Goal: Task Accomplishment & Management: Manage account settings

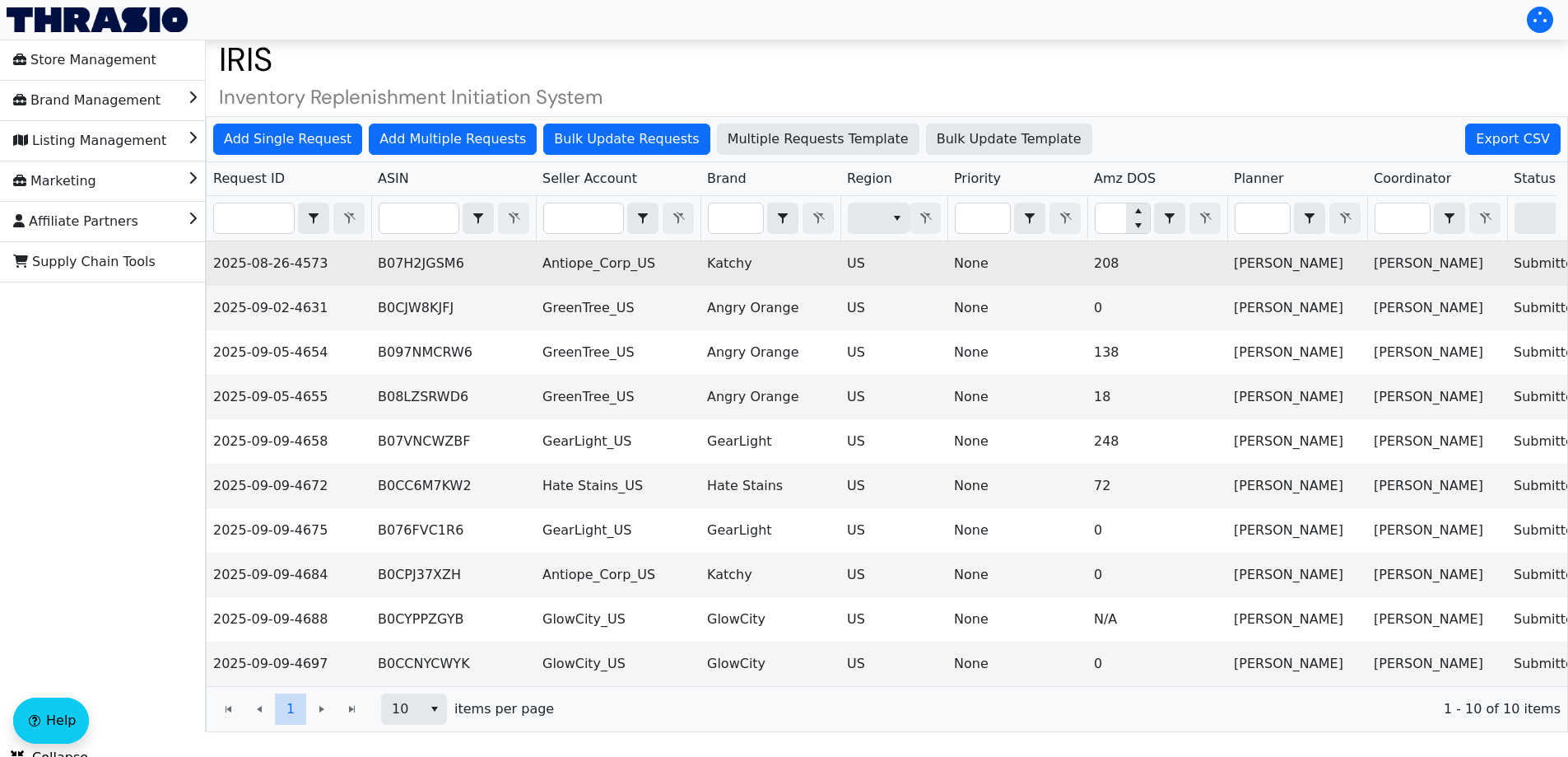
scroll to position [29, 0]
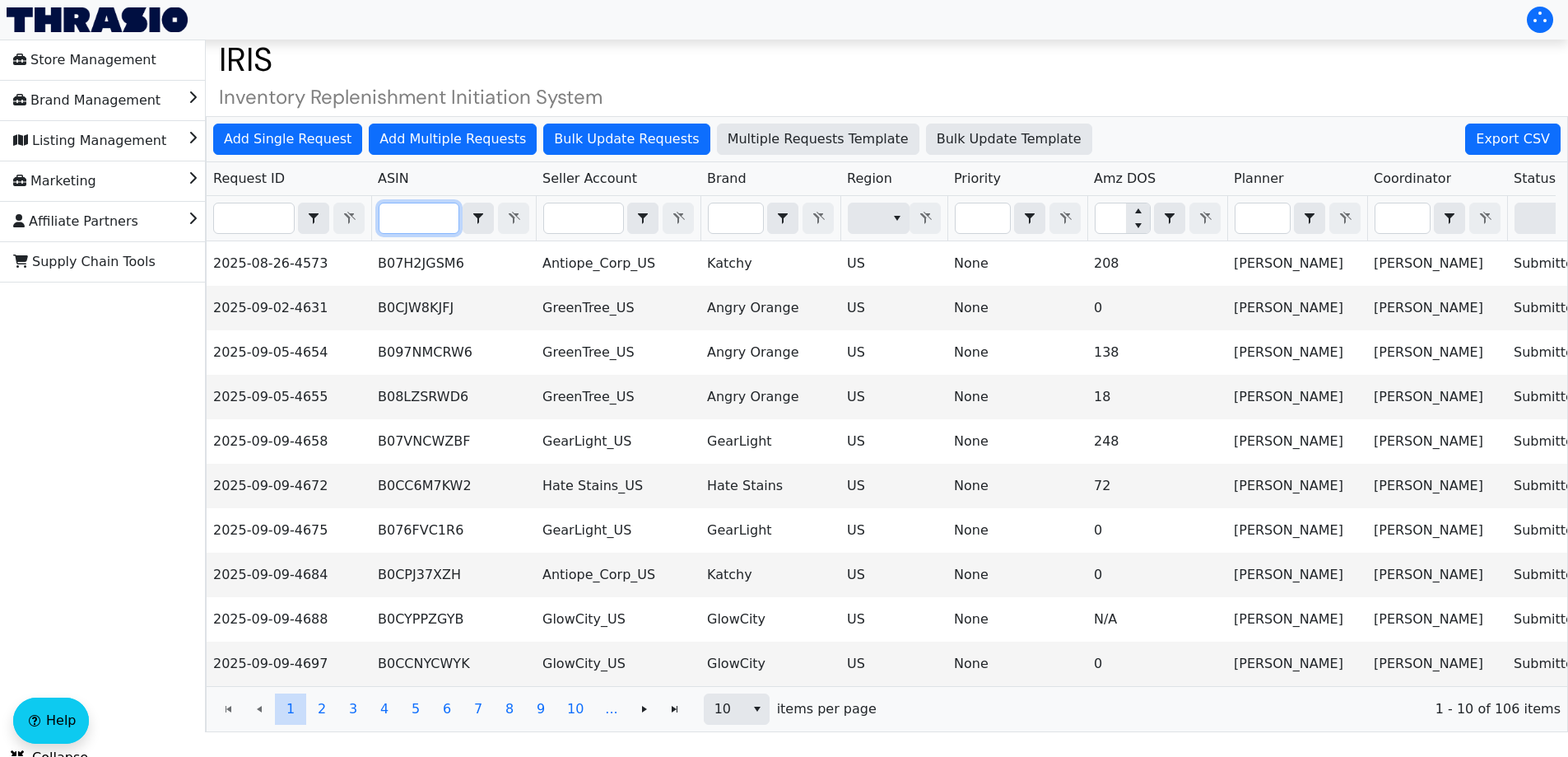
click at [419, 206] on input "Filter" at bounding box center [418, 218] width 79 height 30
paste input "B0CJW8KJFJ"
type input "B0CJW8KJFJ"
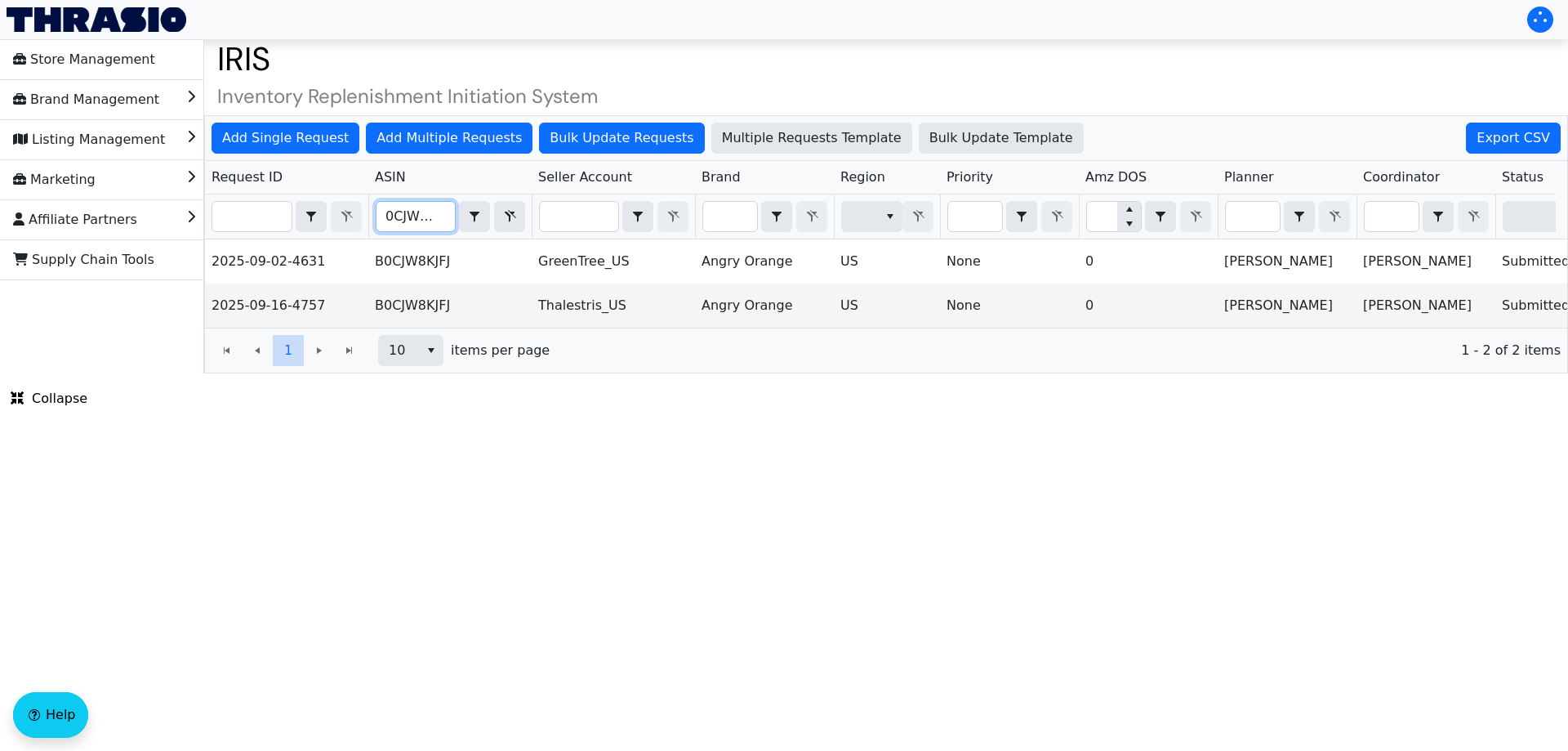
click at [391, 223] on input "B0CJW8KJFJ" at bounding box center [415, 216] width 78 height 30
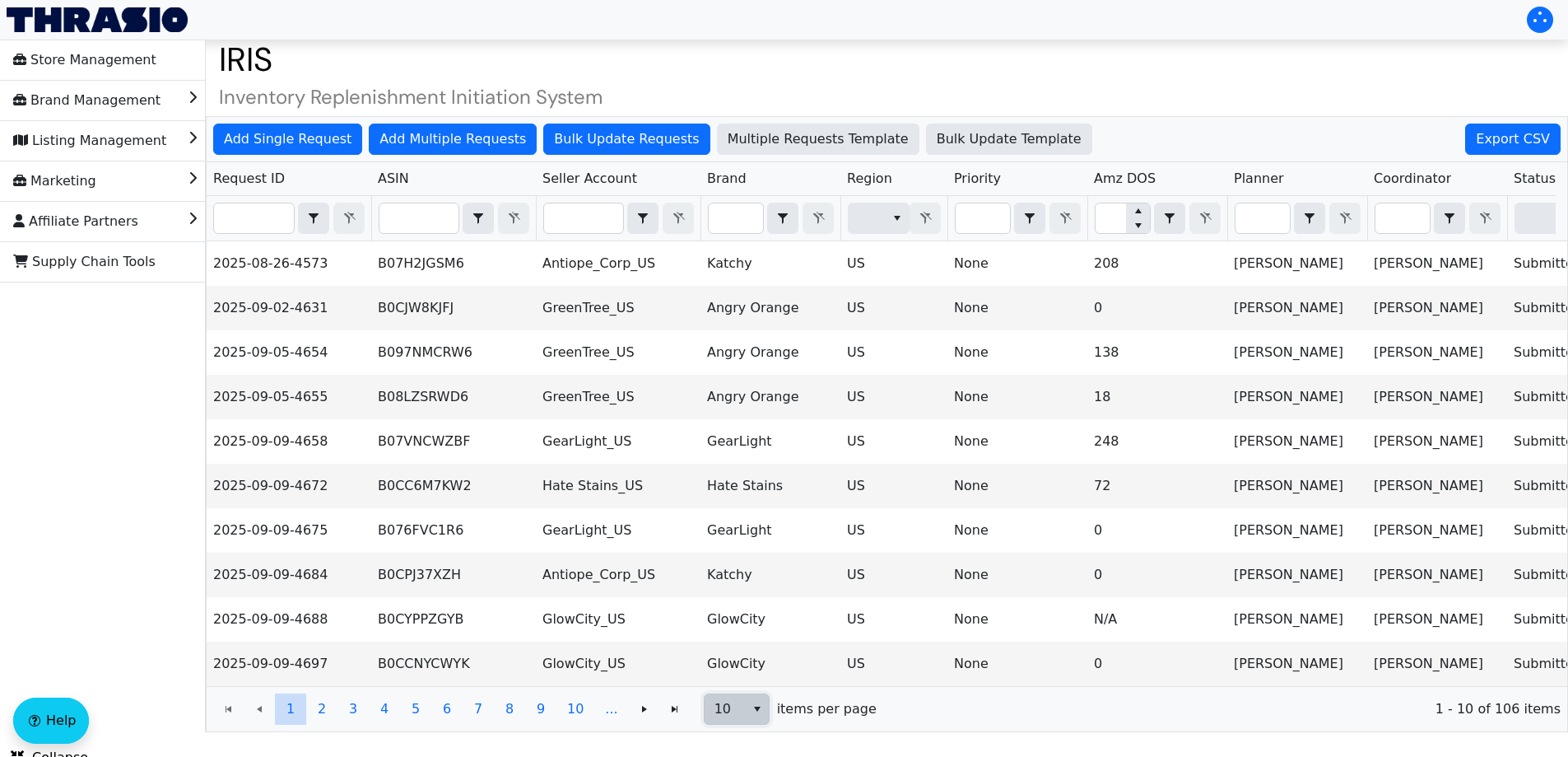
click at [721, 719] on span "10" at bounding box center [724, 709] width 21 height 20
click at [740, 692] on li "100" at bounding box center [730, 691] width 64 height 26
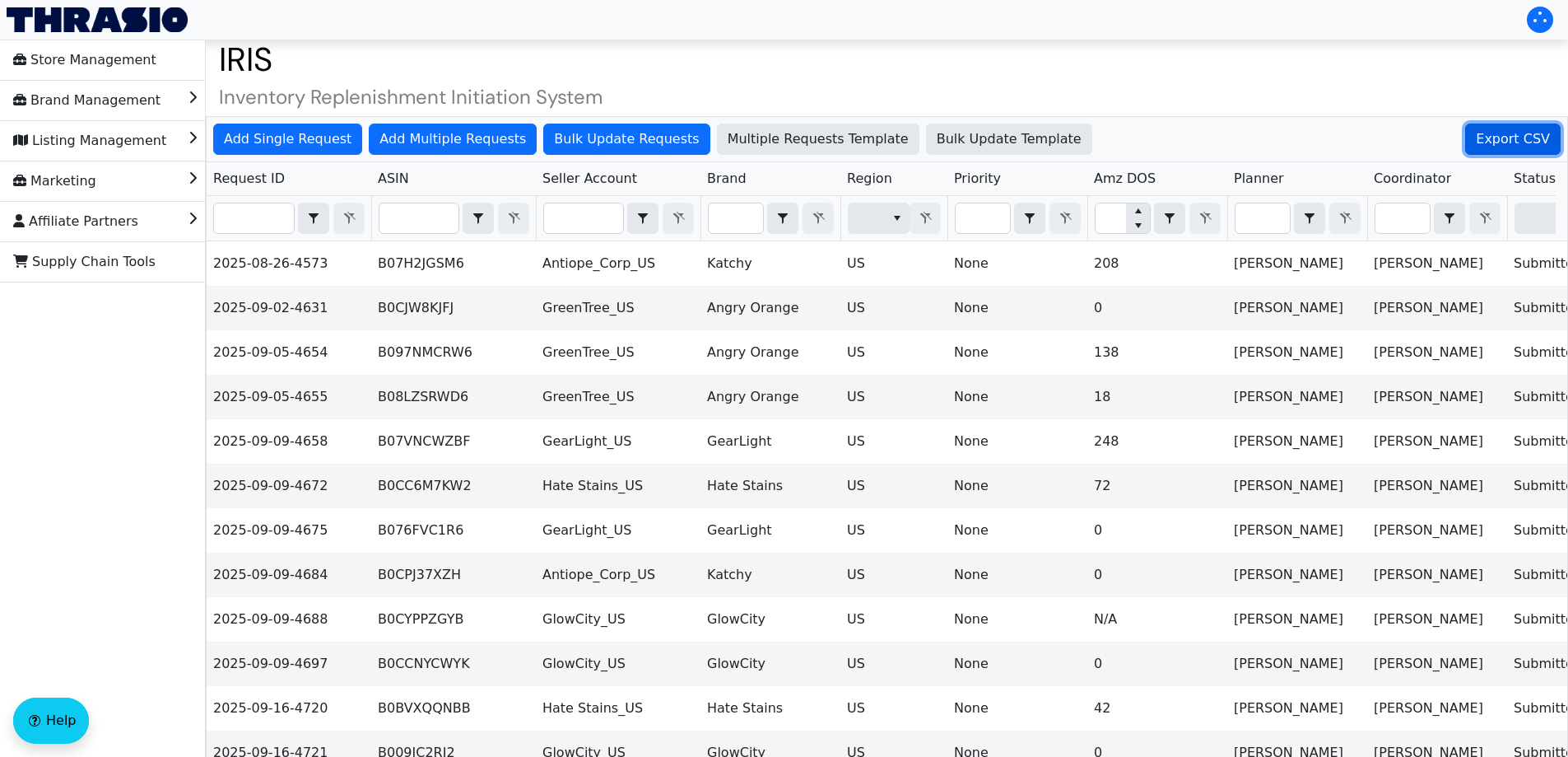
click at [1513, 142] on span "Export CSV" at bounding box center [1513, 139] width 74 height 20
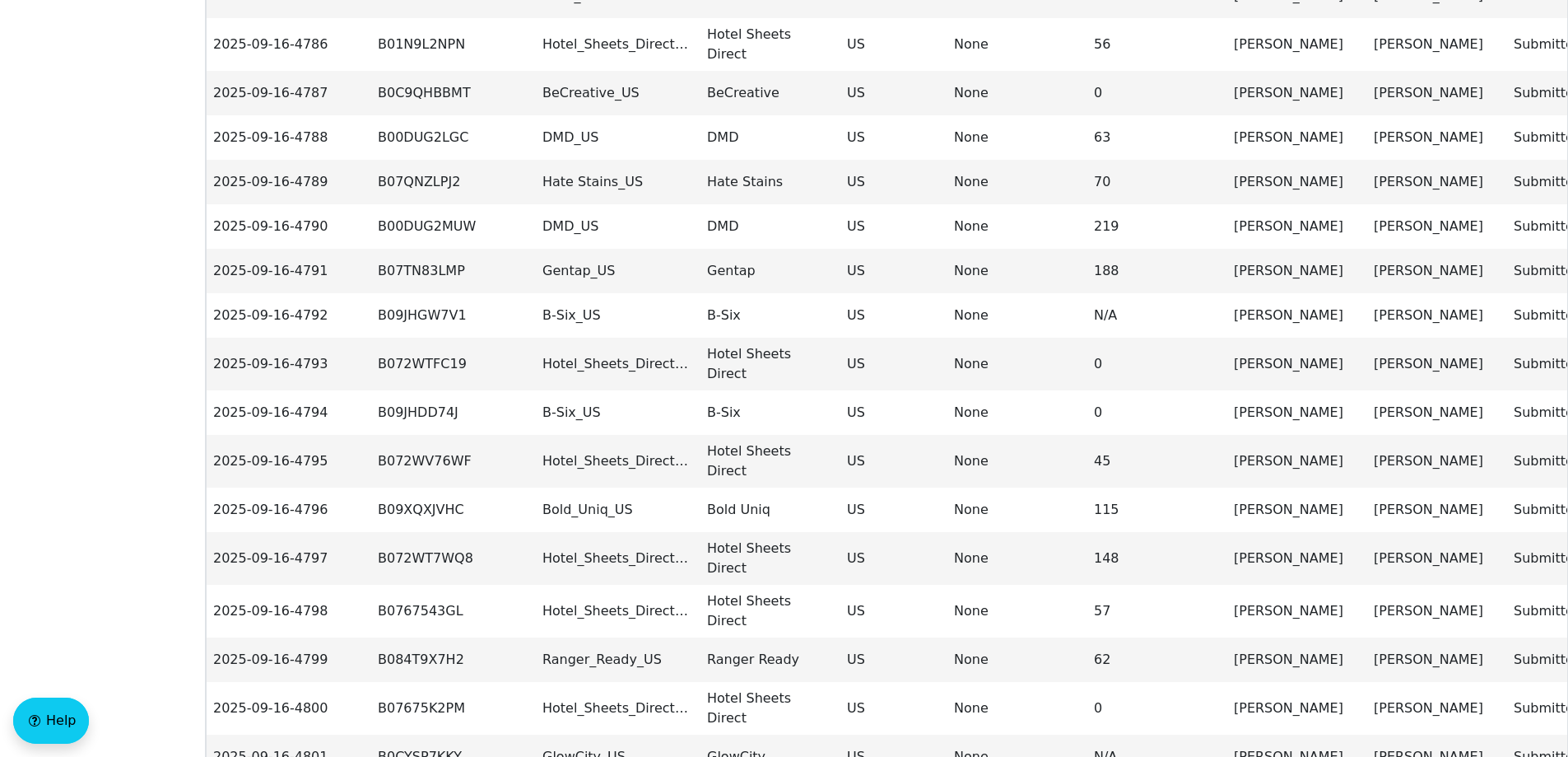
scroll to position [4071, 0]
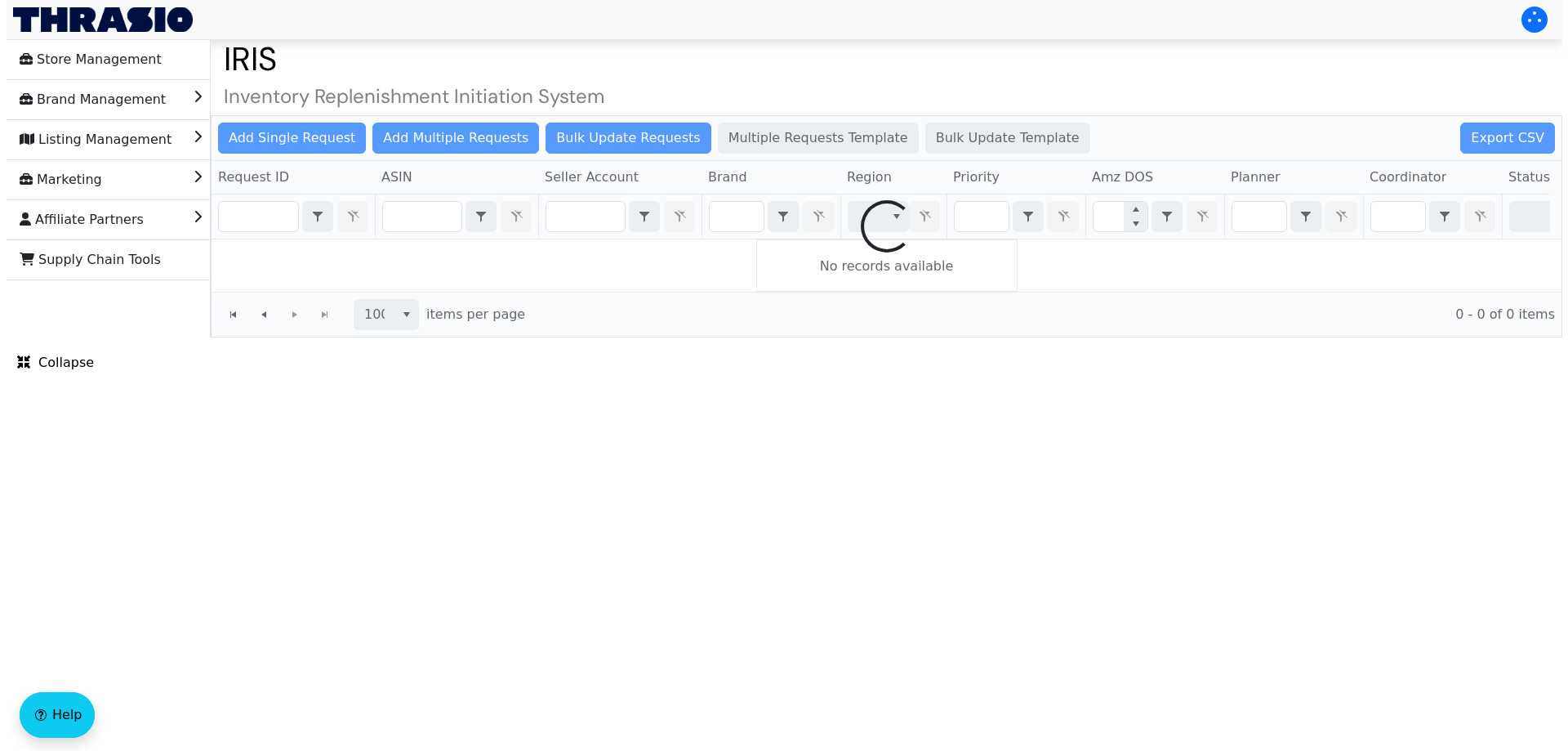
scroll to position [0, 0]
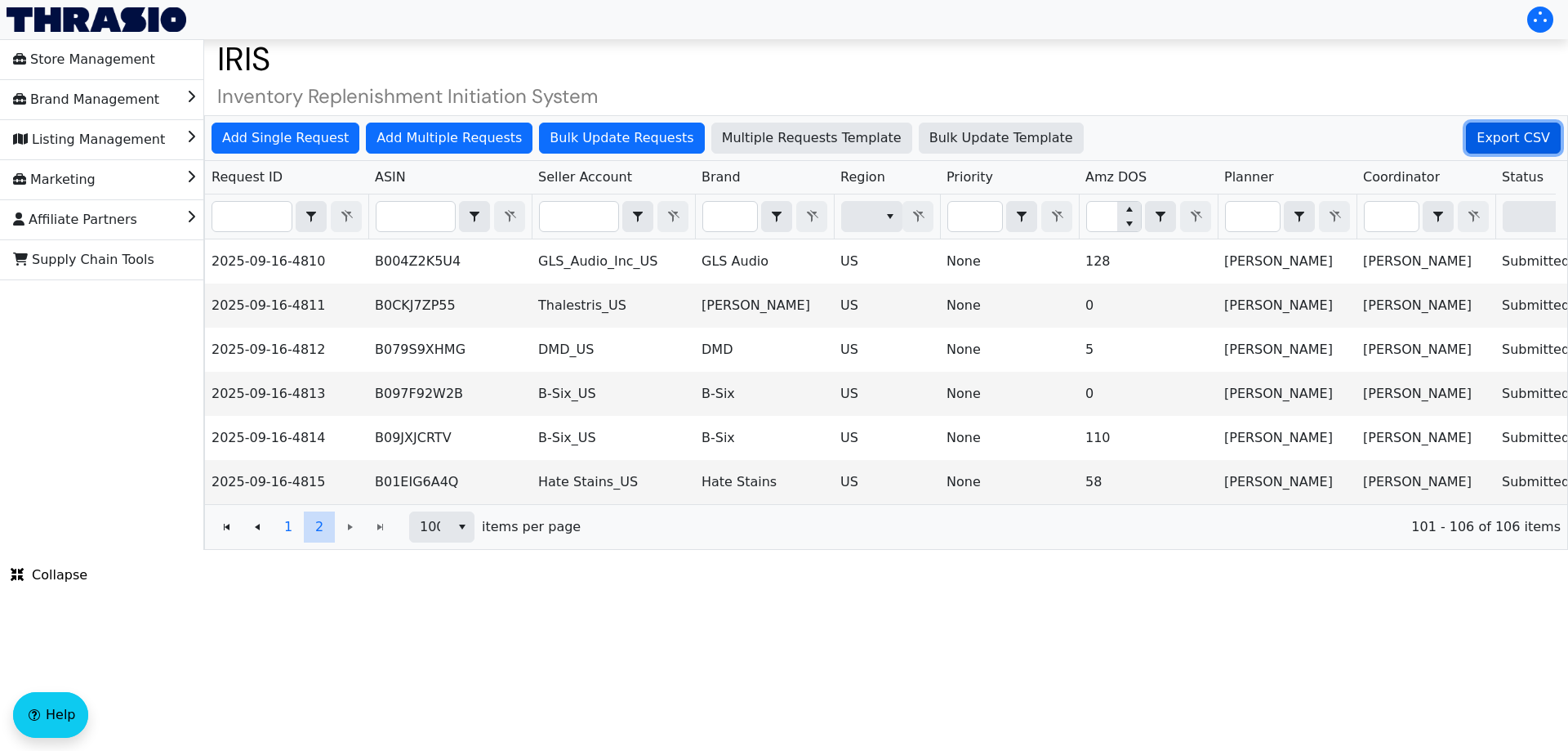
click at [1512, 140] on span "Export CSV" at bounding box center [1513, 138] width 74 height 20
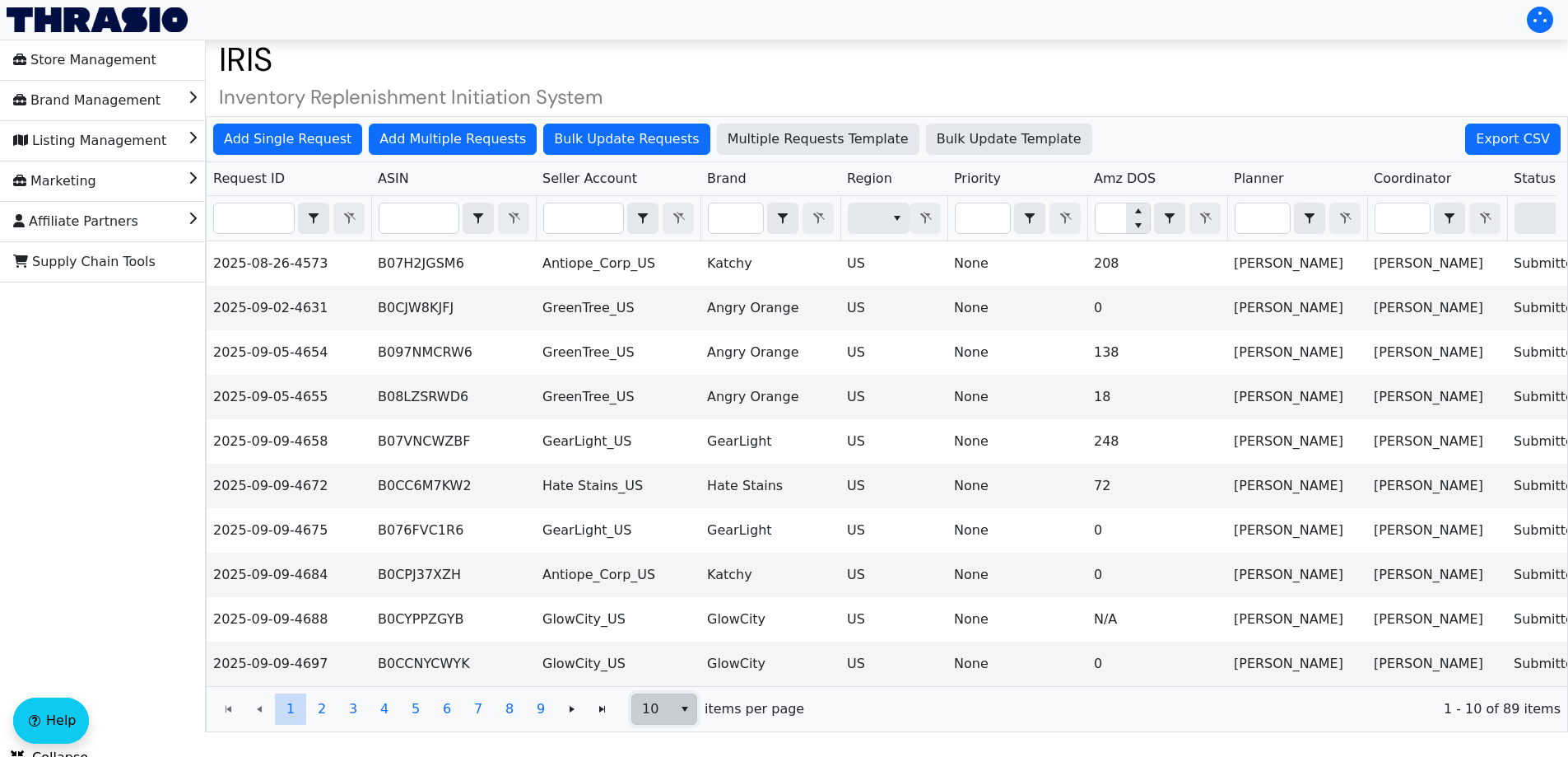
click at [677, 723] on button "select" at bounding box center [684, 709] width 24 height 30
click at [654, 688] on span "100" at bounding box center [658, 692] width 25 height 20
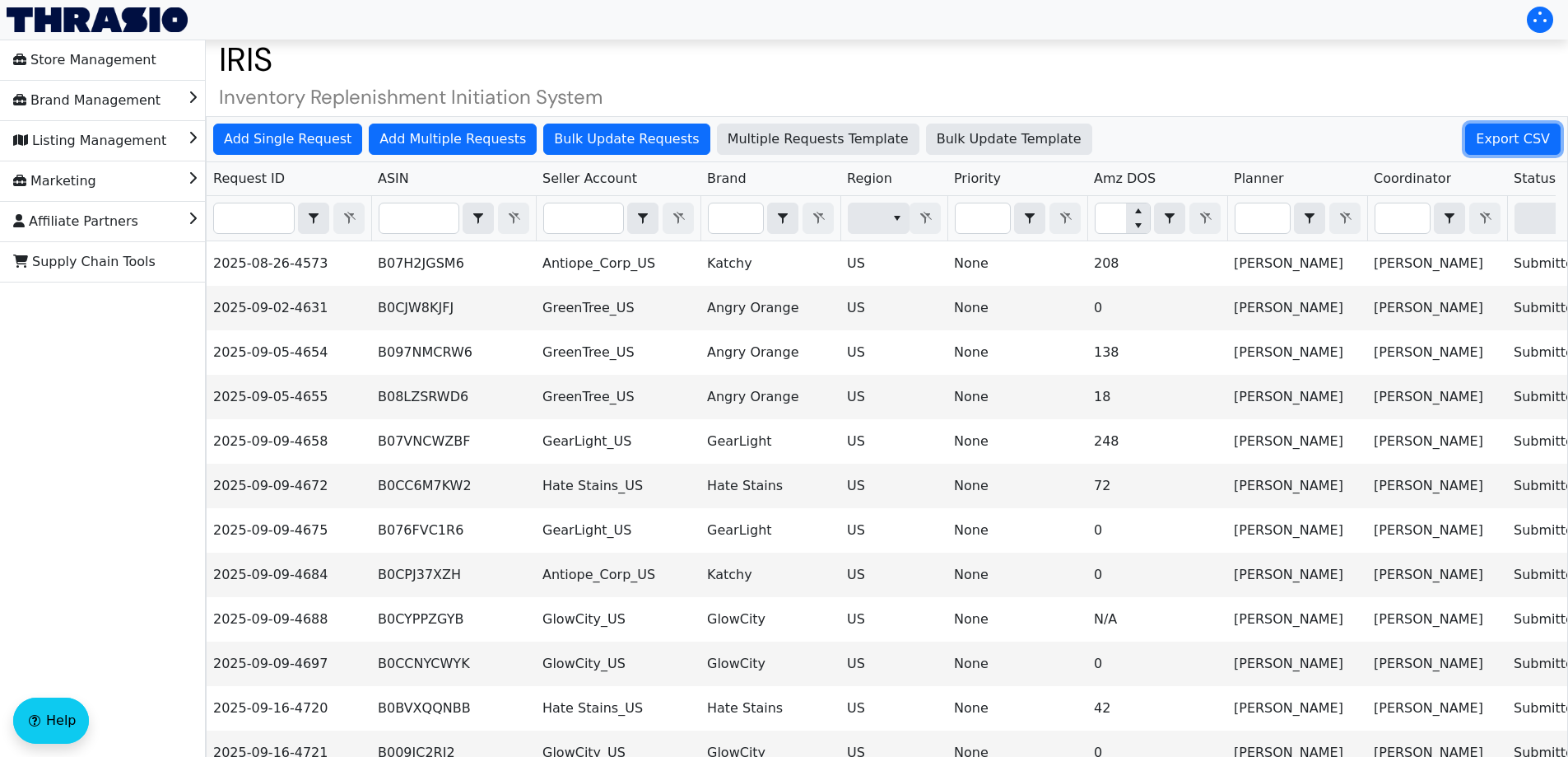
click at [1522, 138] on span "Export CSV" at bounding box center [1513, 139] width 74 height 20
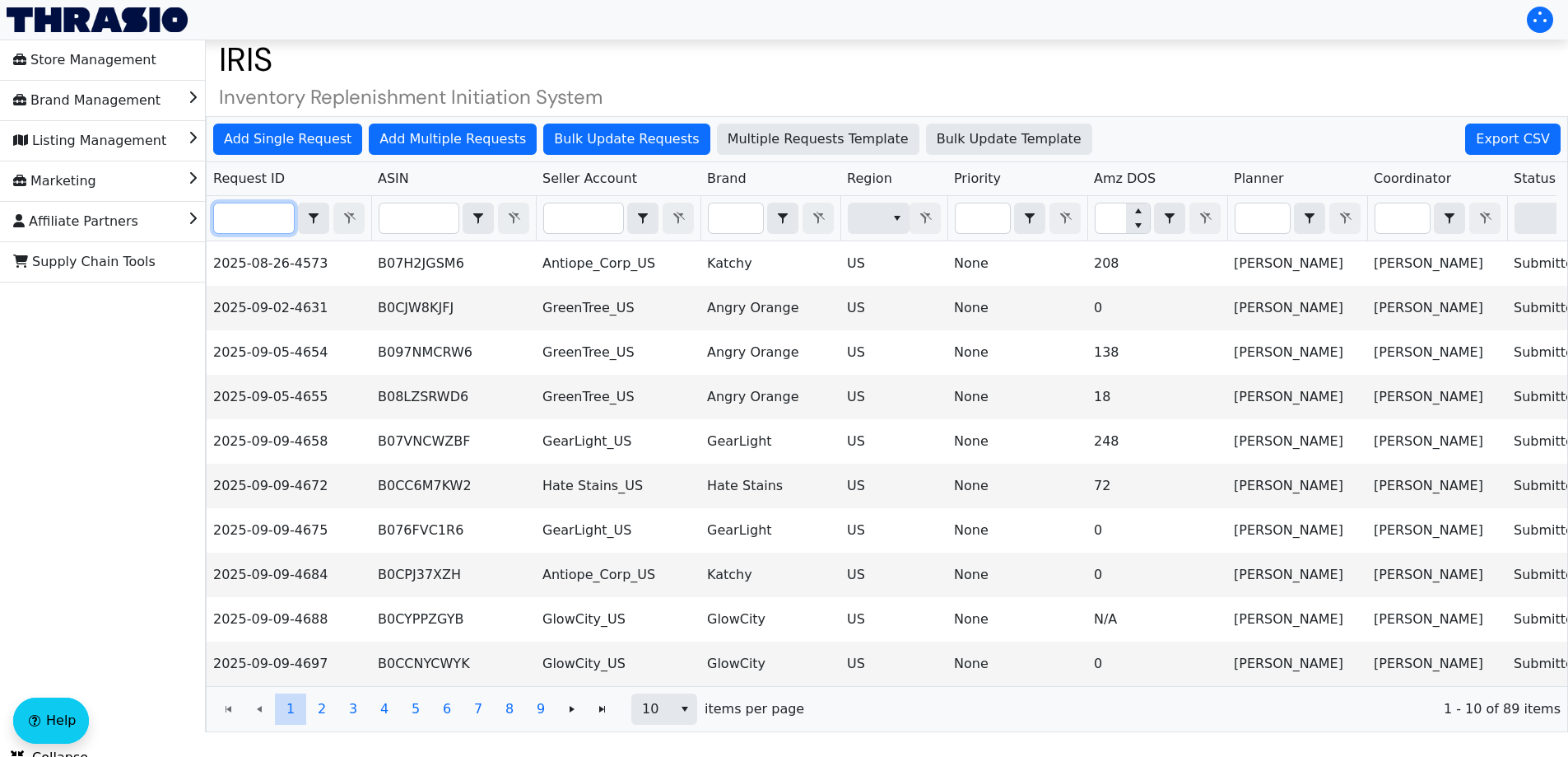
click at [261, 206] on input "Filter" at bounding box center [254, 218] width 80 height 30
paste input "2025-09-16-4740"
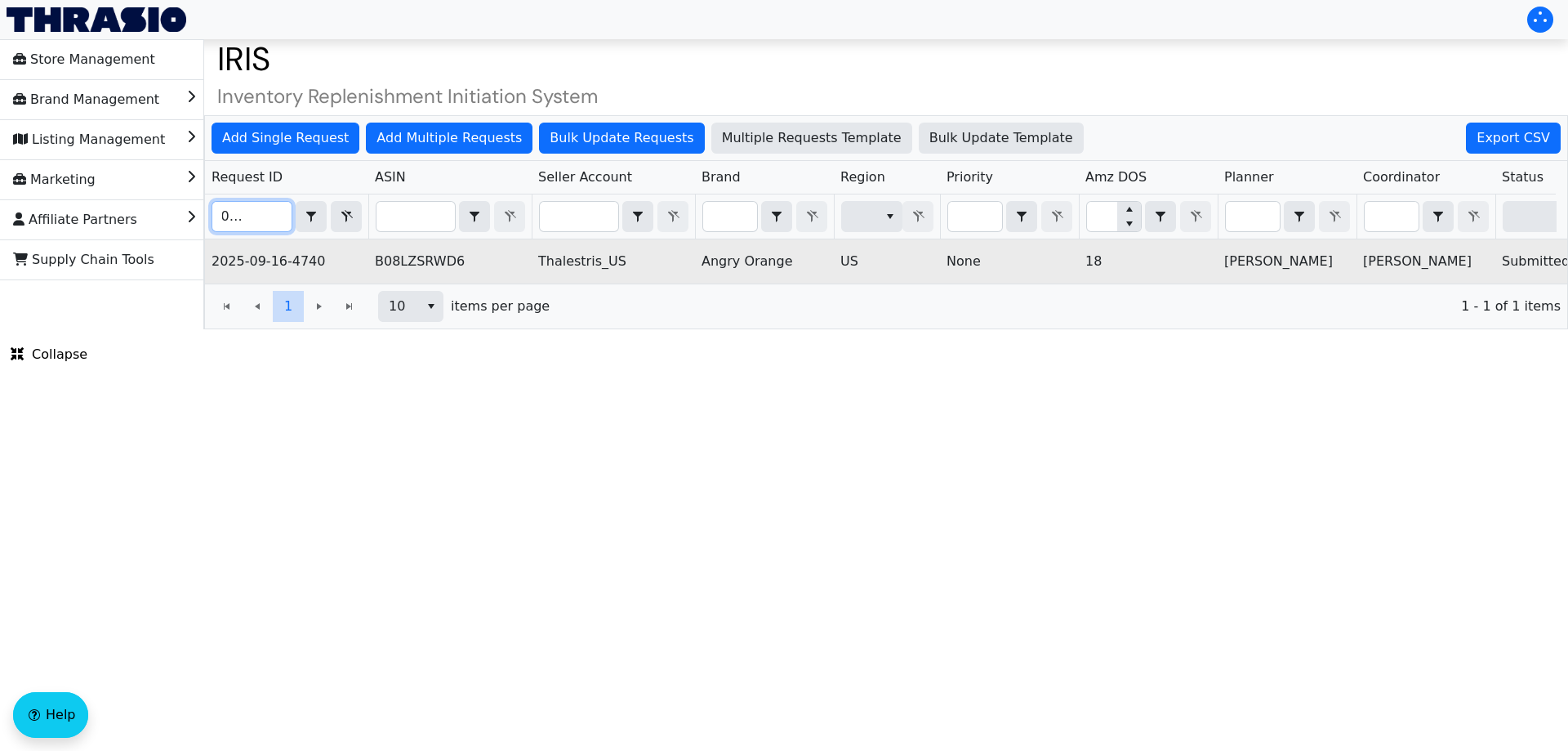
scroll to position [0, 658]
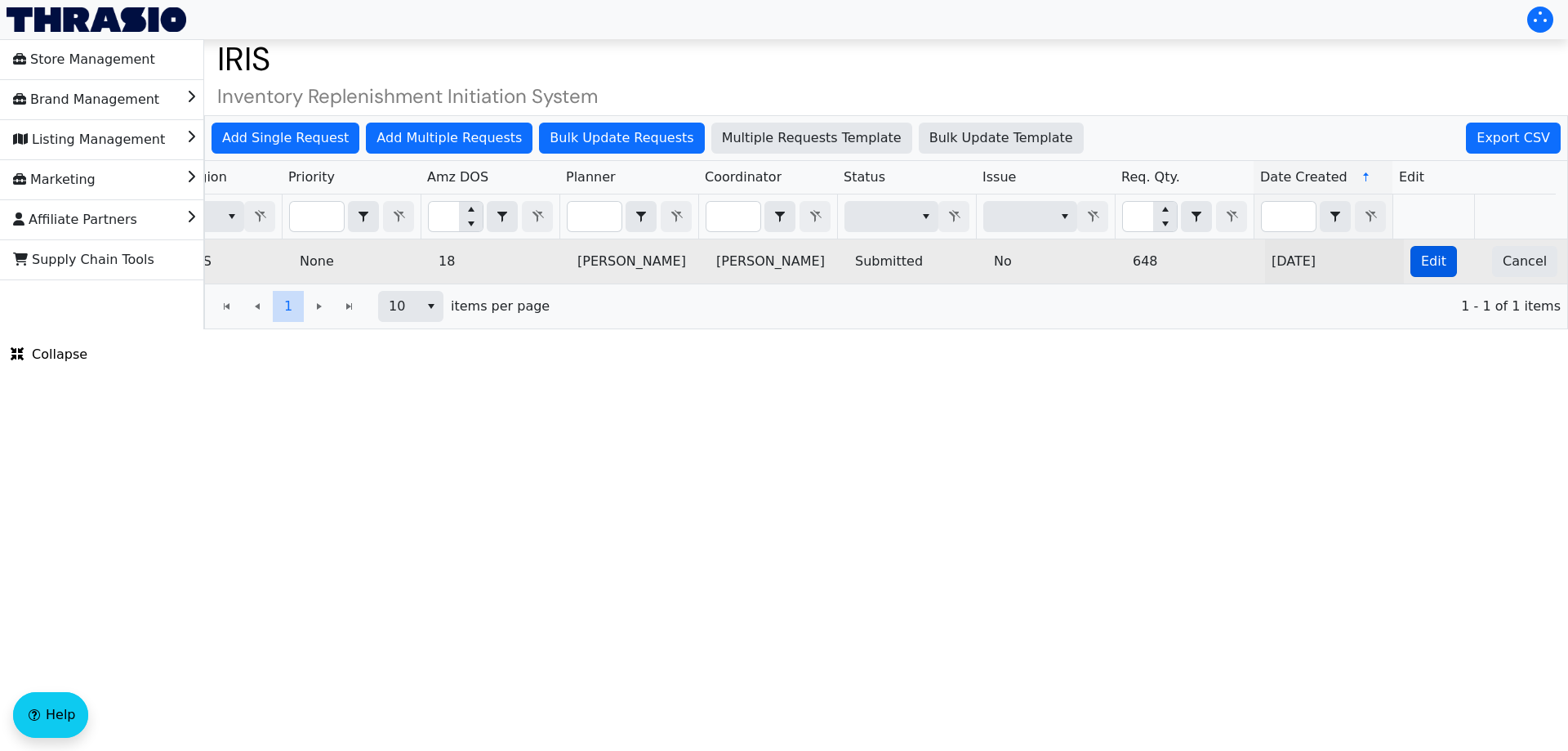
type input "2025-09-16-4740"
click at [1420, 259] on span "Edit" at bounding box center [1433, 261] width 25 height 20
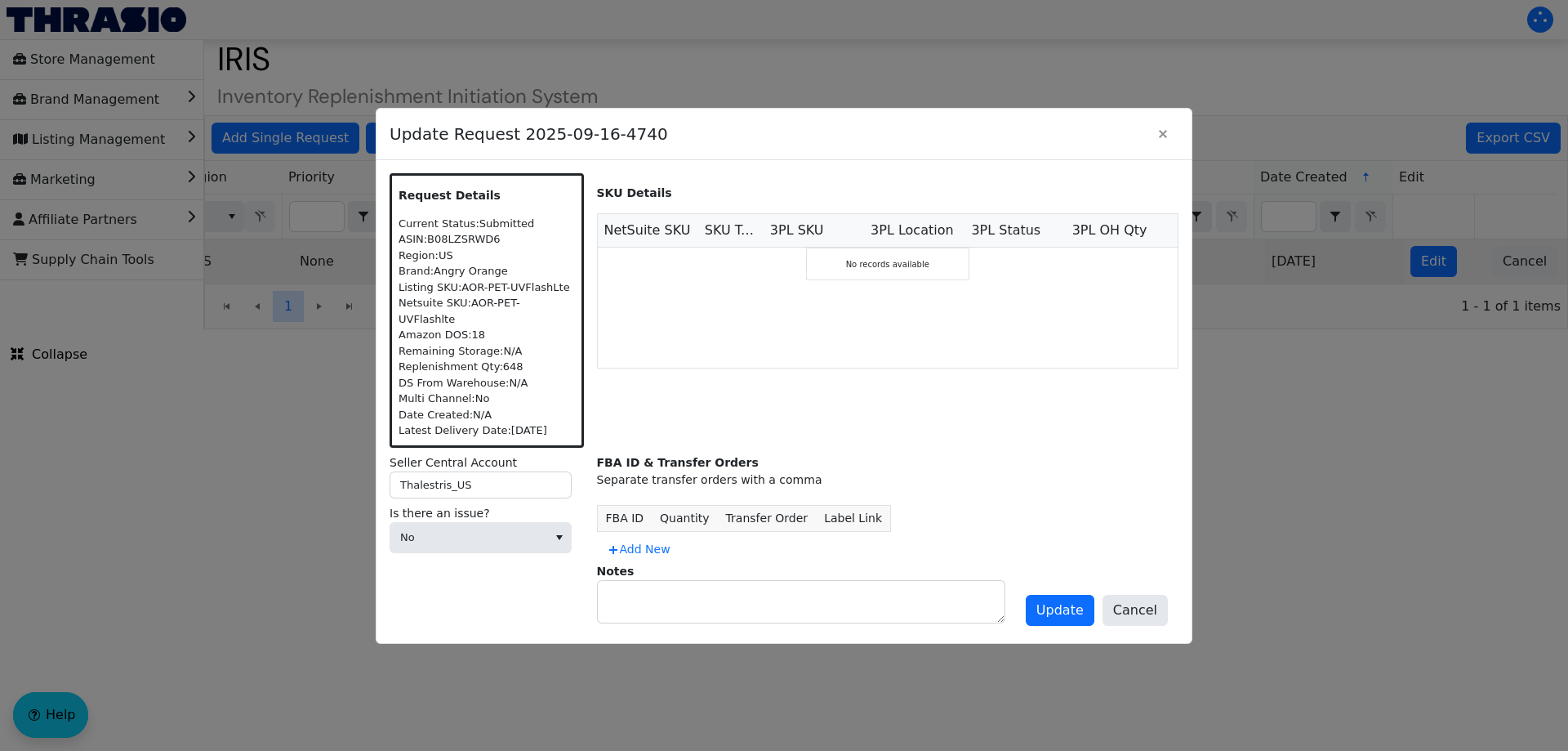
scroll to position [0, 0]
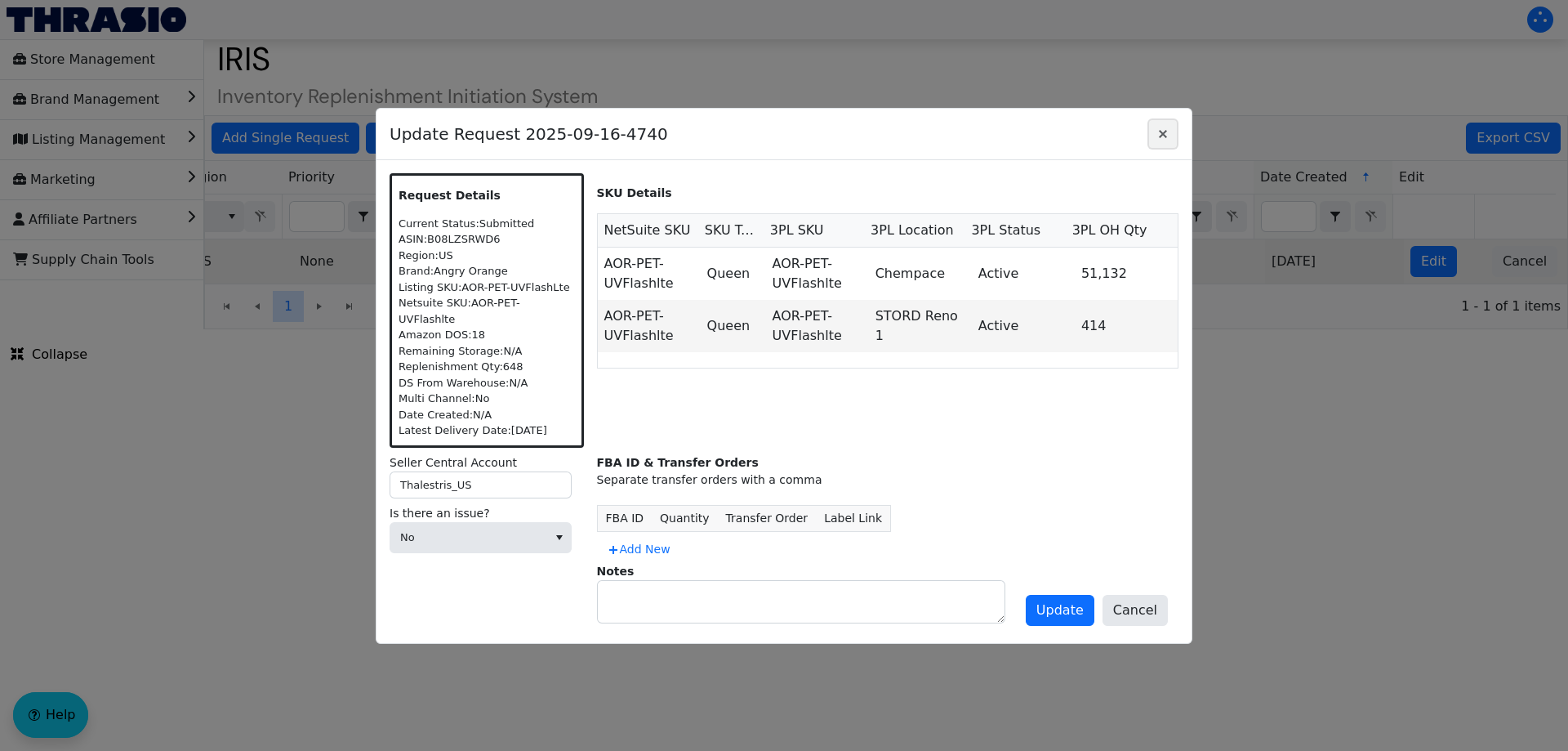
click at [1162, 138] on icon "Close" at bounding box center [1162, 133] width 8 height 8
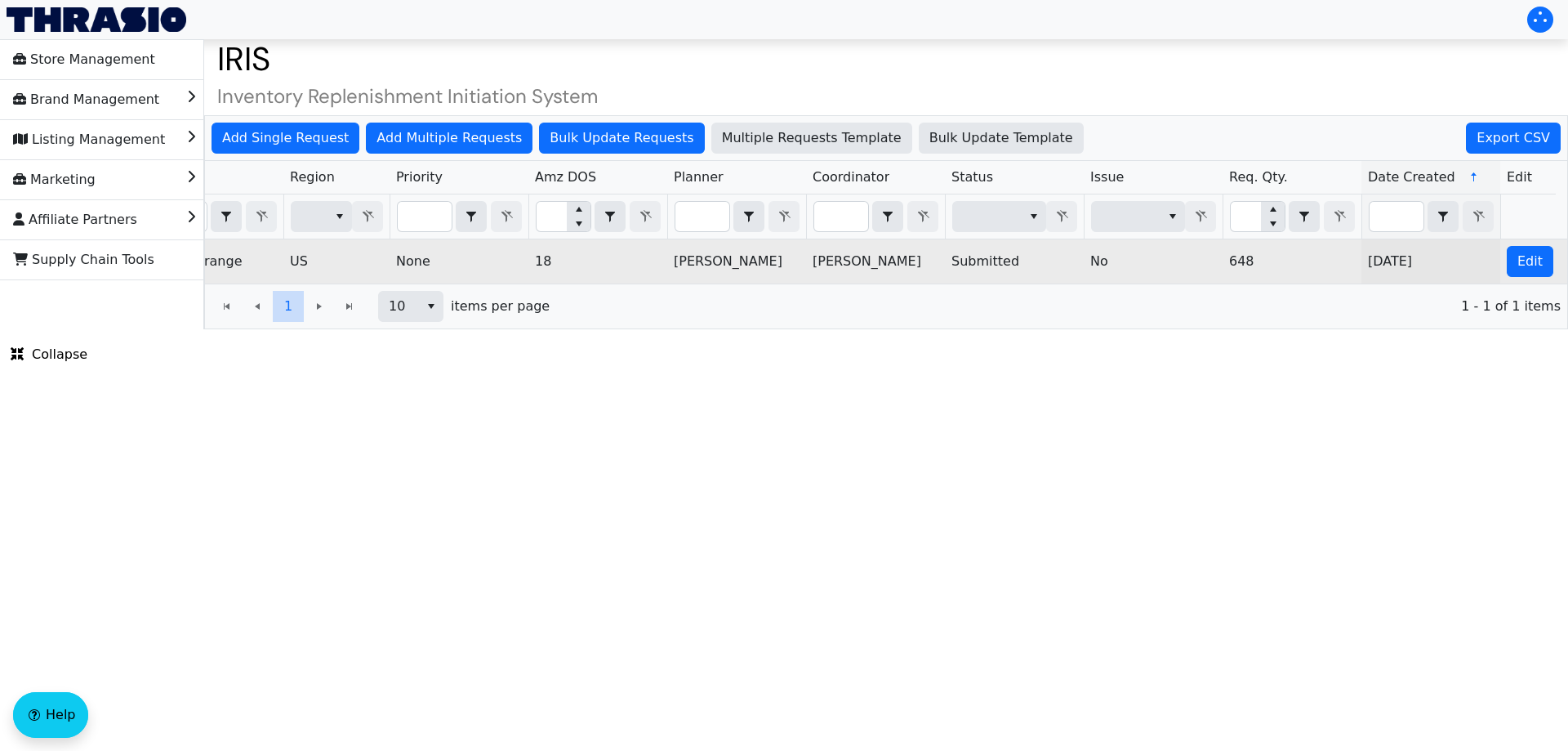
scroll to position [0, 658]
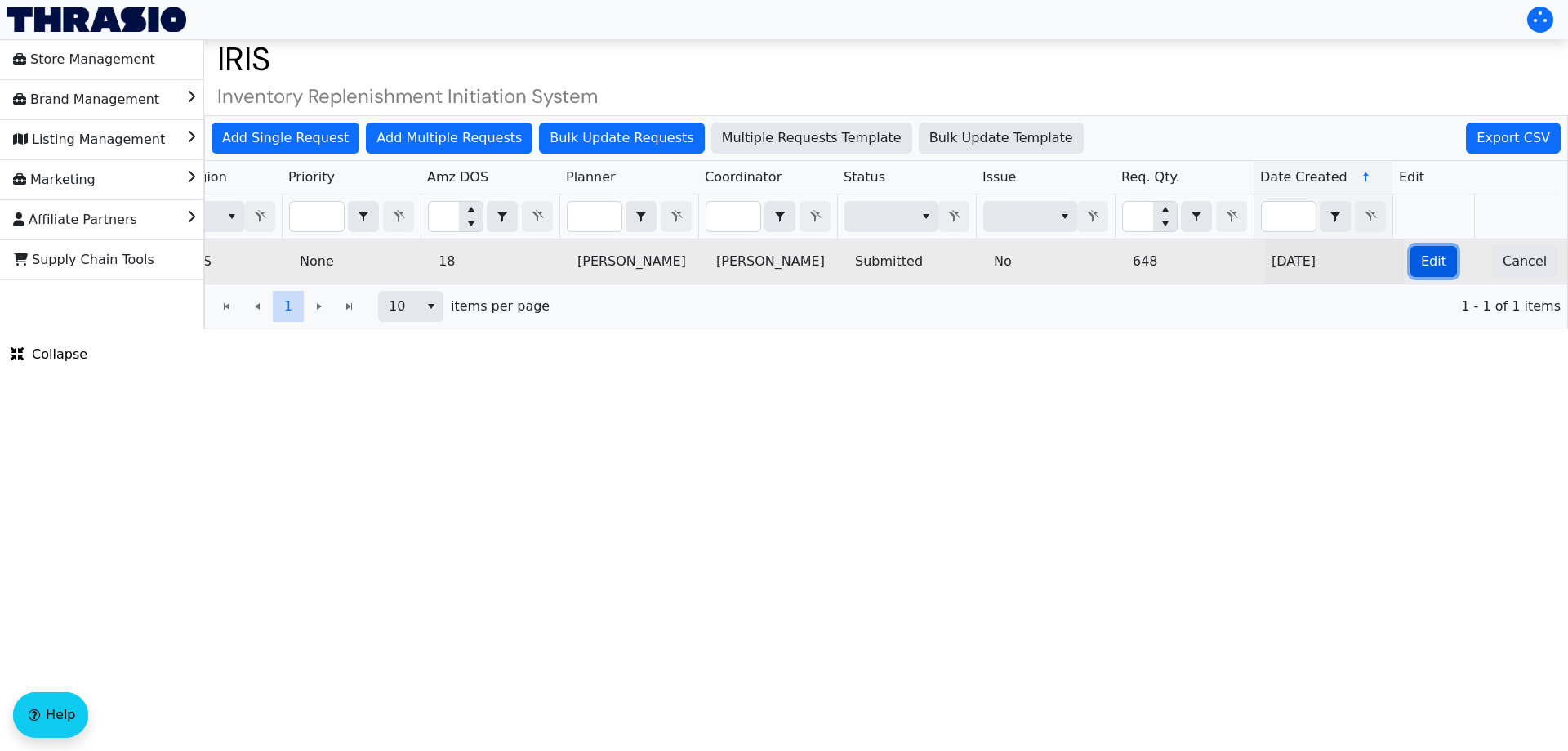
click at [1413, 246] on button "Edit" at bounding box center [1433, 261] width 47 height 31
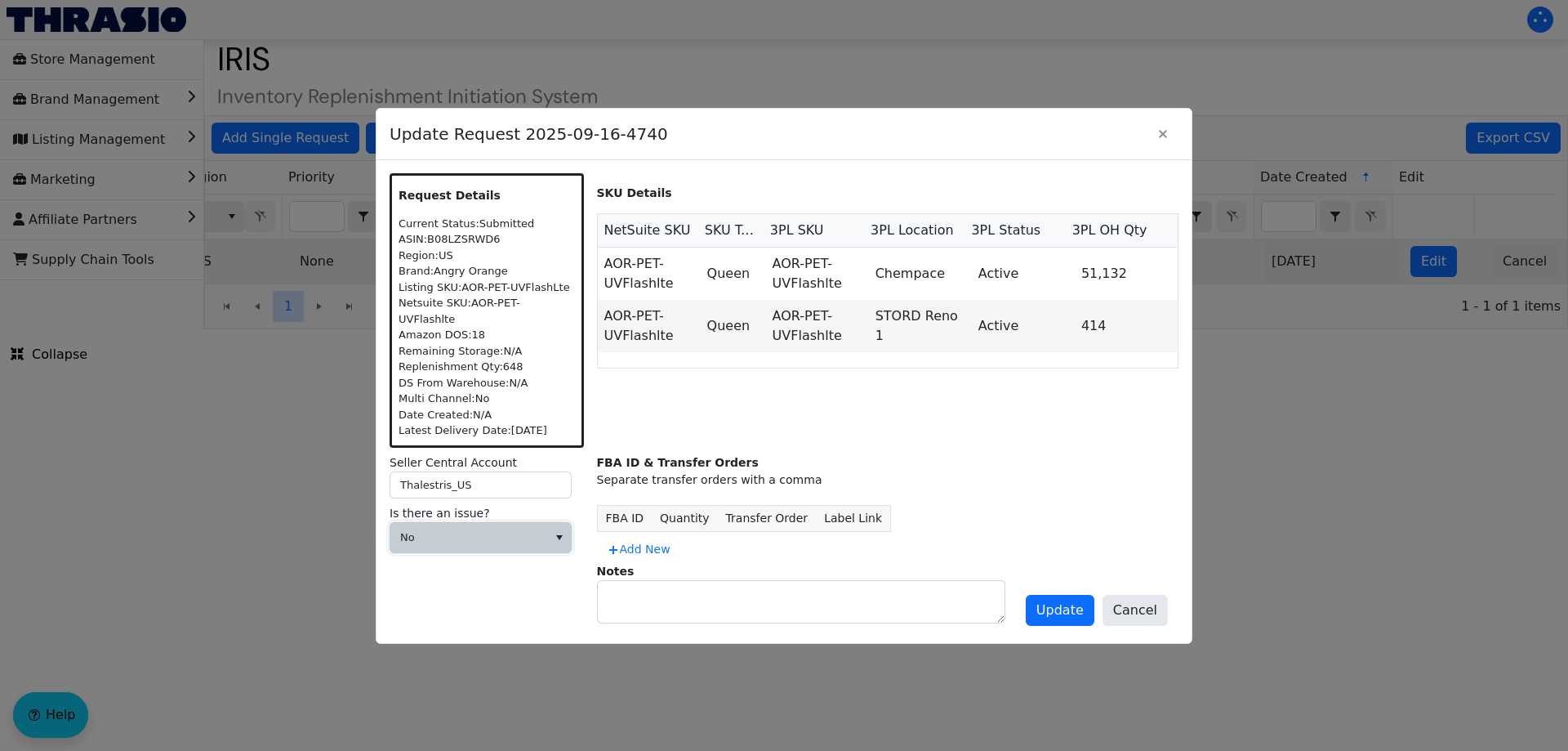
click at [523, 537] on span "No" at bounding box center [469, 538] width 157 height 30
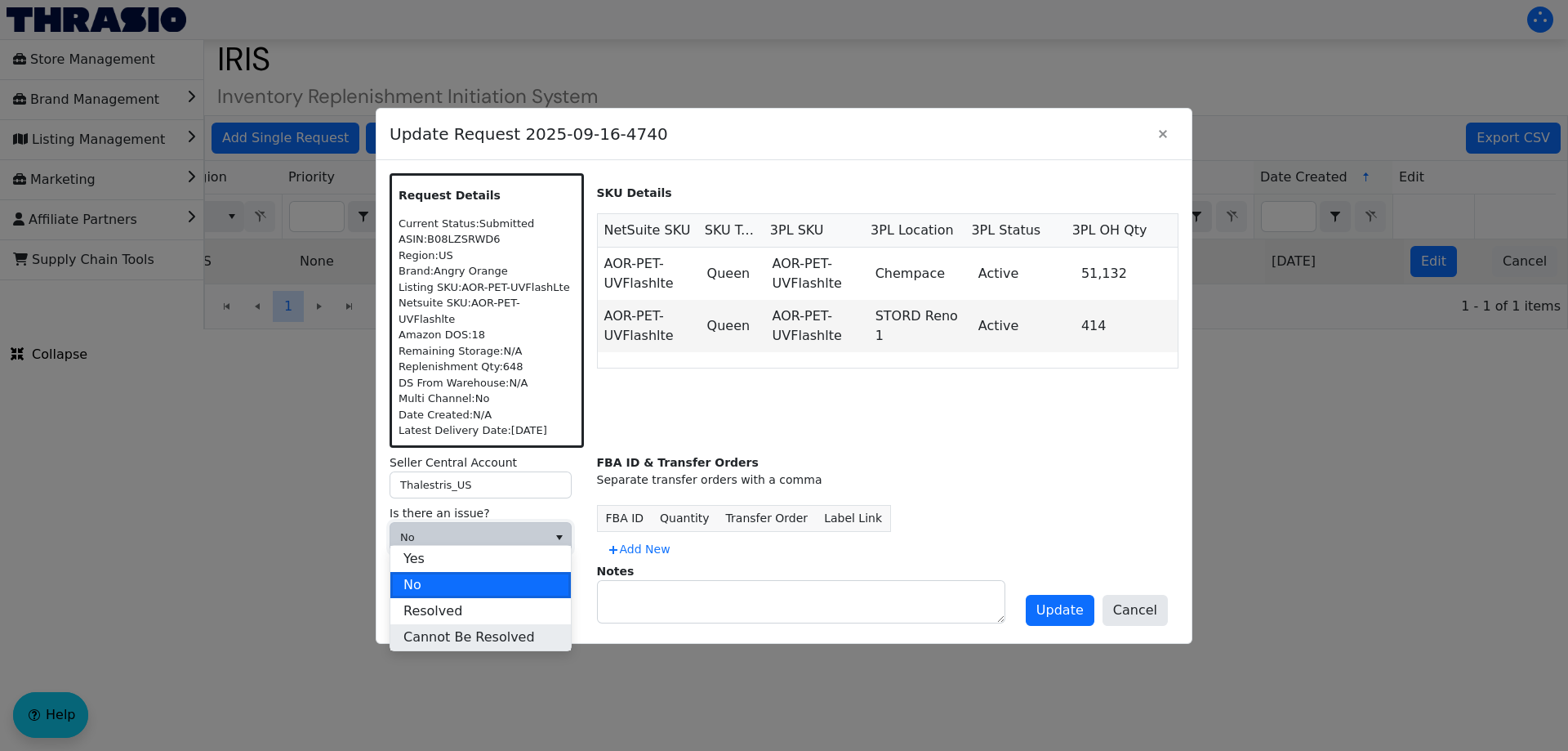
click at [470, 642] on span "Cannot Be Resolved" at bounding box center [469, 638] width 131 height 20
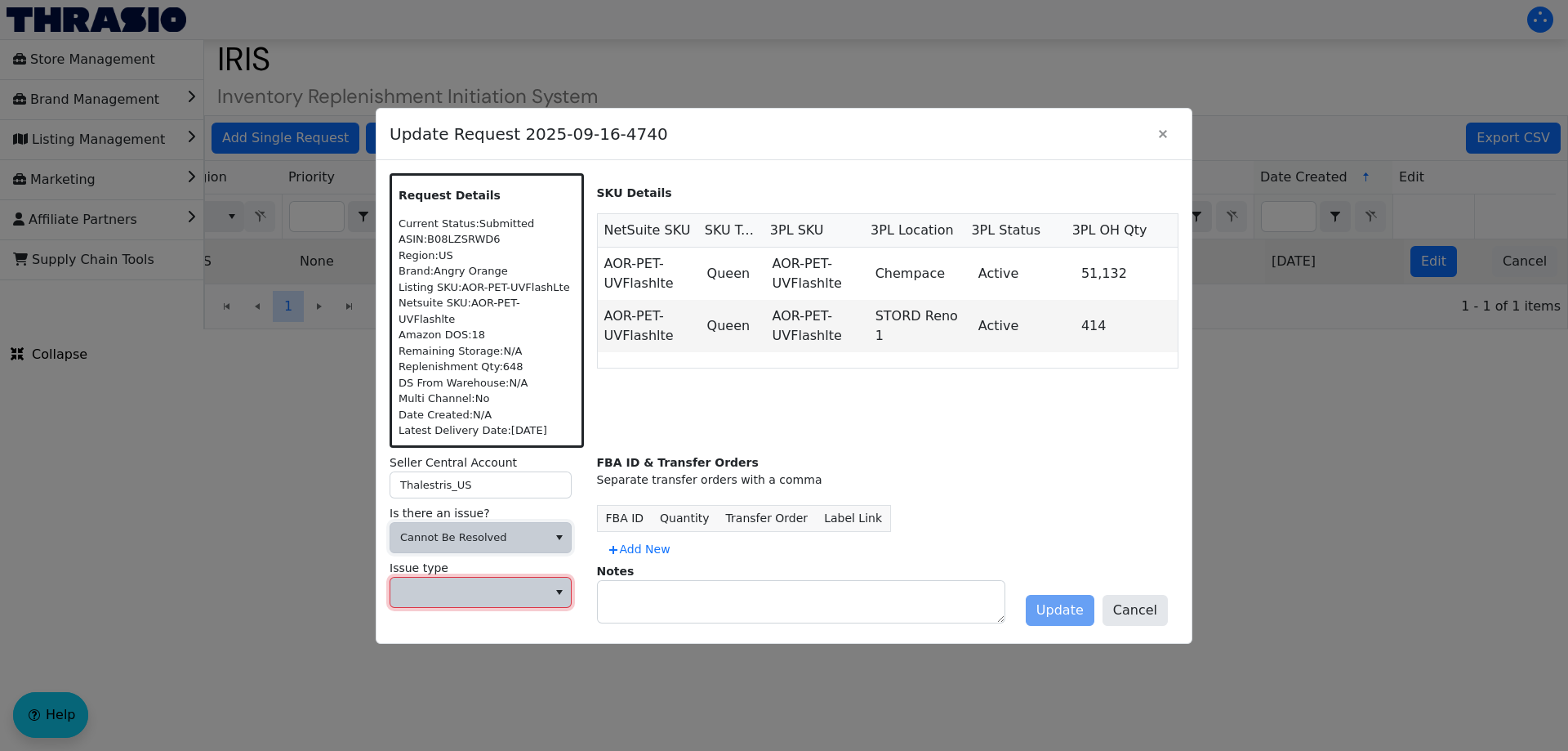
click at [459, 586] on span at bounding box center [468, 593] width 137 height 16
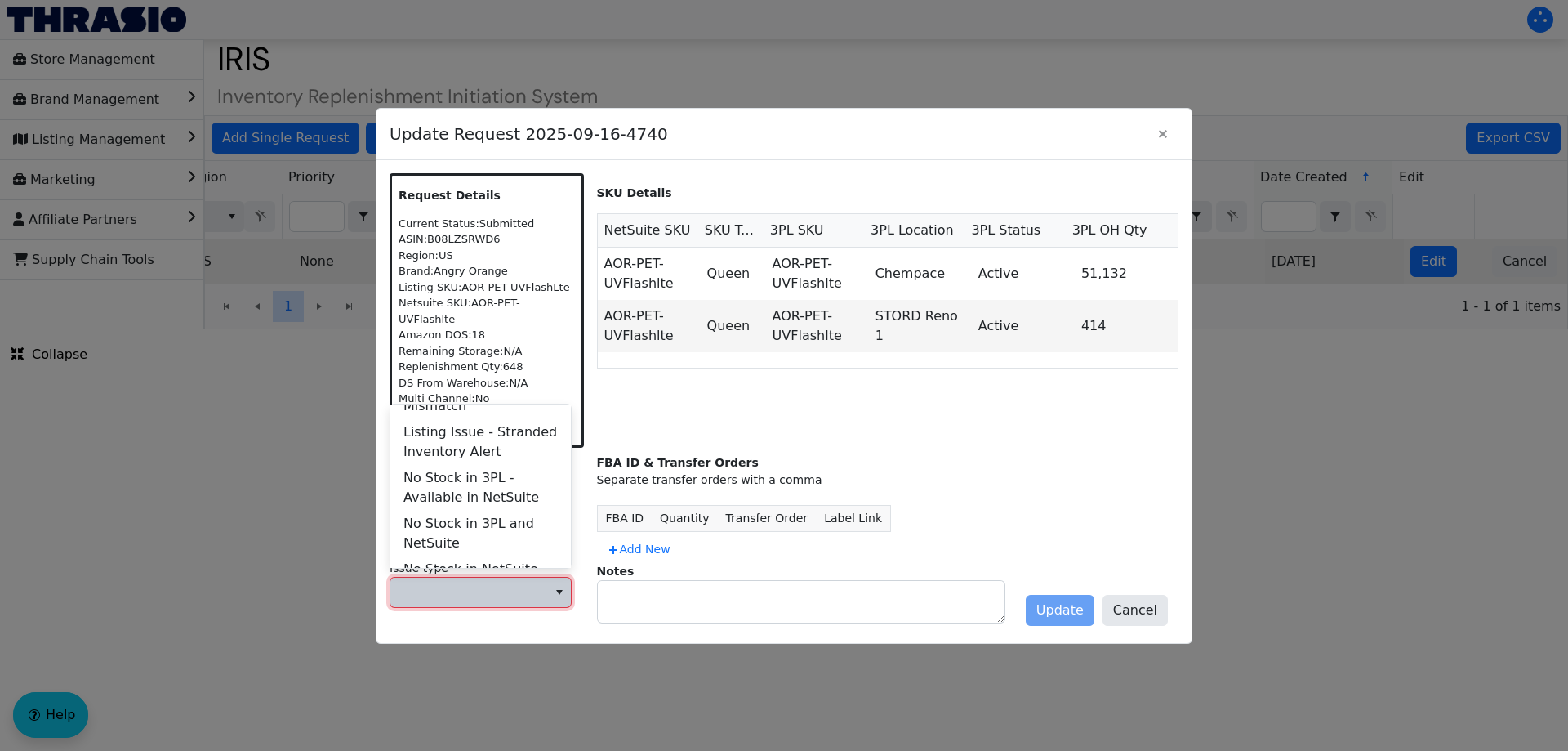
scroll to position [654, 0]
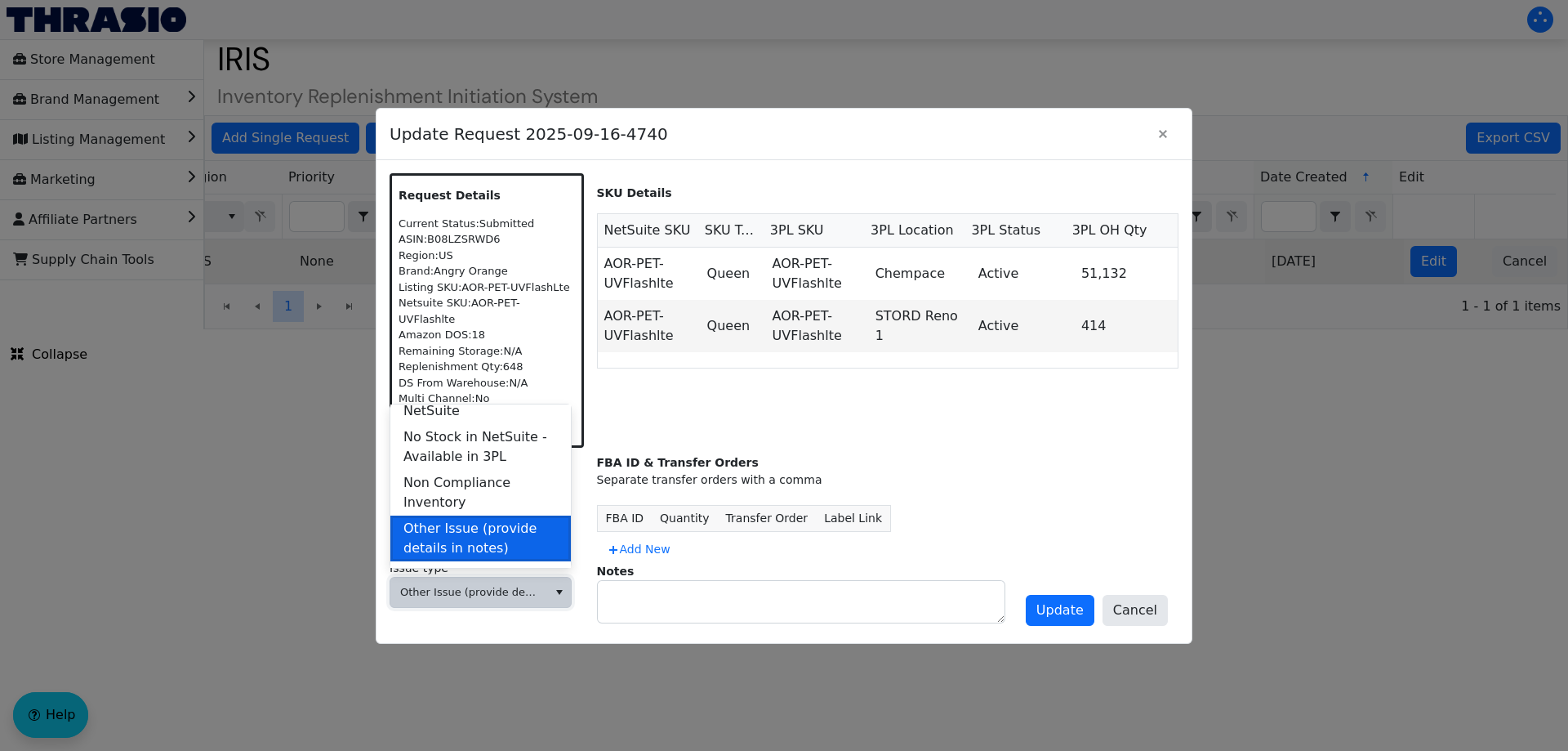
click at [461, 519] on span "Other Issue (provide details in notes)" at bounding box center [480, 538] width 154 height 40
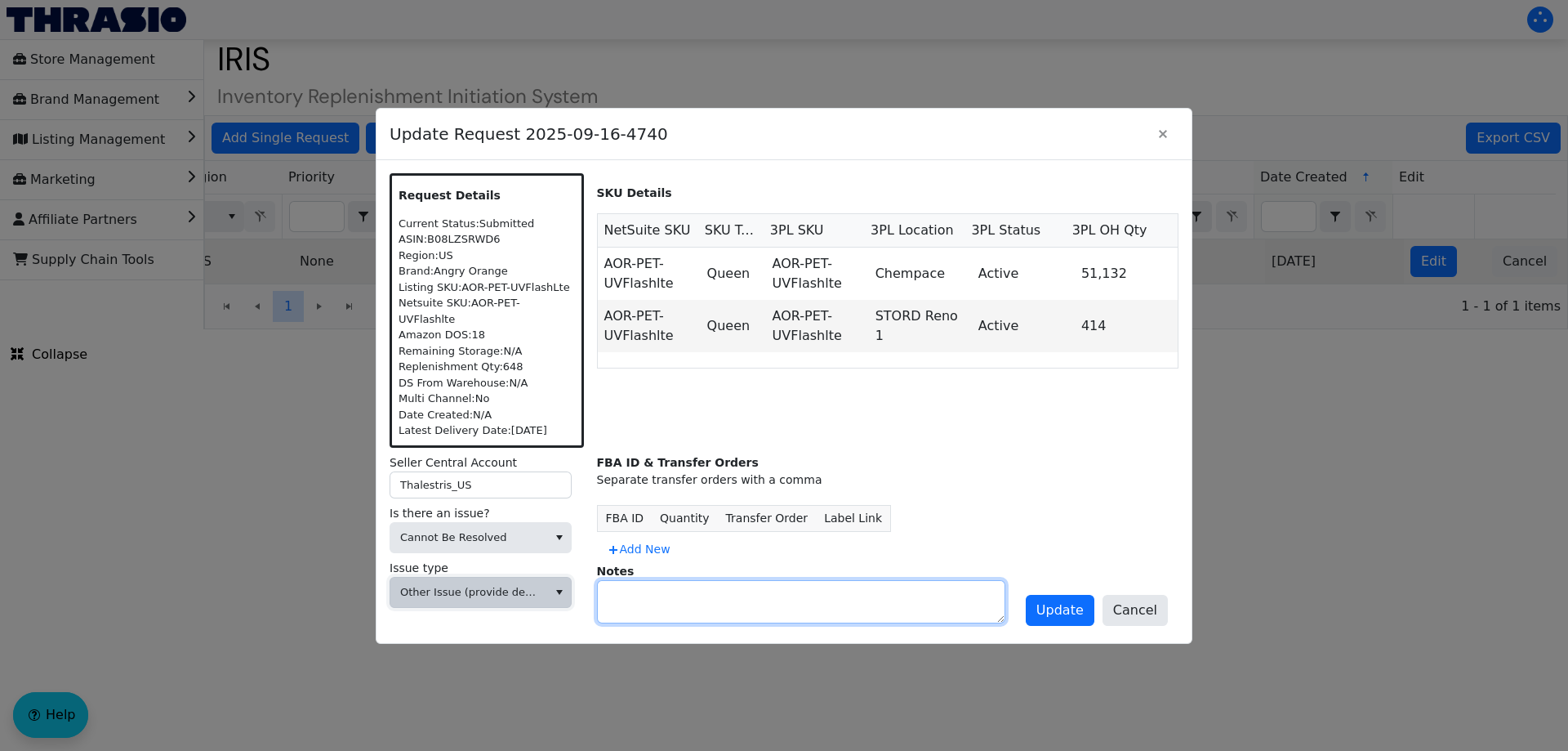
click at [624, 602] on textarea at bounding box center [801, 602] width 407 height 41
type textarea "Incorrect seller account"
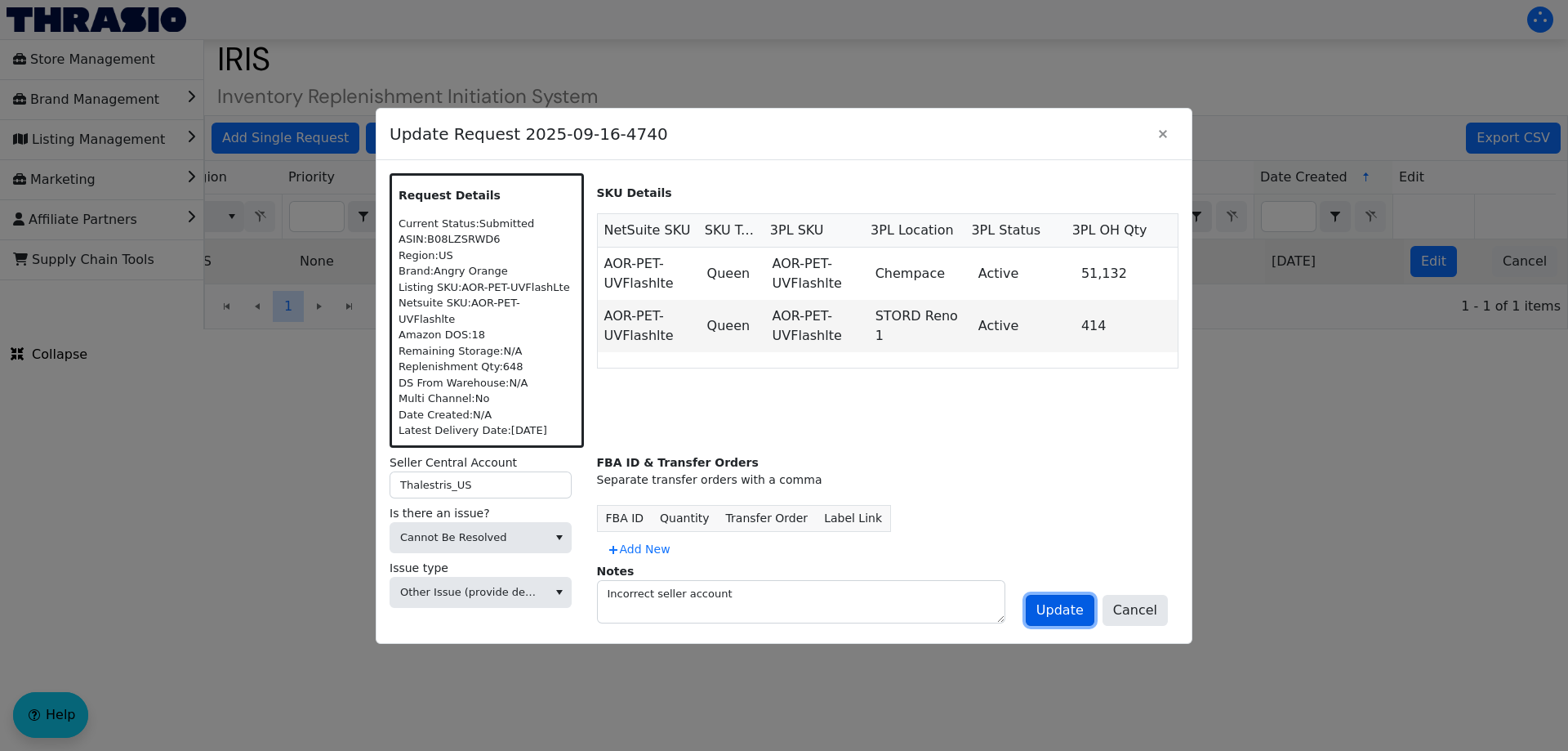
click at [1062, 601] on span "Update" at bounding box center [1059, 611] width 48 height 20
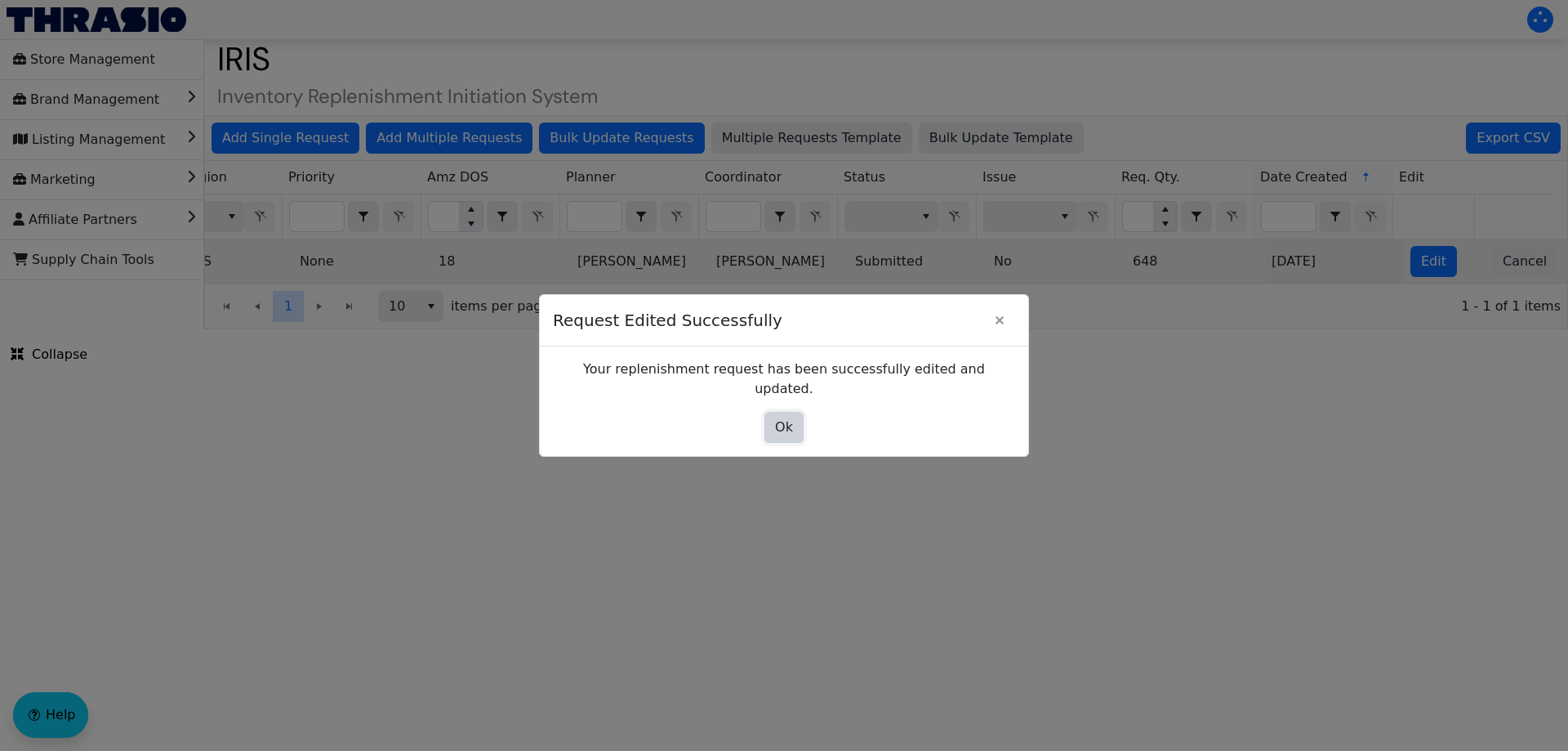
click at [779, 417] on span "Ok" at bounding box center [784, 427] width 18 height 20
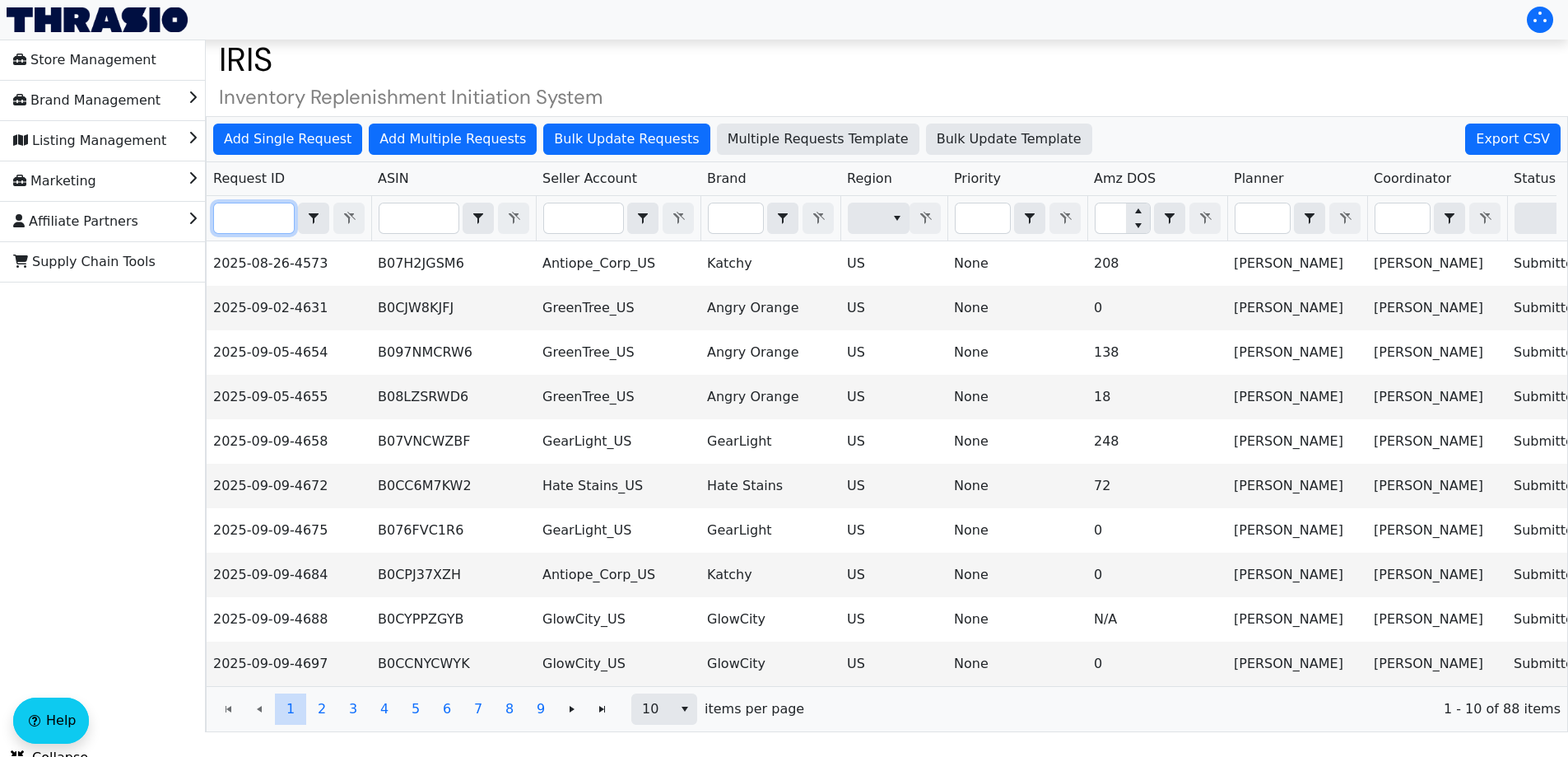
click at [255, 219] on input "Filter" at bounding box center [254, 218] width 80 height 30
paste input "2025-09-16-4757"
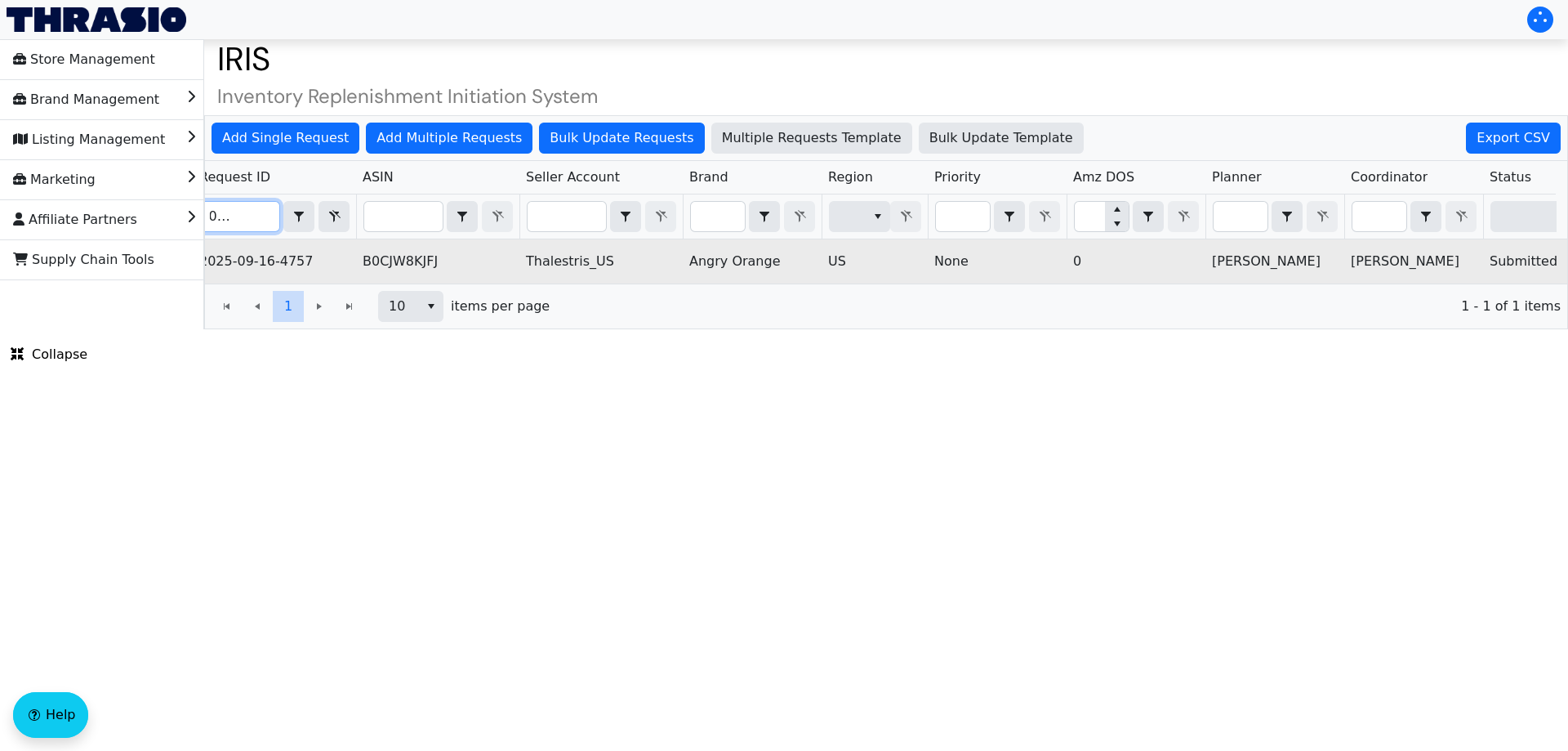
scroll to position [0, 658]
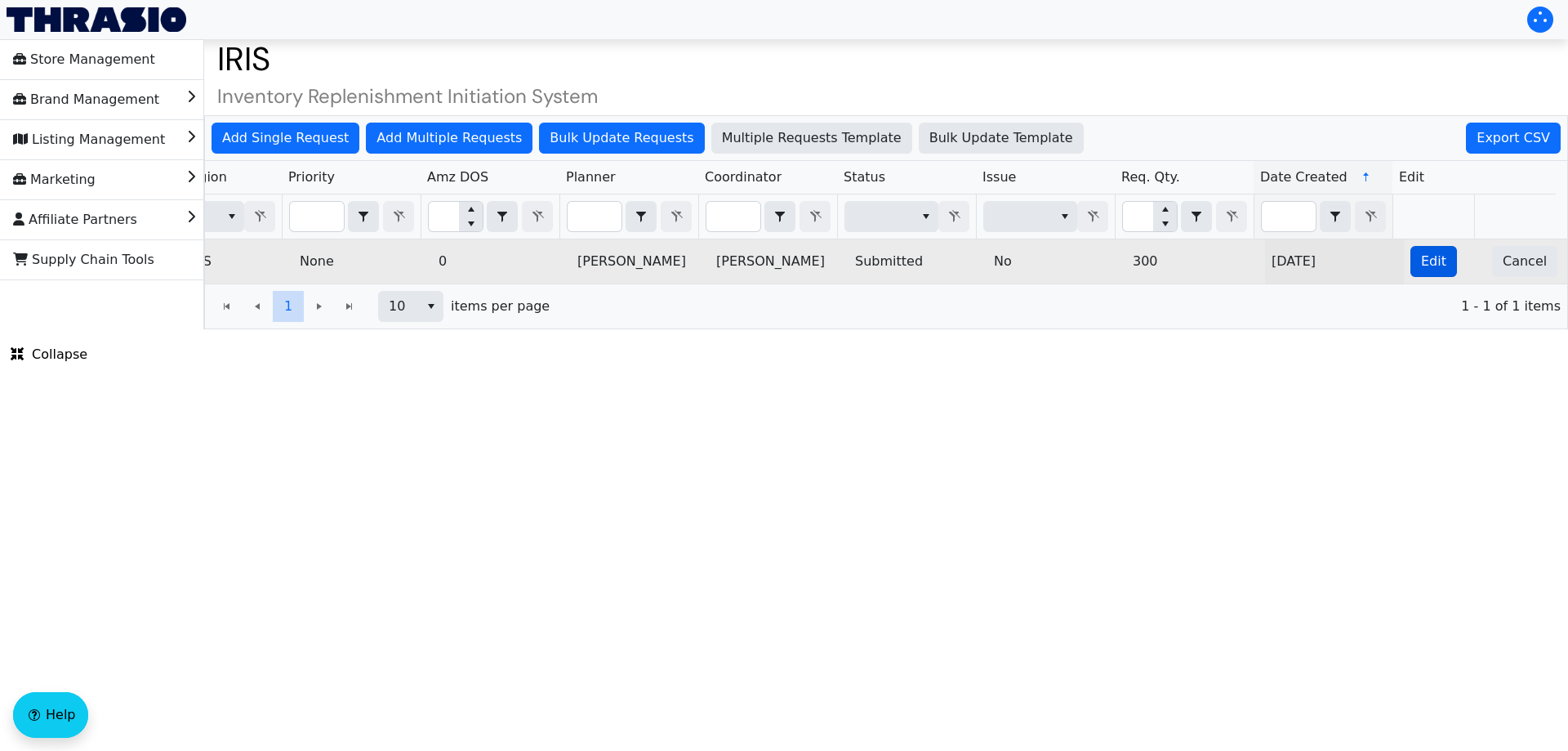
type input "2025-09-16-4757"
click at [1428, 265] on span "Edit" at bounding box center [1433, 261] width 25 height 20
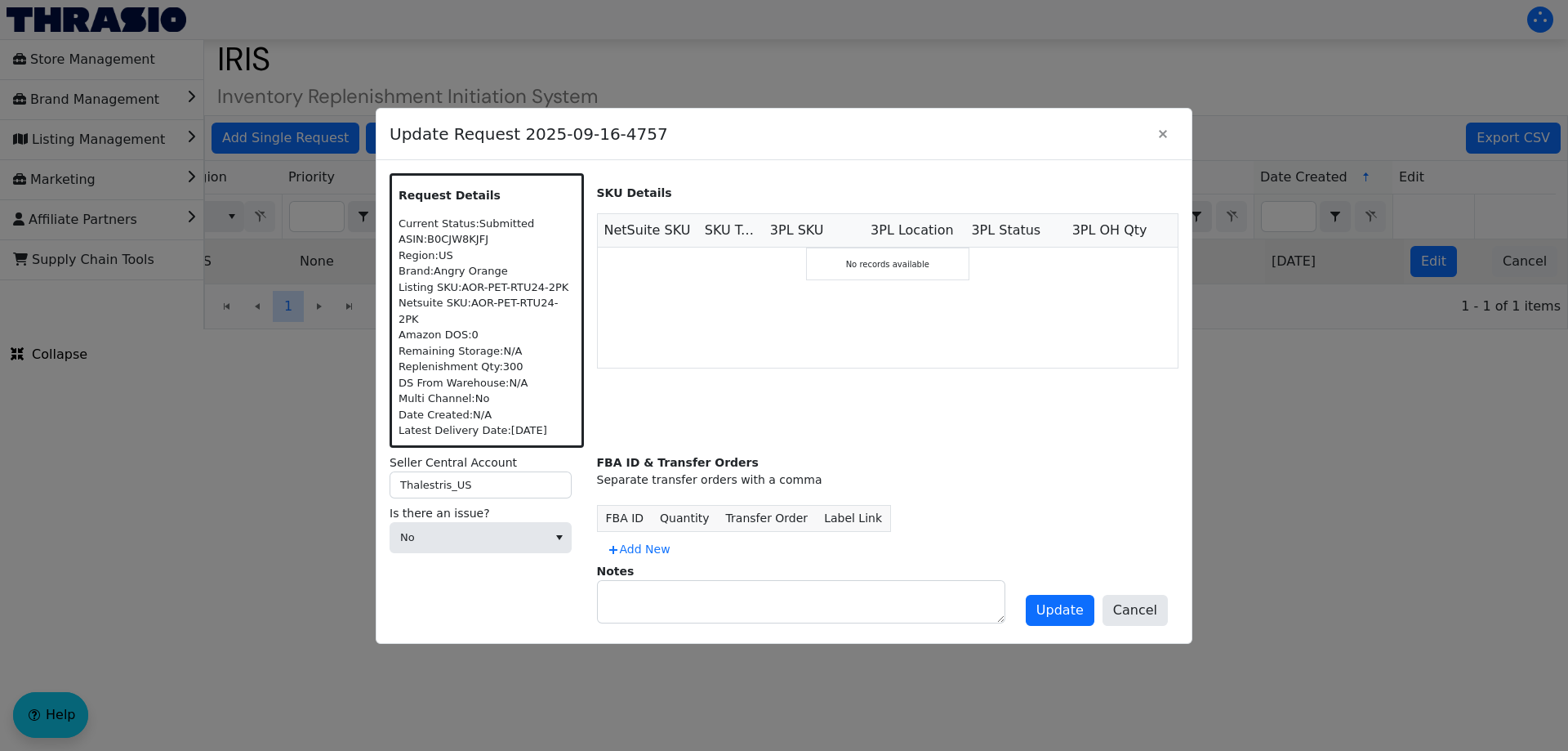
scroll to position [0, 0]
click at [523, 540] on span "No" at bounding box center [469, 538] width 157 height 30
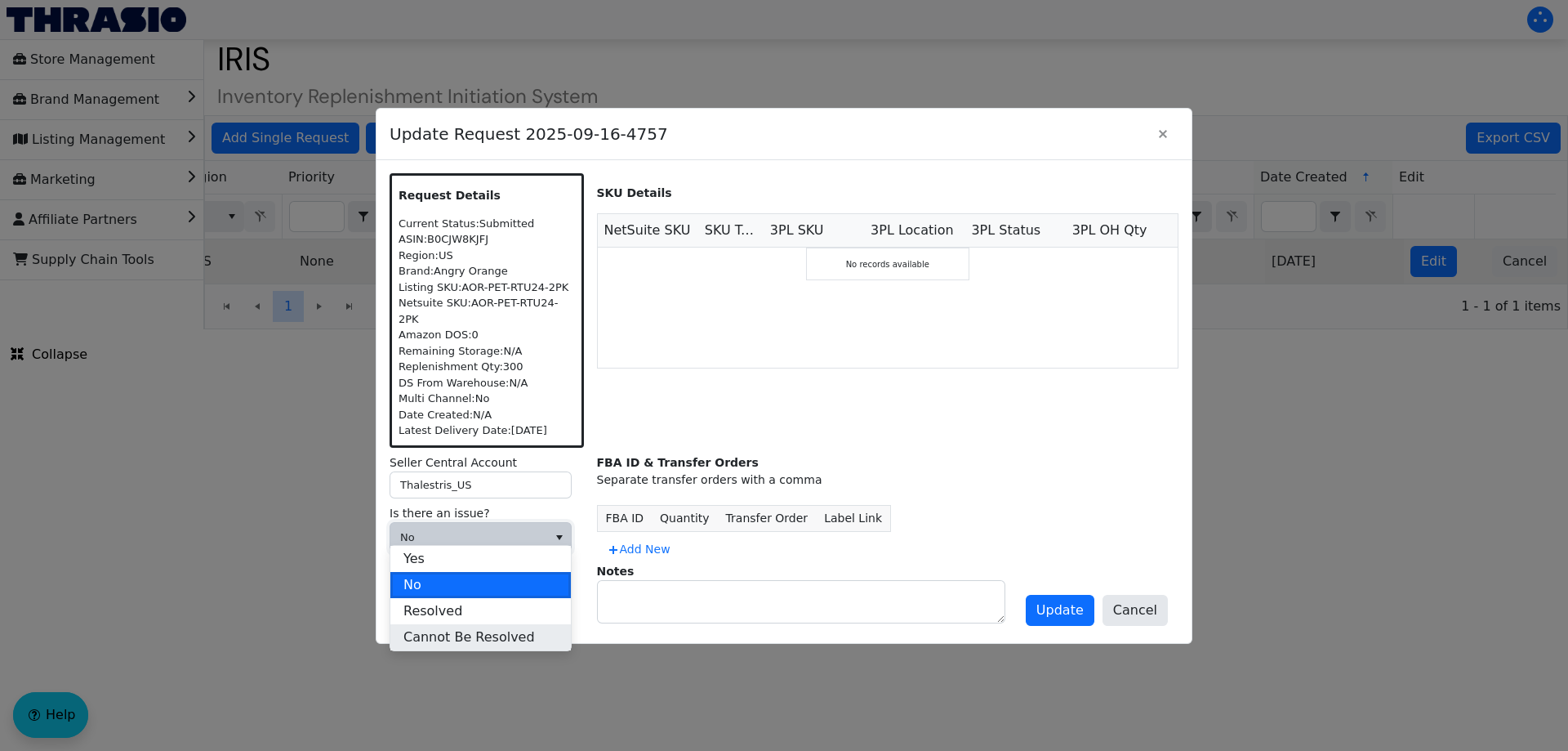
click at [448, 645] on span "Cannot Be Resolved" at bounding box center [469, 638] width 131 height 20
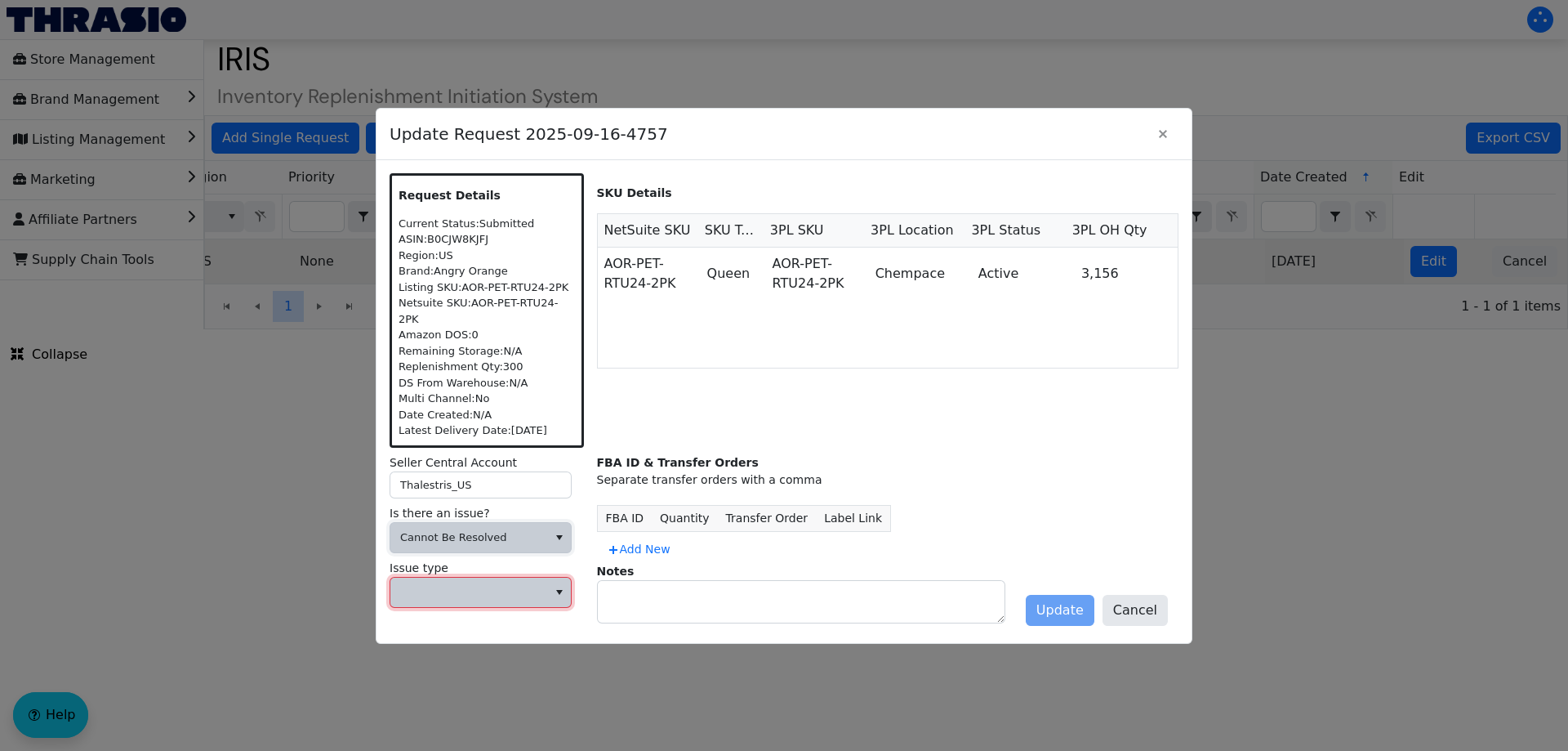
click at [434, 584] on span at bounding box center [468, 593] width 137 height 16
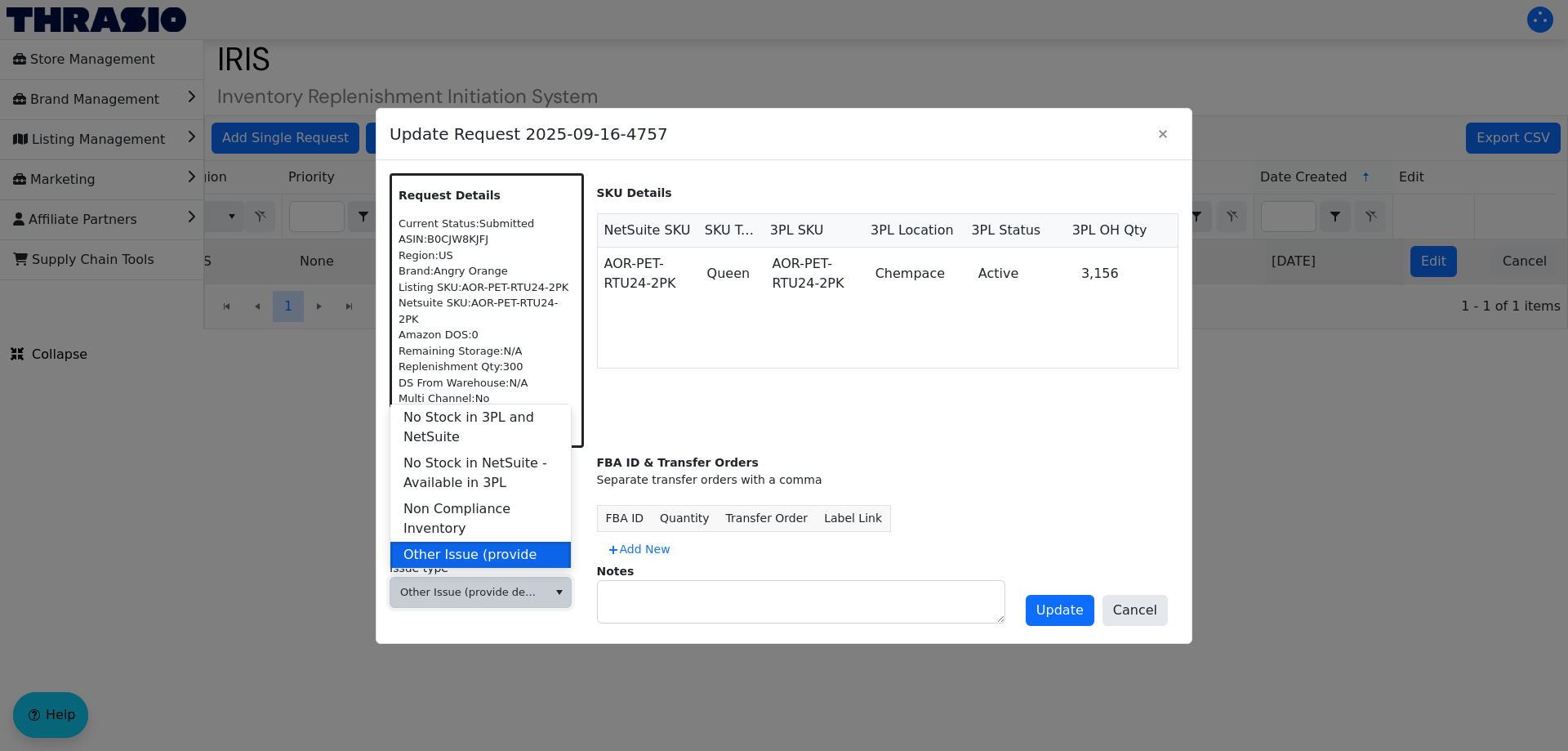
click at [479, 545] on span "Other Issue (provide details in notes)" at bounding box center [480, 565] width 154 height 40
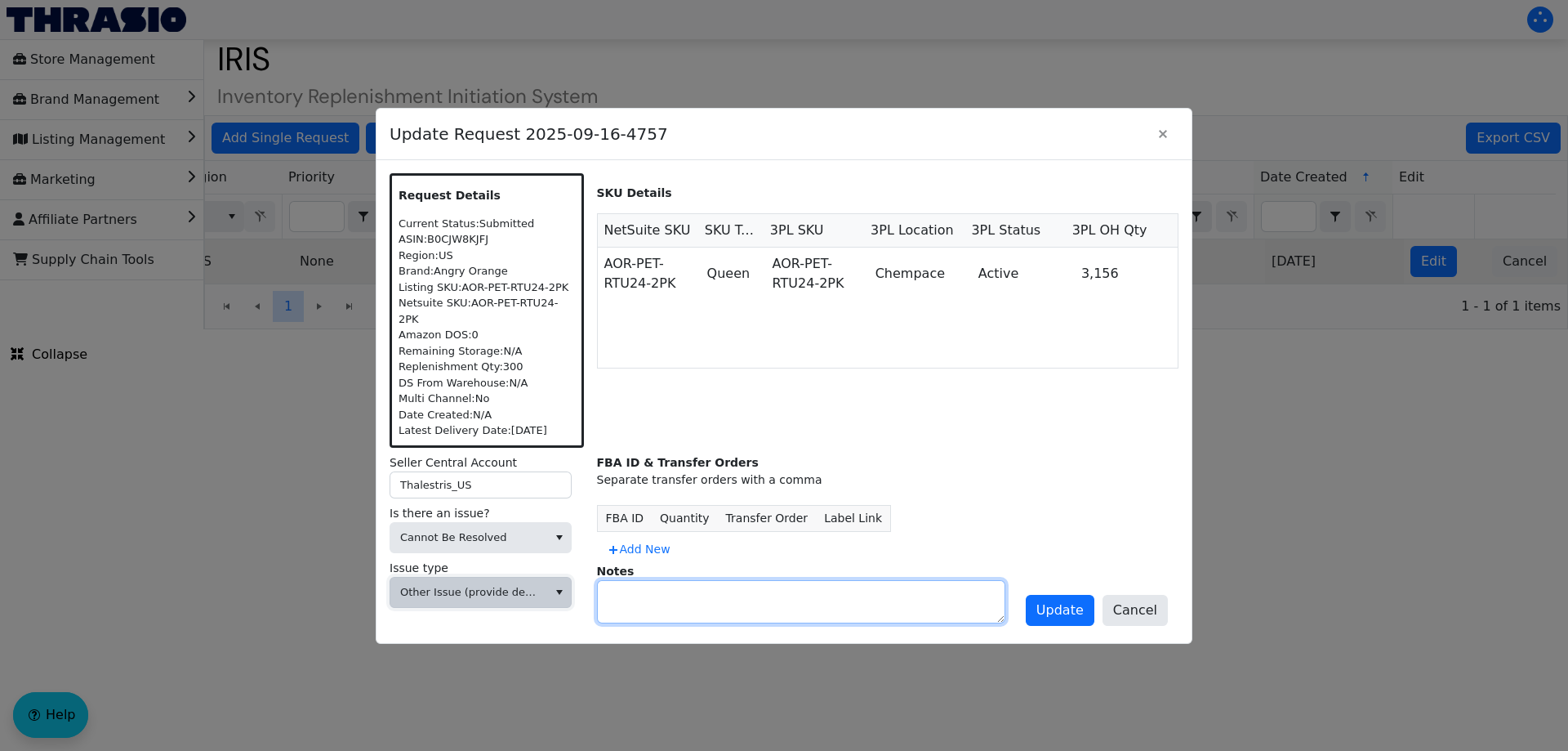
click at [619, 602] on textarea at bounding box center [801, 602] width 407 height 41
type textarea "Incorrect Seller Account"
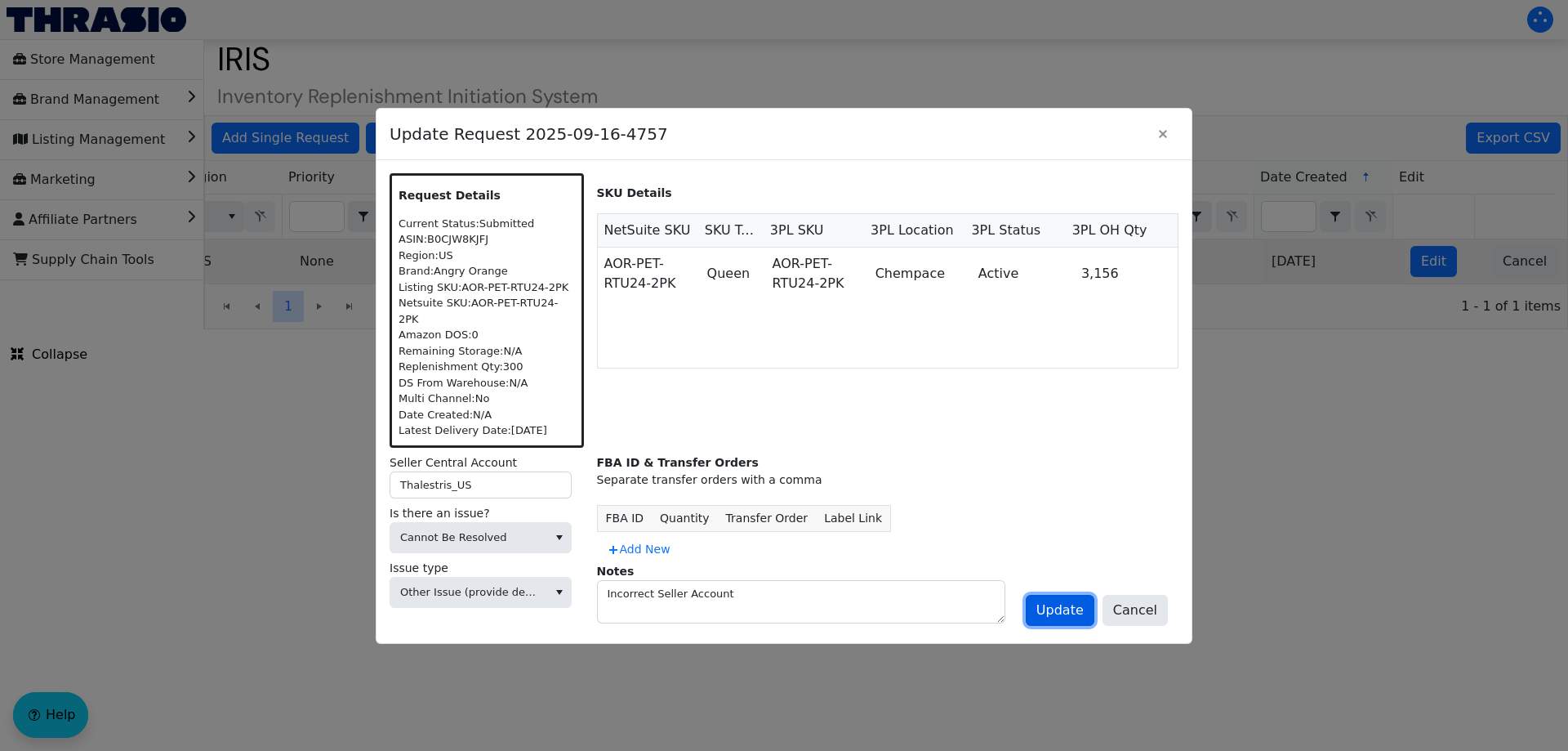
click at [1048, 612] on button "Update" at bounding box center [1059, 610] width 68 height 31
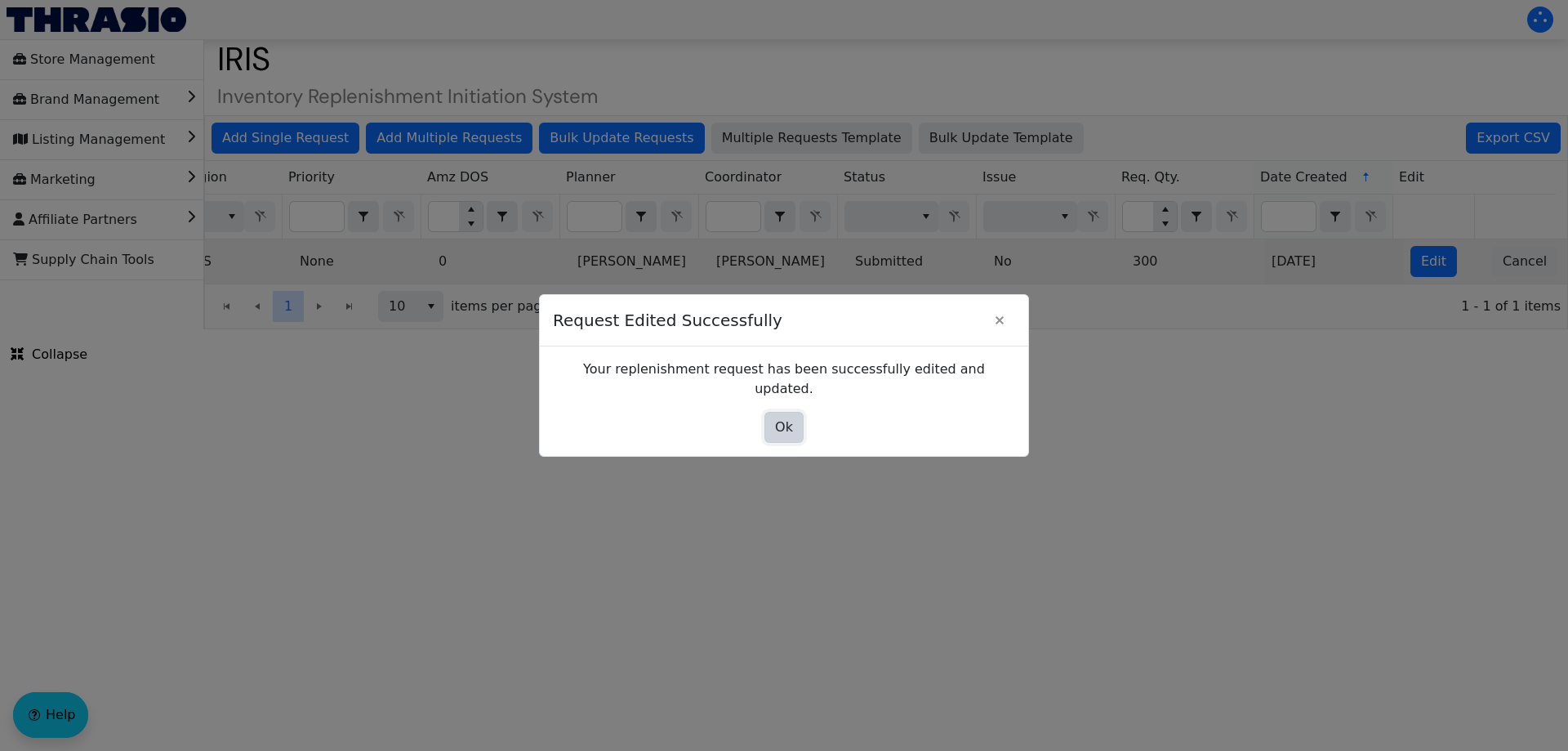
click at [790, 417] on span "Ok" at bounding box center [784, 427] width 18 height 20
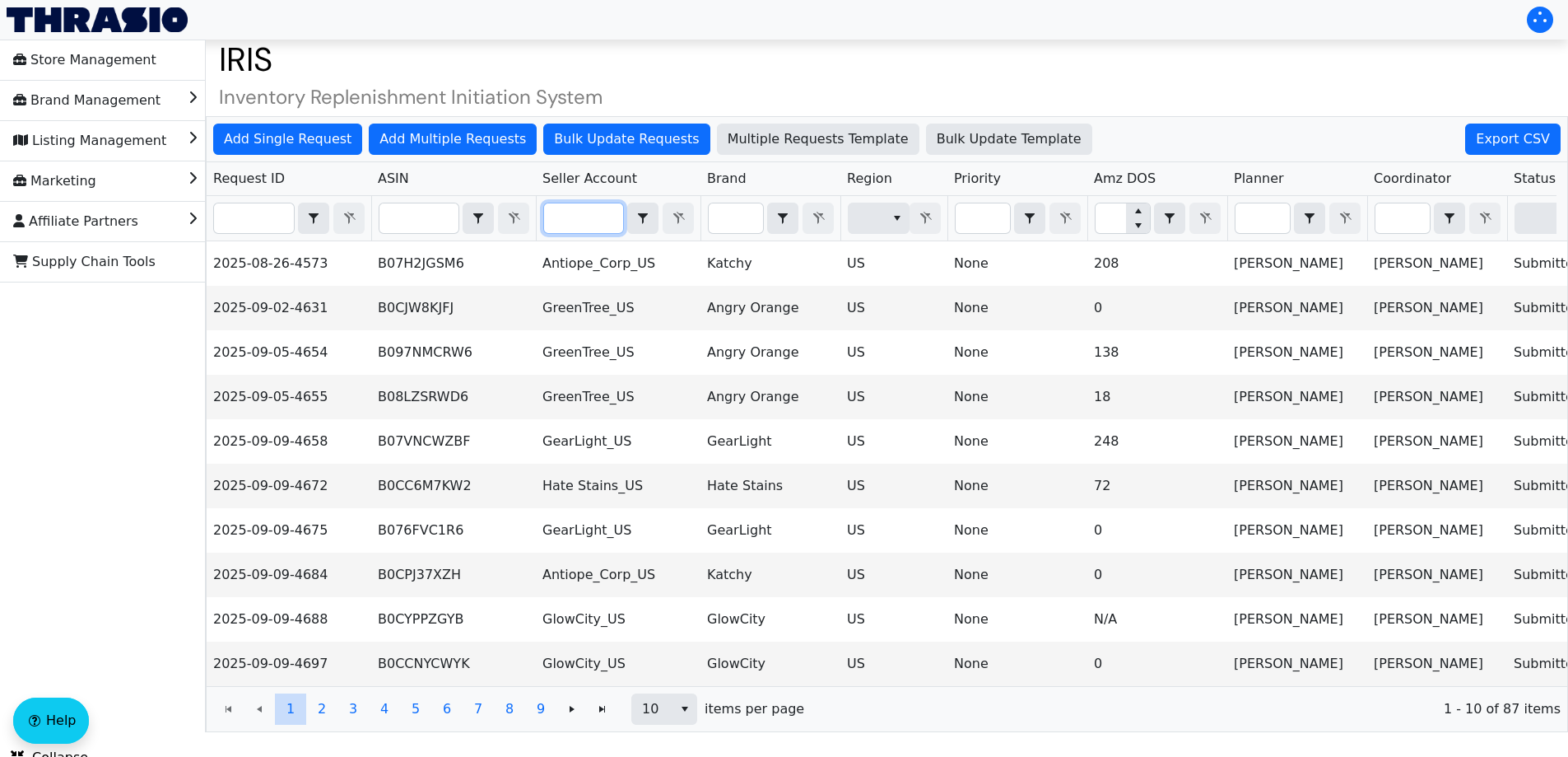
click at [560, 228] on input "Filter" at bounding box center [583, 218] width 79 height 30
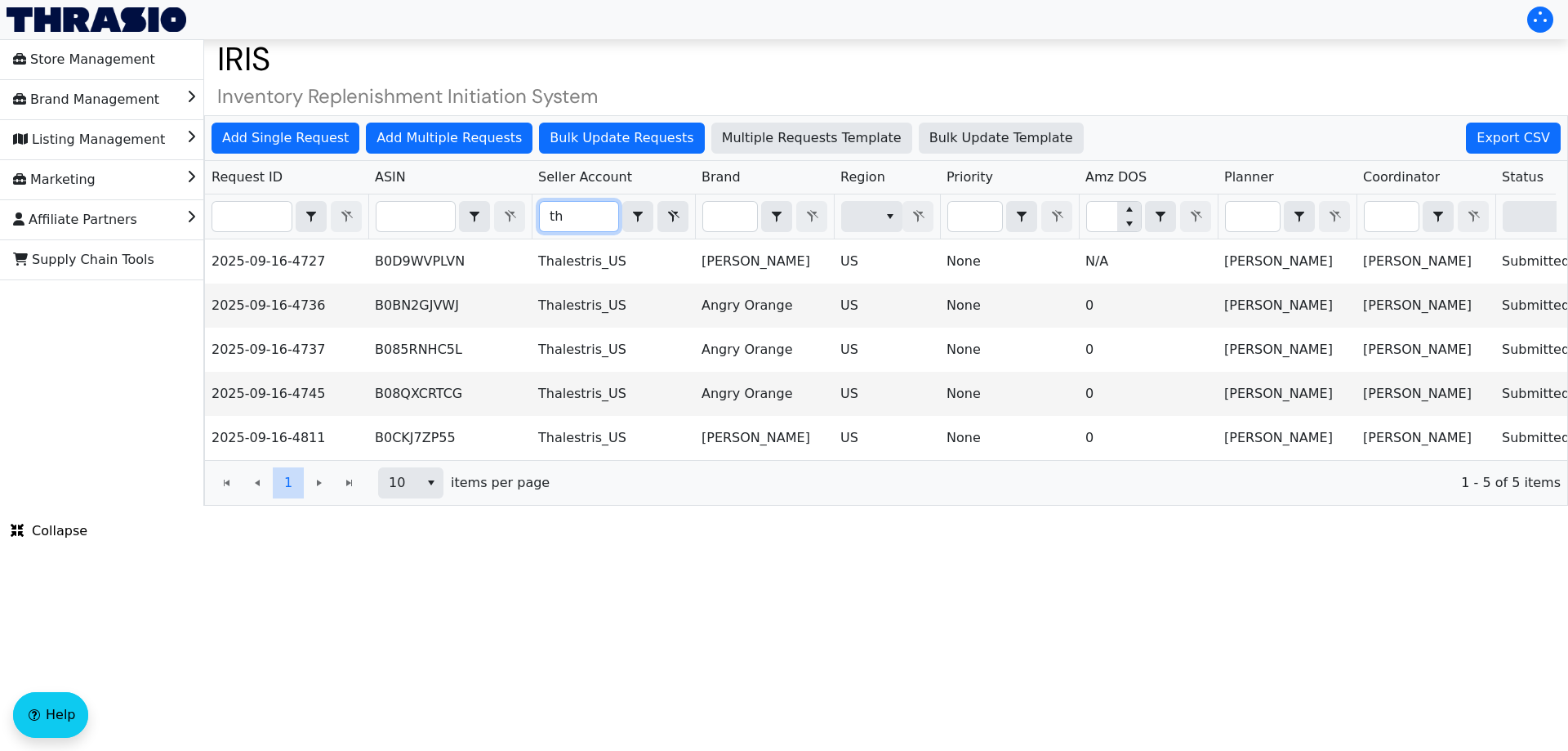
type input "t"
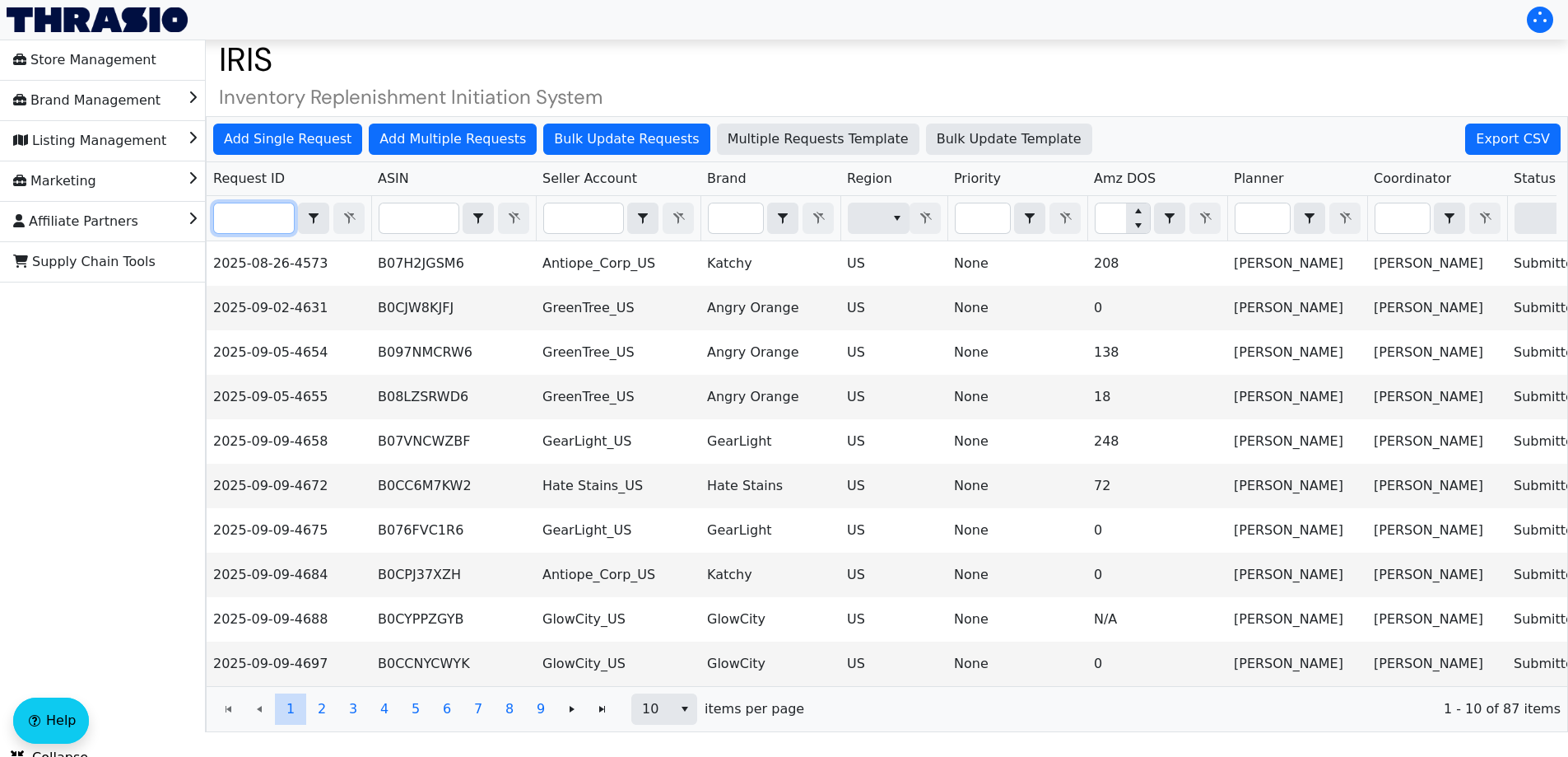
click at [252, 230] on input "Filter" at bounding box center [254, 218] width 80 height 30
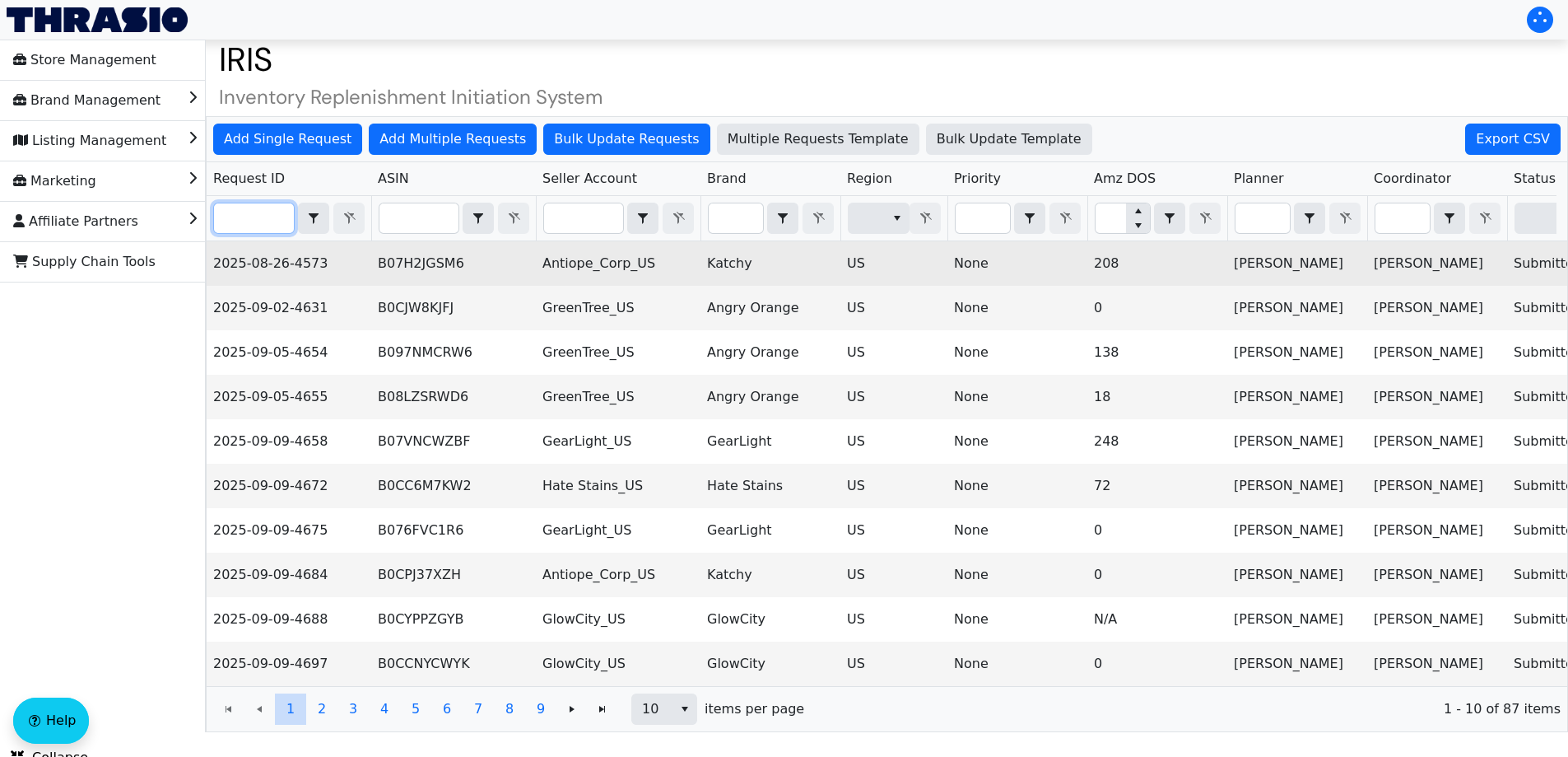
paste input "2025-08-26-4573"
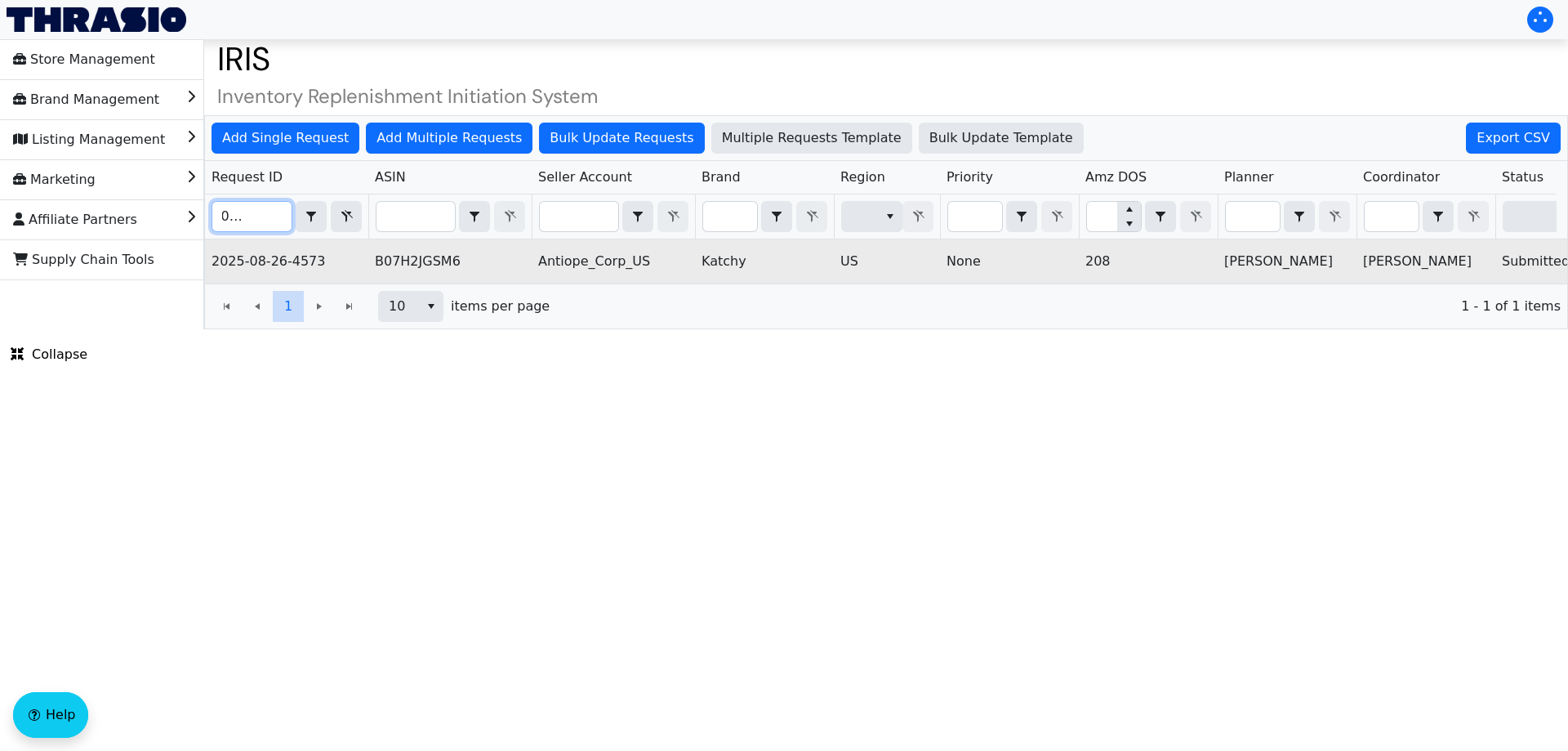
scroll to position [0, 658]
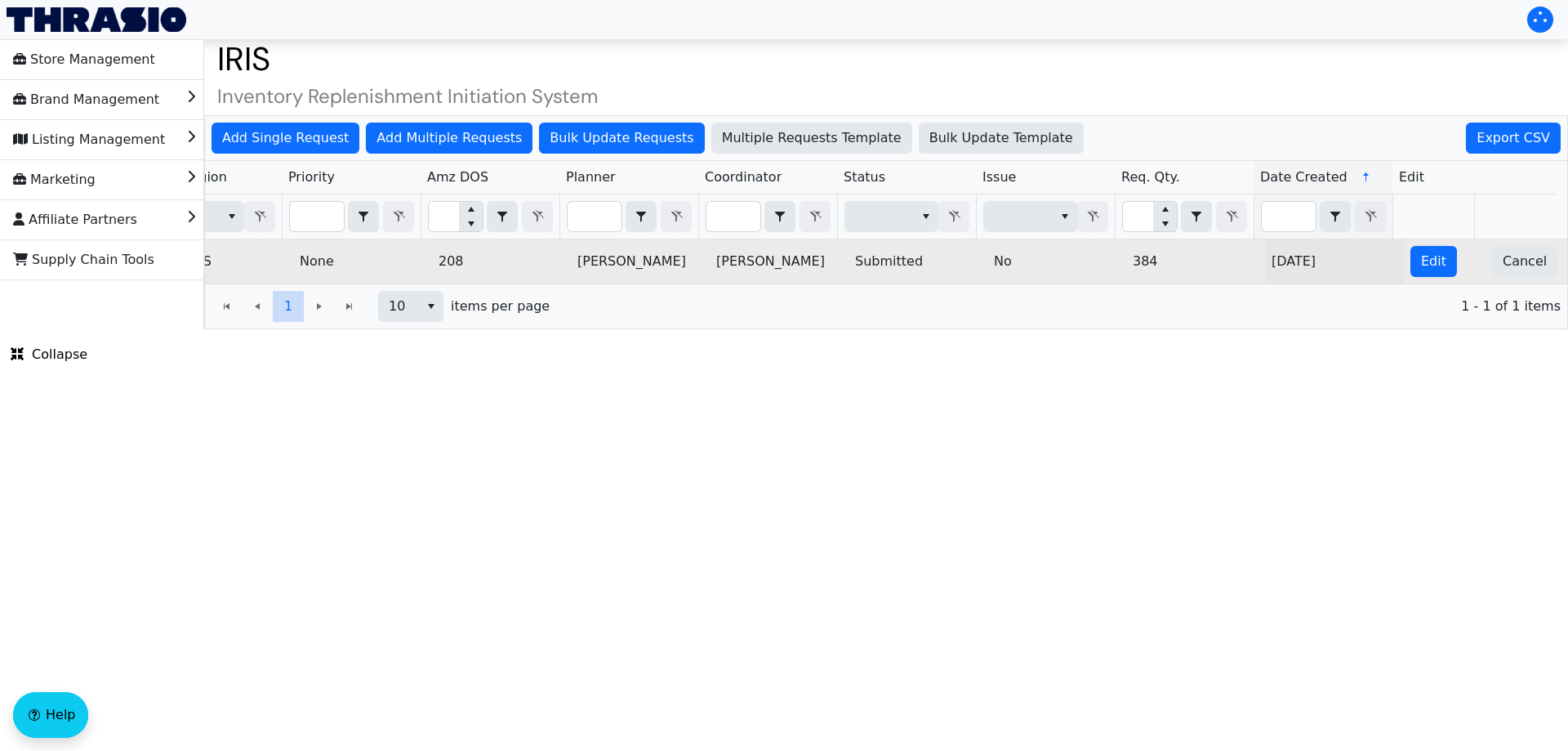
type input "2025-08-26-4573"
click at [1440, 268] on td "Edit" at bounding box center [1444, 261] width 82 height 44
click at [1410, 267] on button "Edit" at bounding box center [1433, 261] width 47 height 31
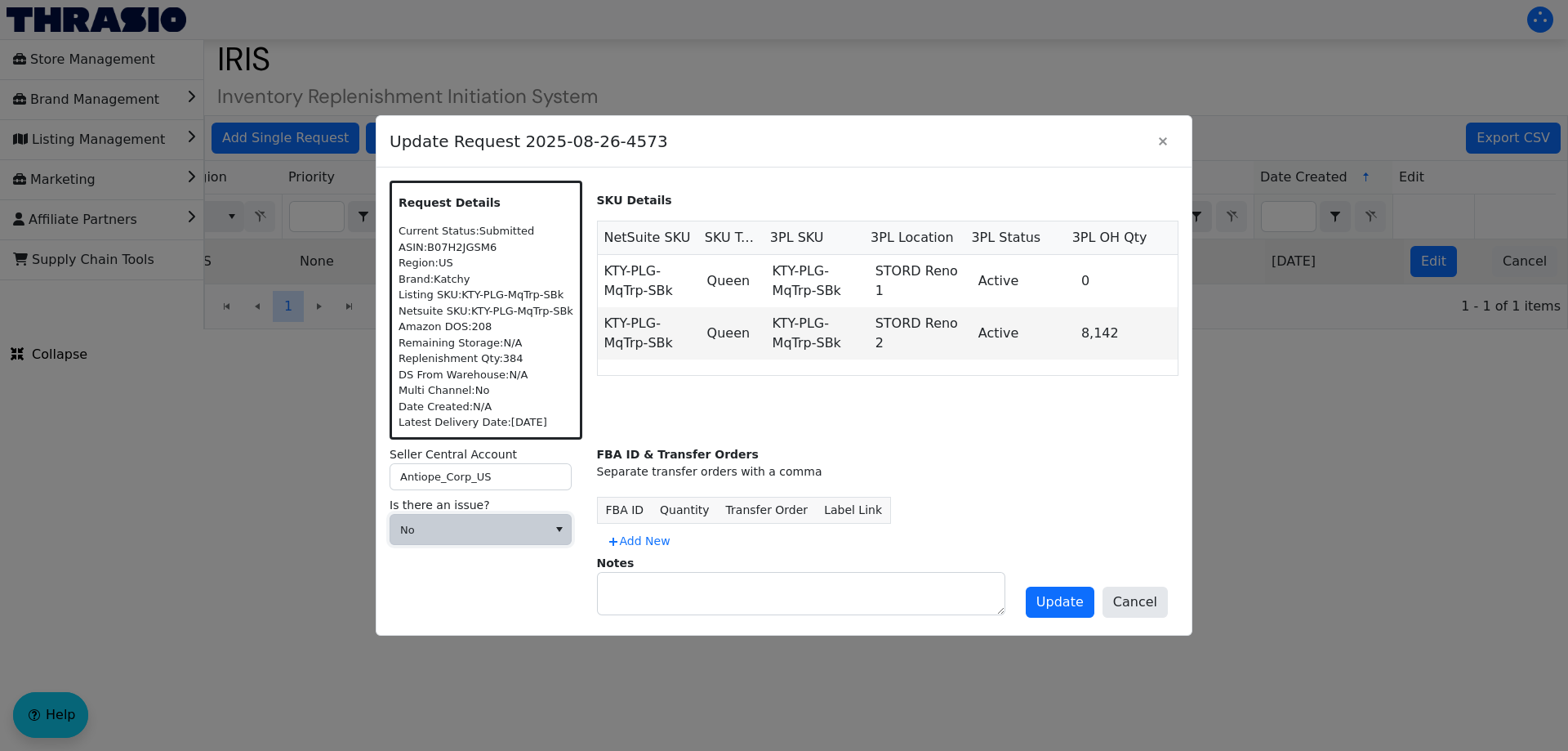
click at [469, 534] on span "No" at bounding box center [468, 530] width 137 height 16
click at [464, 635] on span "Cannot Be Resolved" at bounding box center [469, 638] width 131 height 20
click at [430, 584] on span at bounding box center [468, 584] width 137 height 16
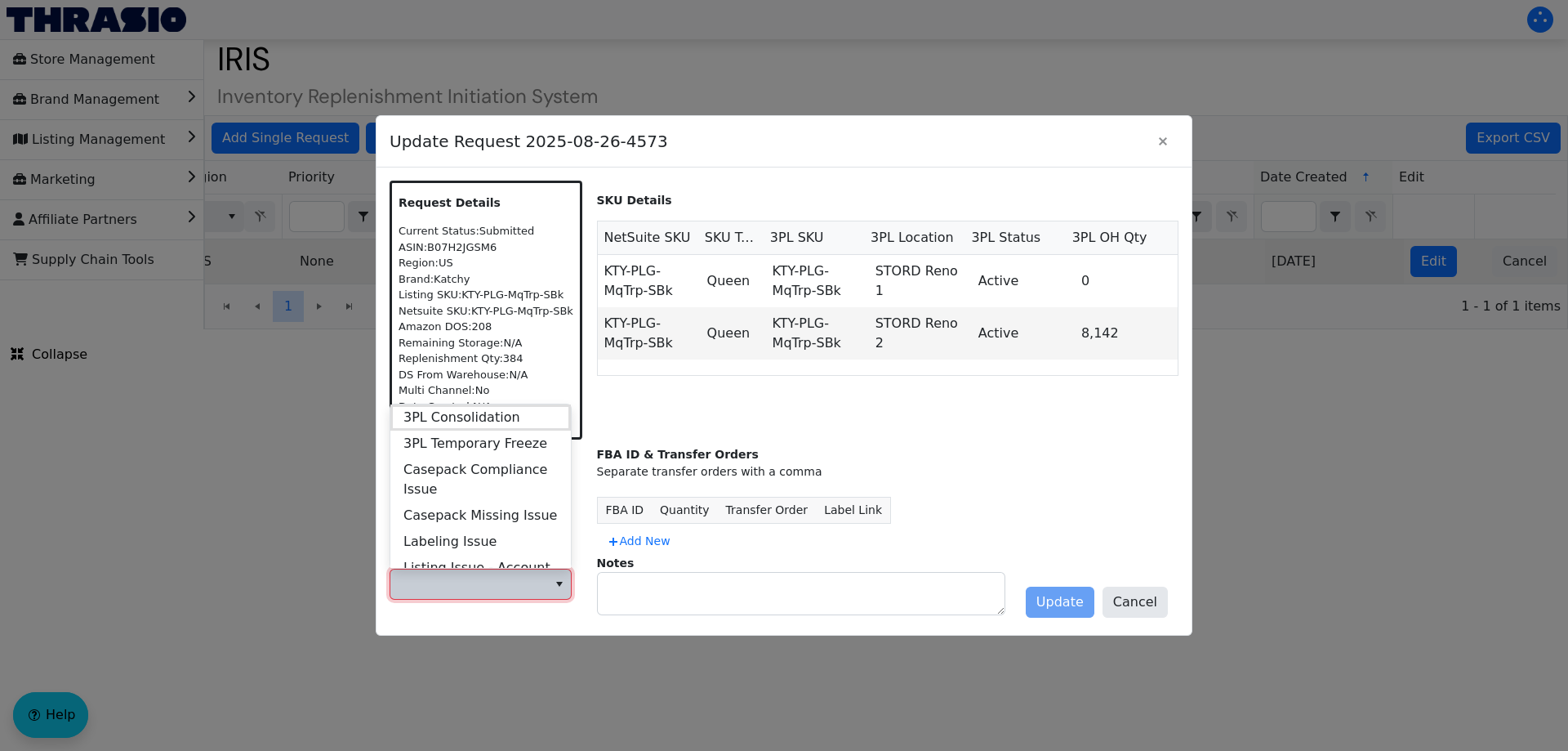
scroll to position [628, 0]
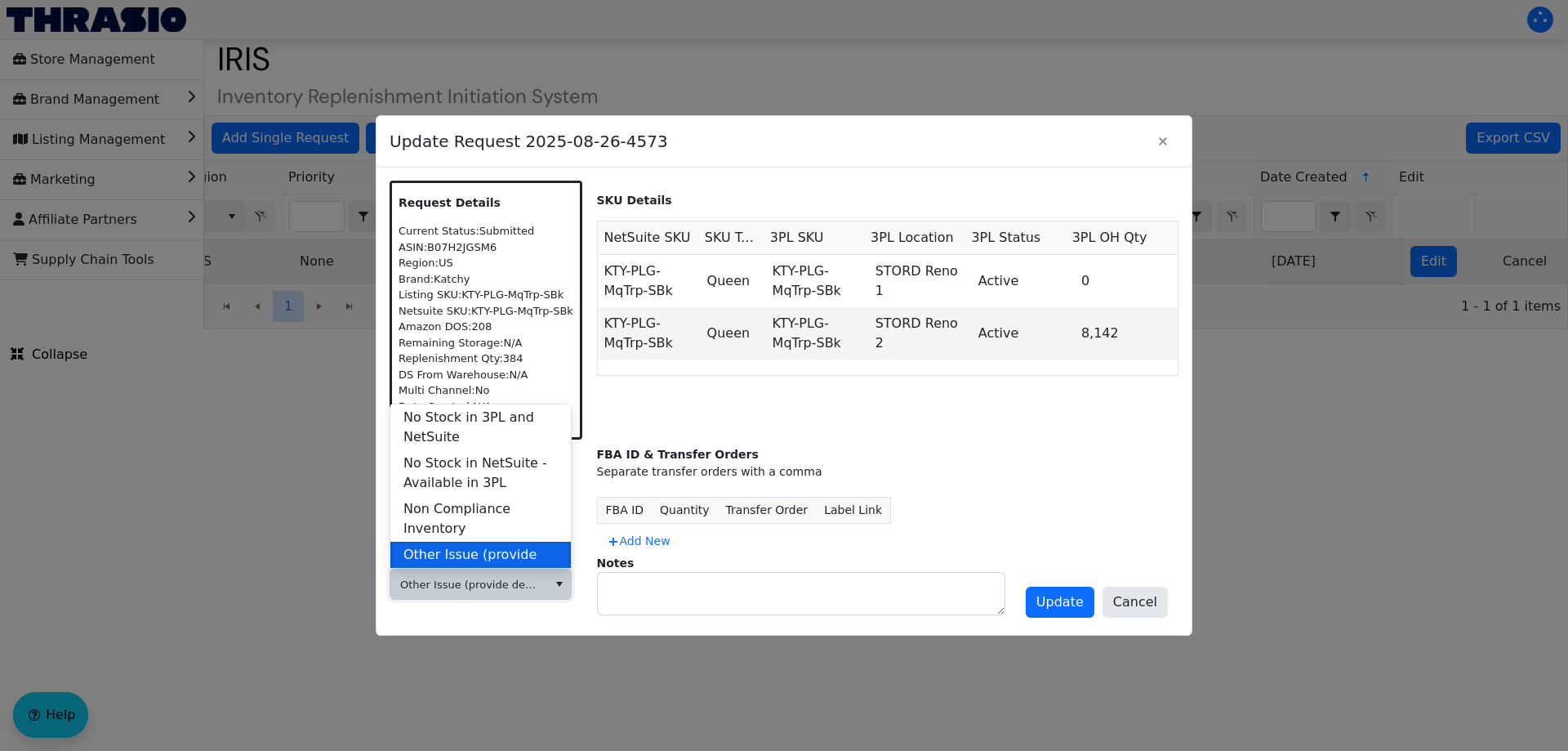
click at [447, 556] on span "Other Issue (provide details in notes)" at bounding box center [480, 565] width 154 height 40
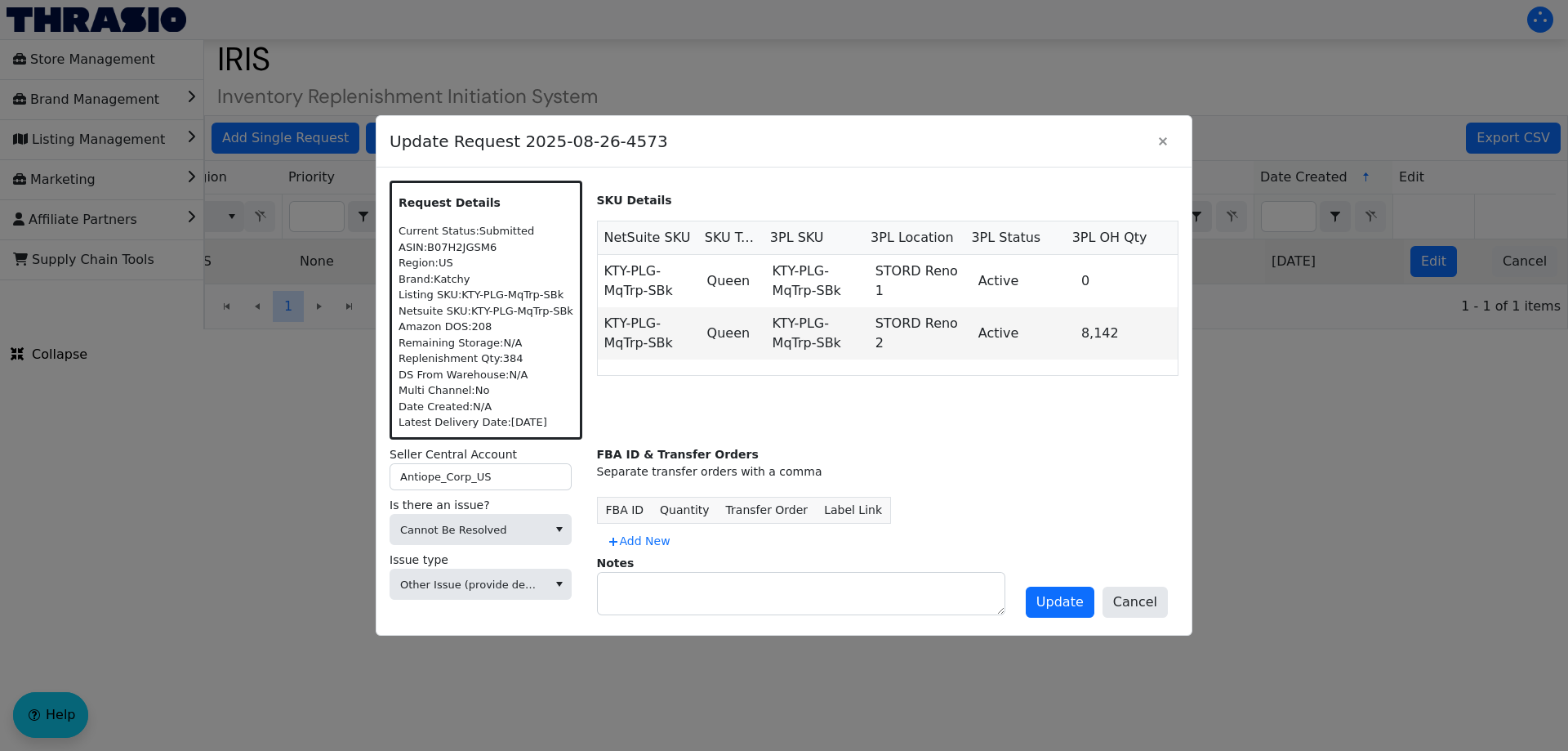
click at [636, 568] on div "Notes" at bounding box center [888, 584] width 582 height 60
click at [634, 605] on textarea at bounding box center [801, 593] width 407 height 41
click at [886, 587] on textarea "Replaced with" at bounding box center [801, 593] width 407 height 41
paste textarea "2025-09-16-4724"
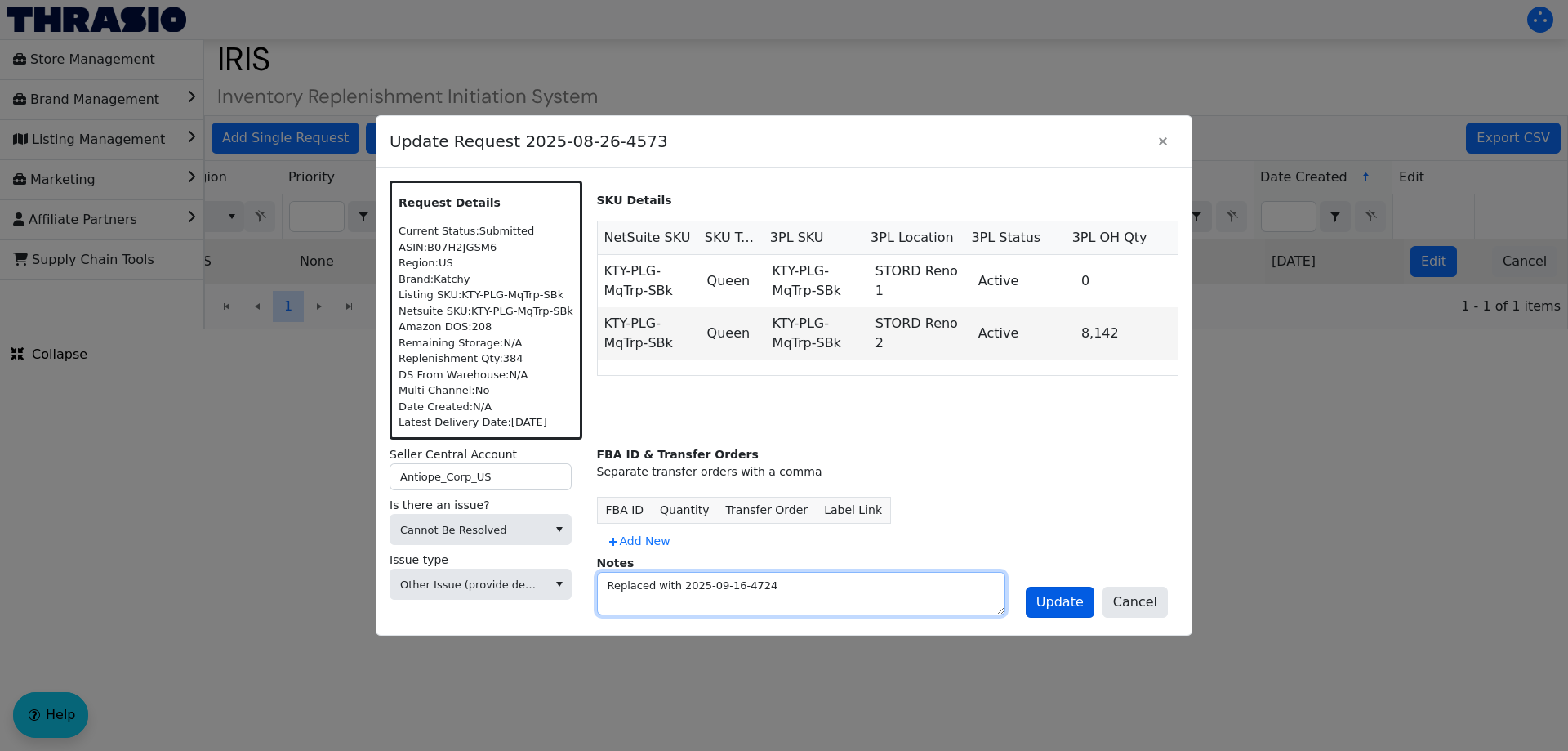
type textarea "Replaced with 2025-09-16-4724"
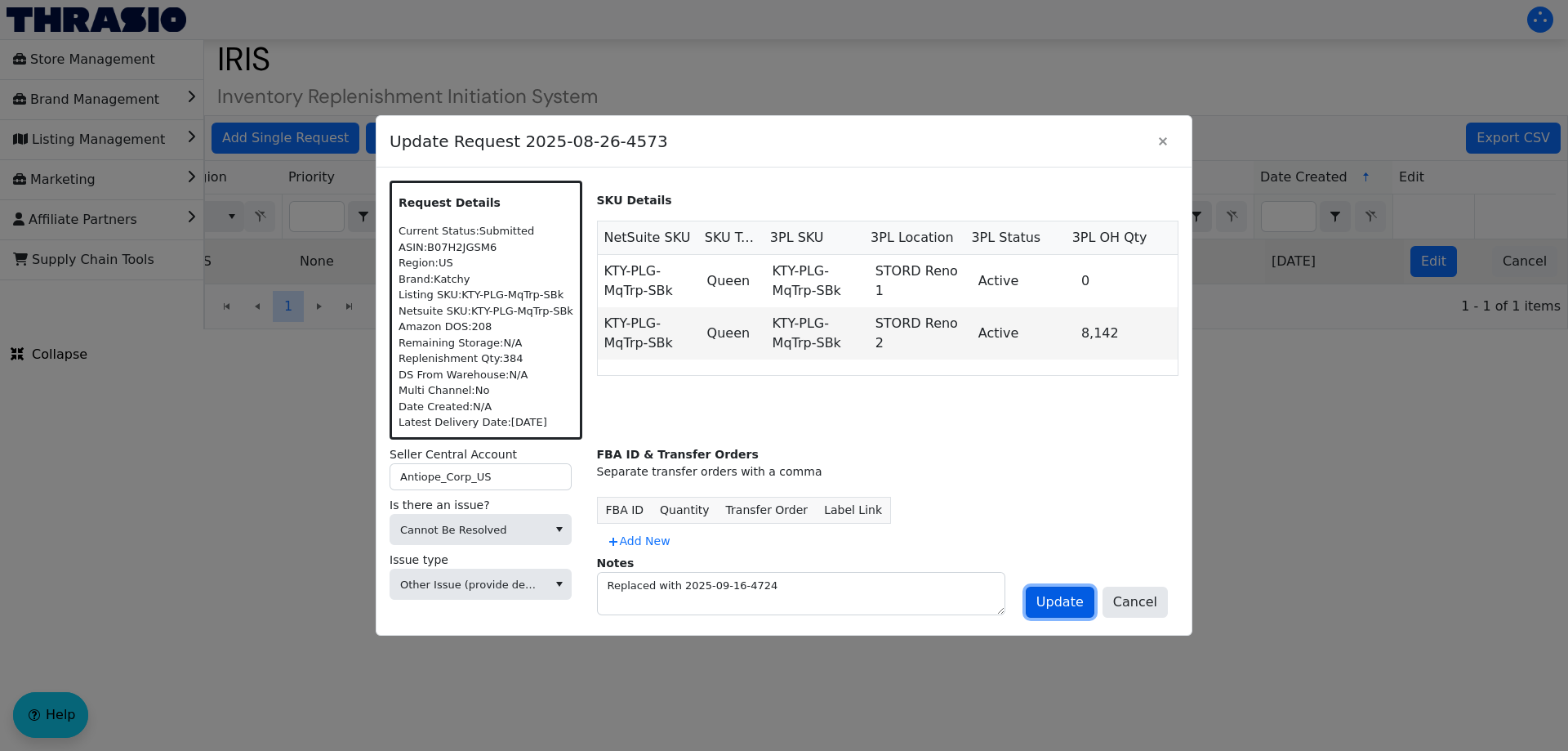
click at [1053, 601] on span "Update" at bounding box center [1059, 602] width 48 height 20
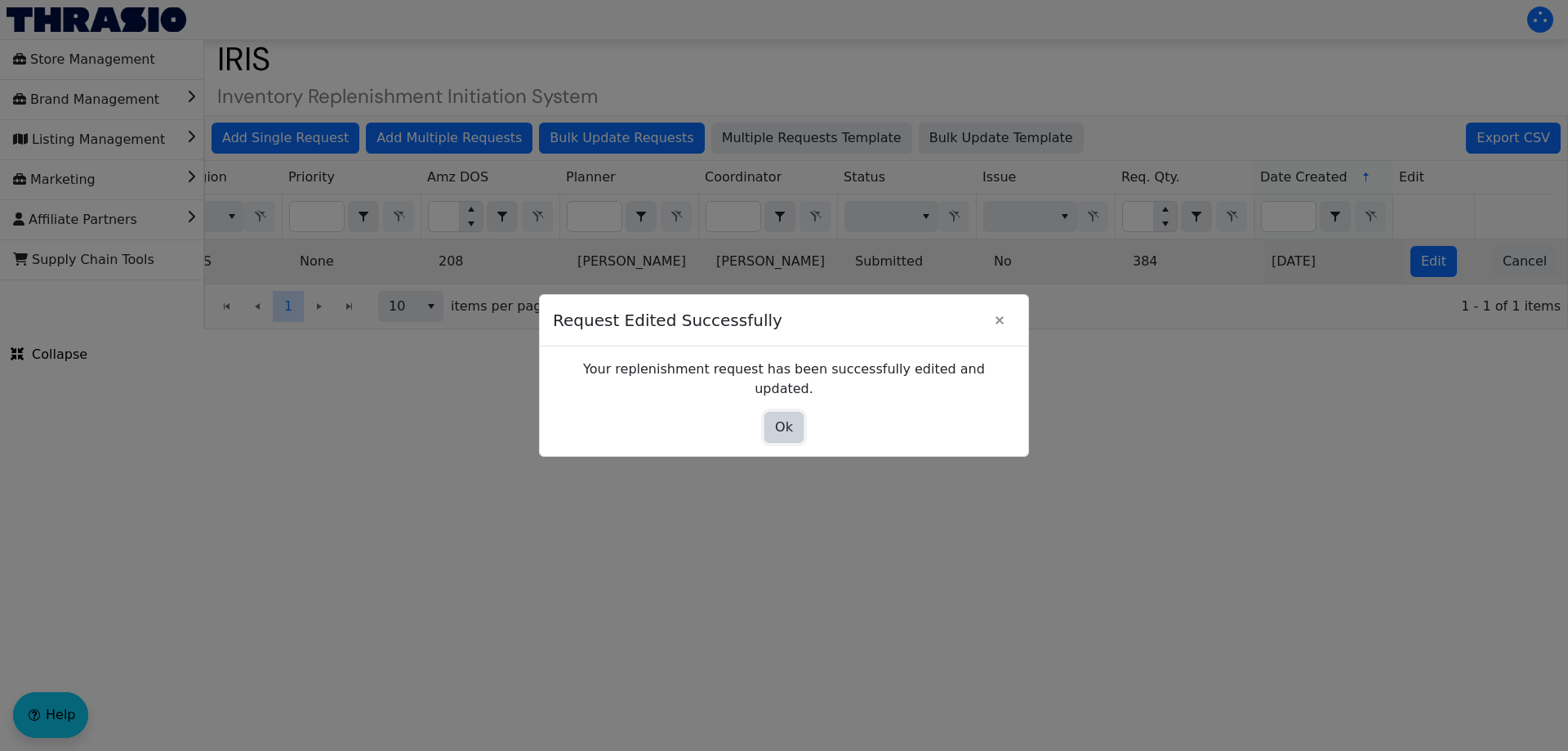
click at [780, 420] on span "Ok" at bounding box center [784, 427] width 18 height 20
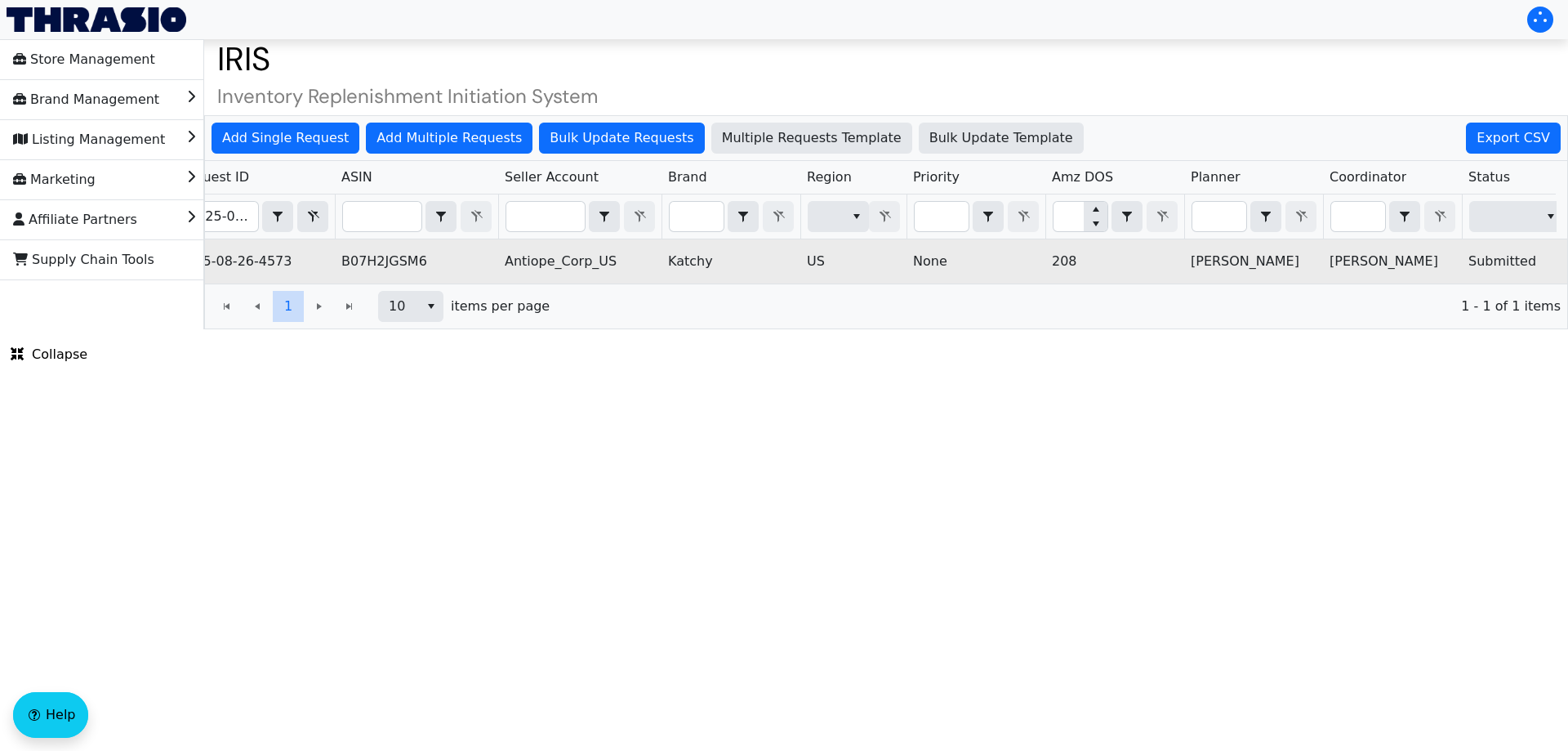
scroll to position [0, 0]
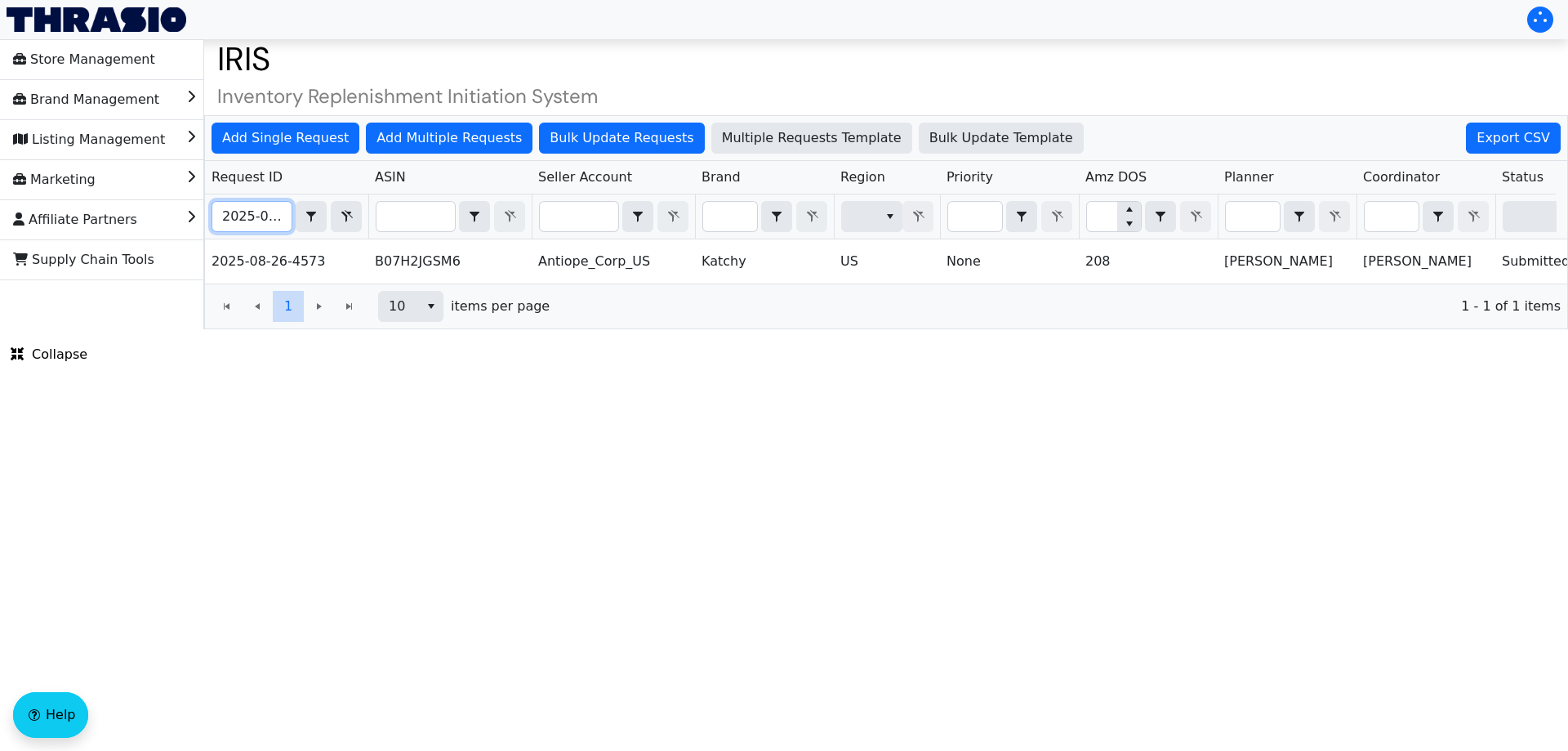
click at [237, 222] on input "2025-08-26-4573" at bounding box center [252, 216] width 79 height 30
paste input "9-09-4684"
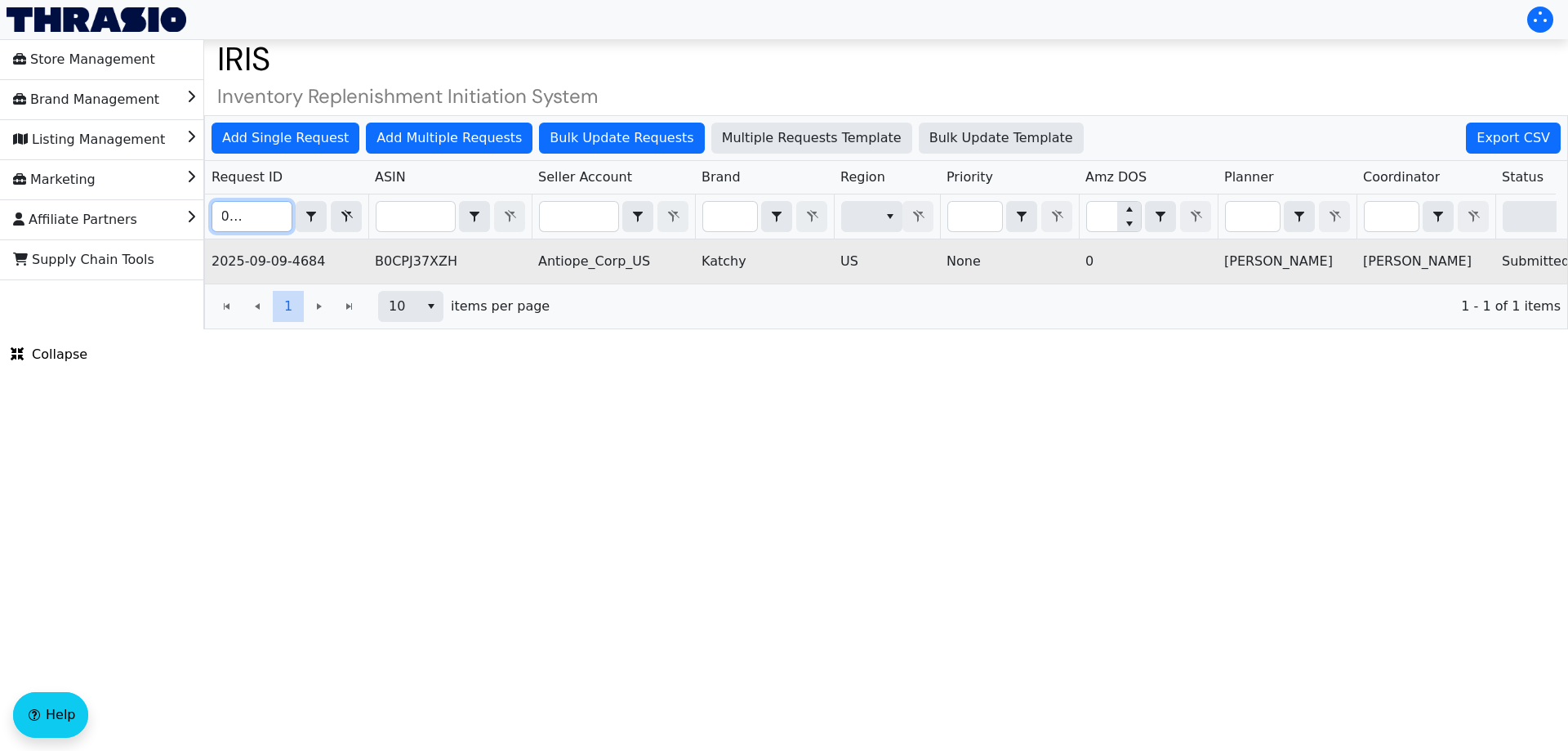
scroll to position [0, 658]
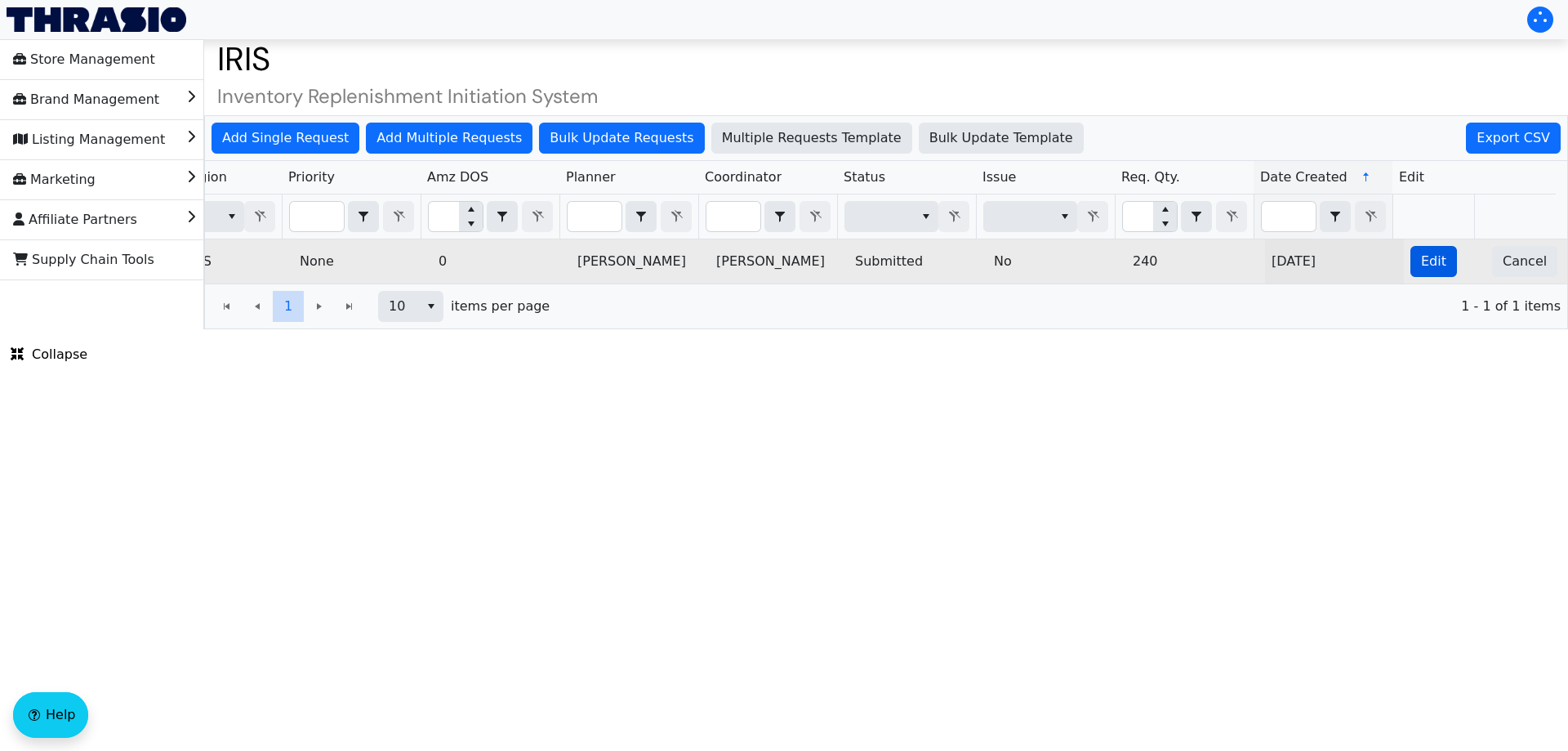
type input "2025-09-09-4684"
click at [1420, 269] on span "Edit" at bounding box center [1433, 261] width 25 height 20
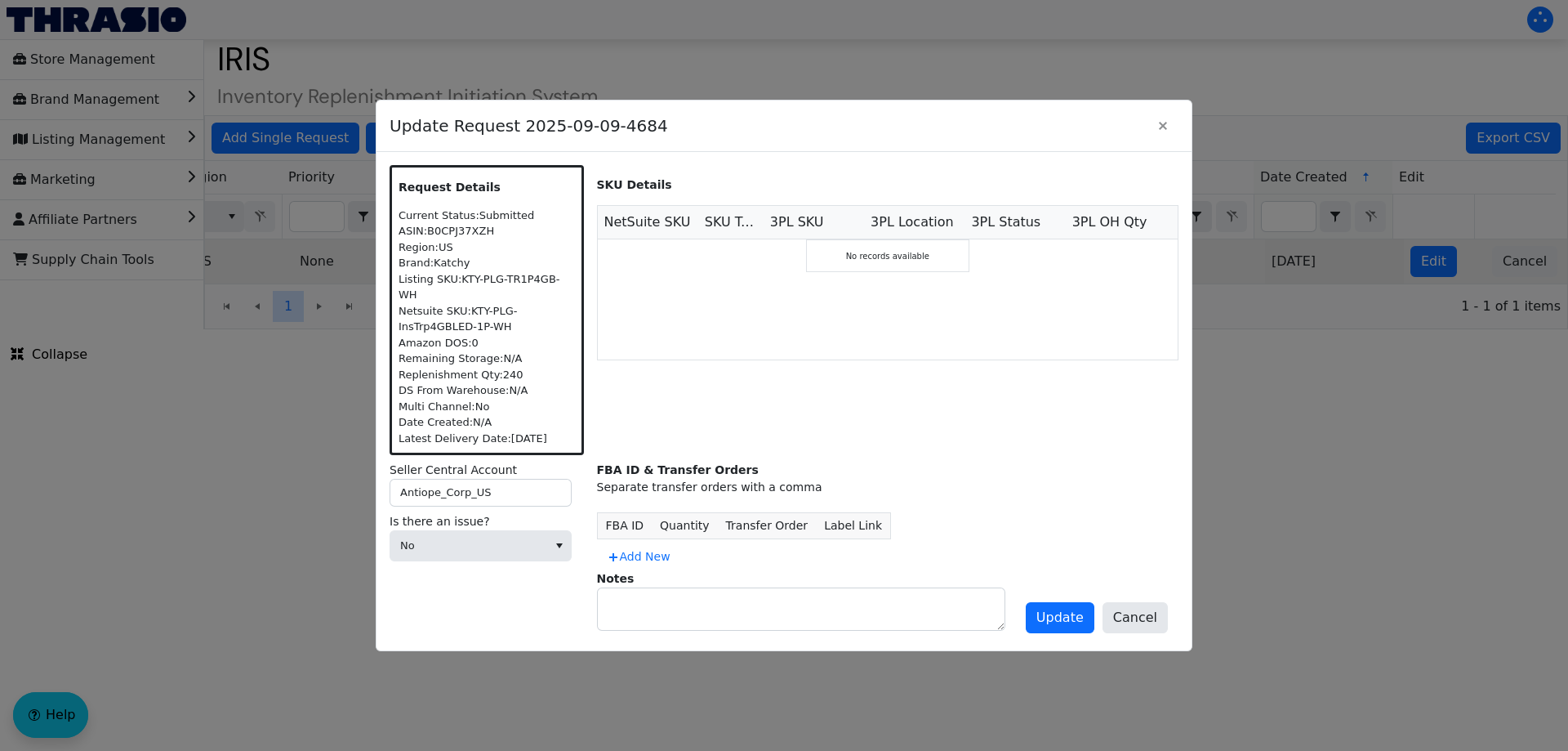
scroll to position [0, 0]
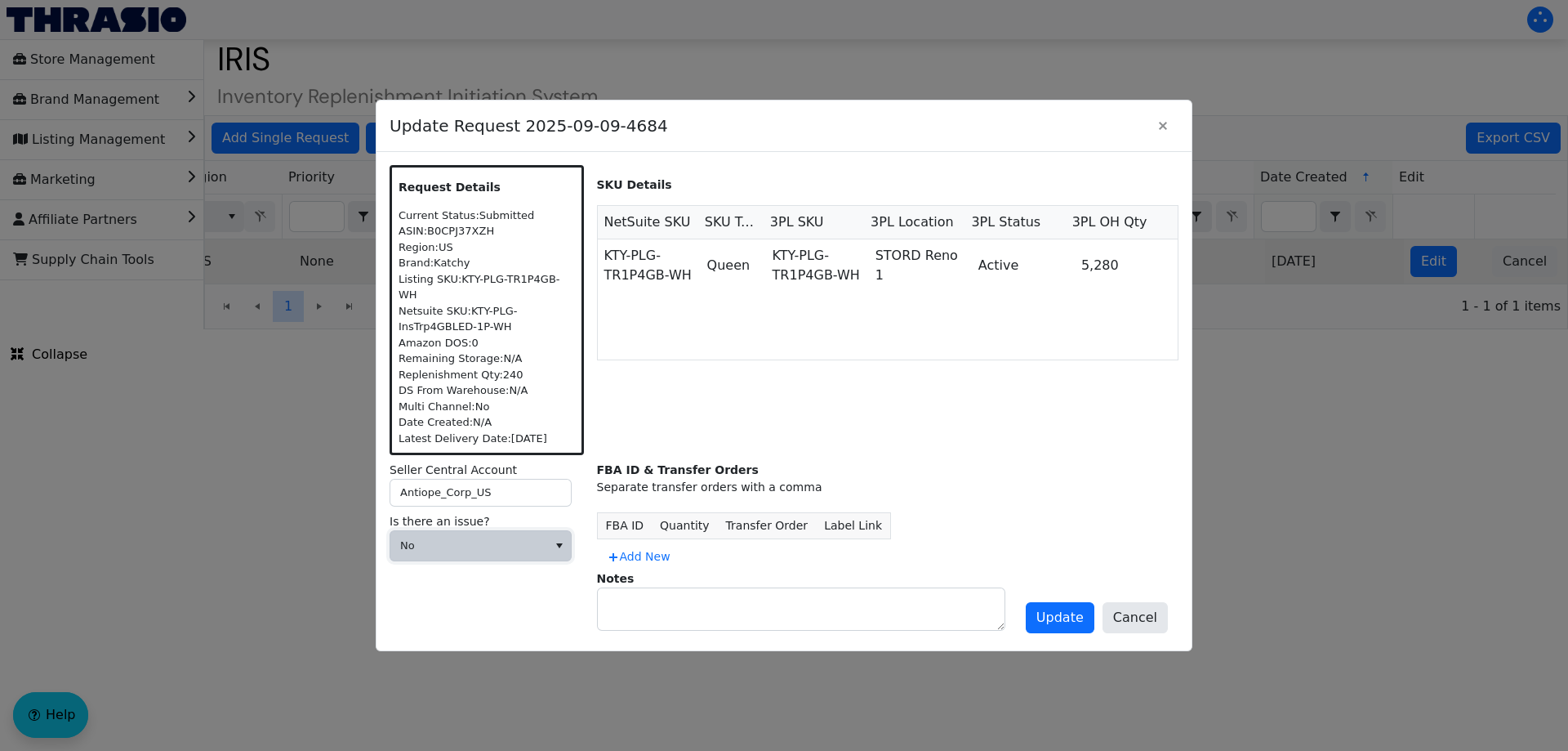
click at [506, 540] on span "No" at bounding box center [468, 546] width 137 height 16
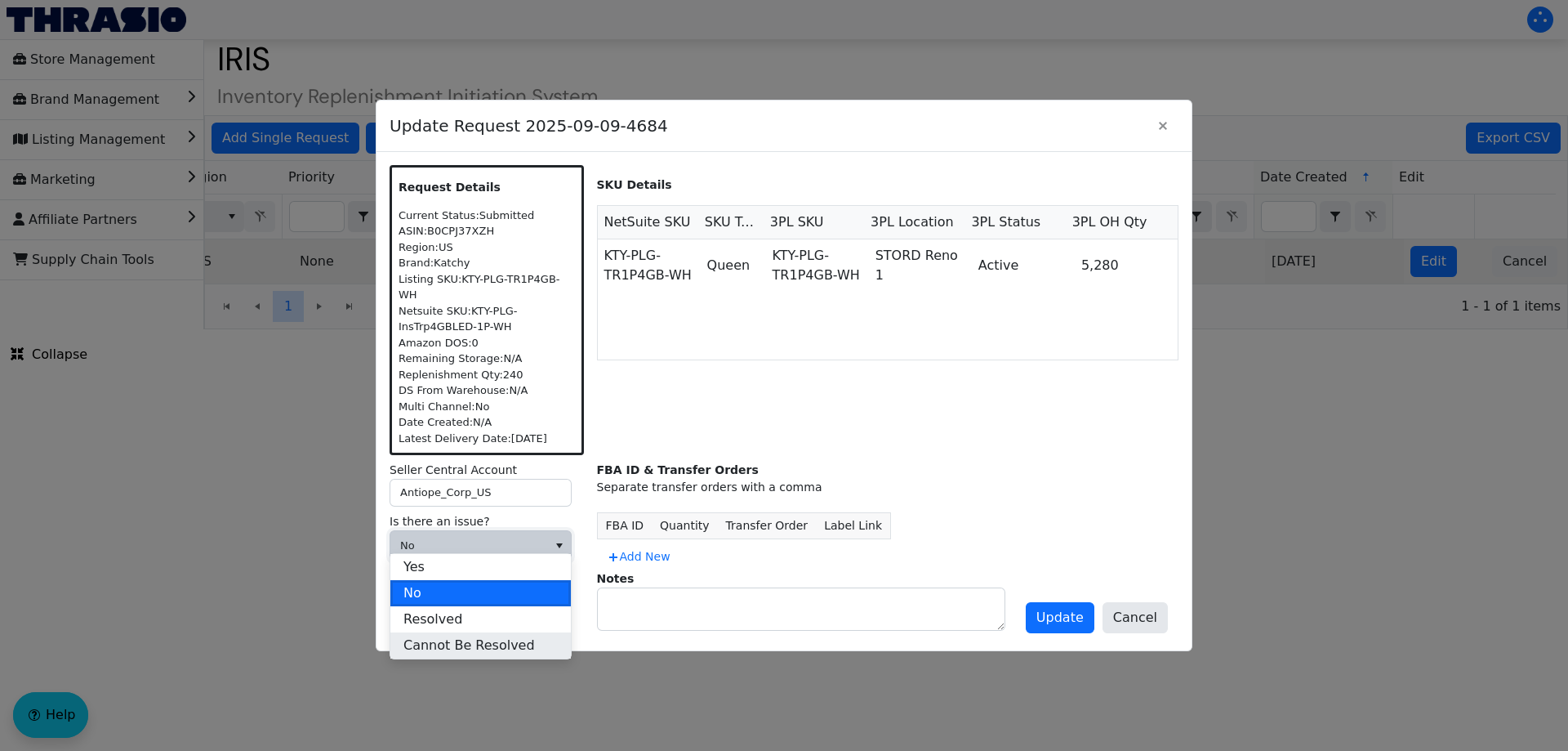
click at [456, 653] on span "Cannot Be Resolved" at bounding box center [469, 646] width 131 height 20
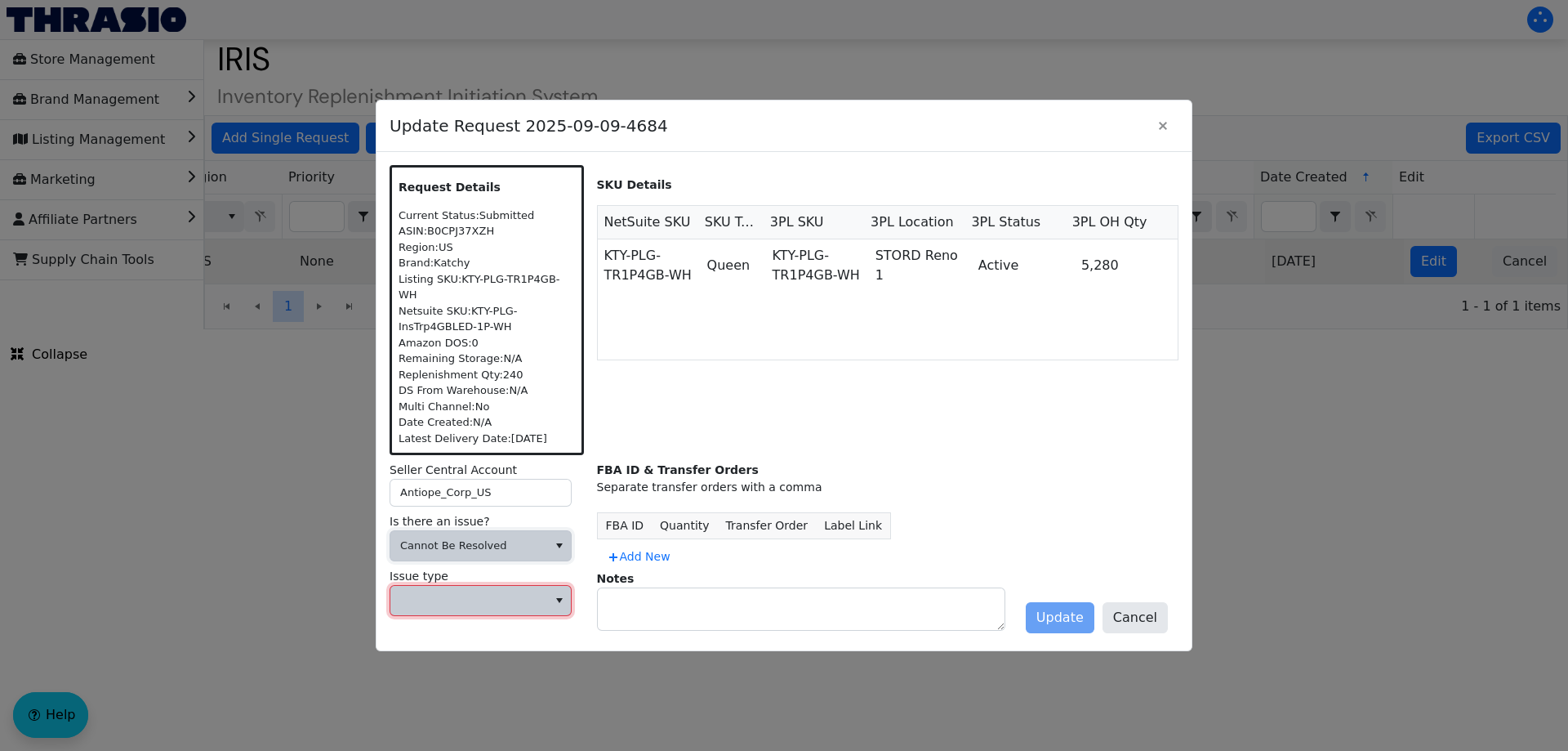
click at [455, 596] on span at bounding box center [468, 601] width 137 height 16
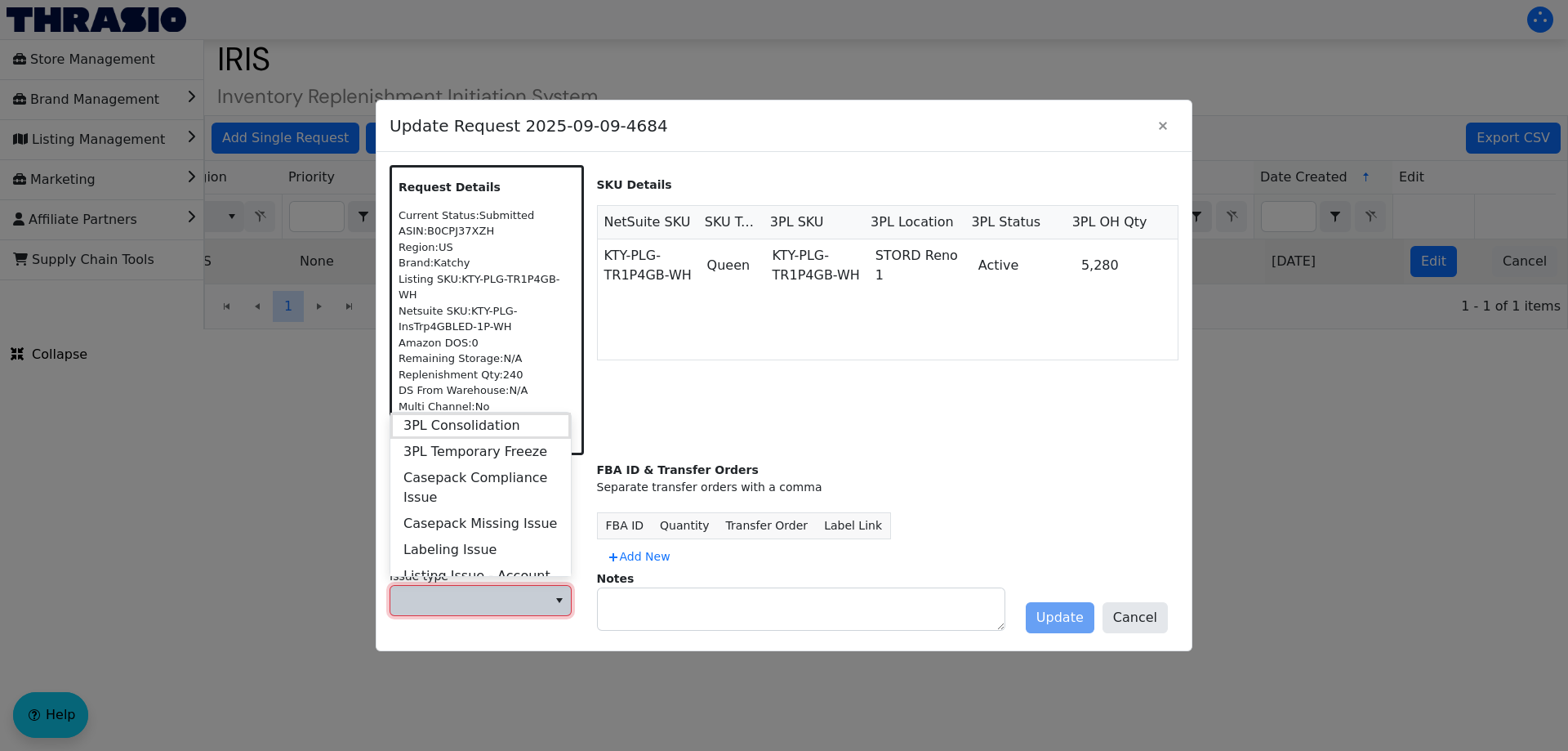
scroll to position [628, 0]
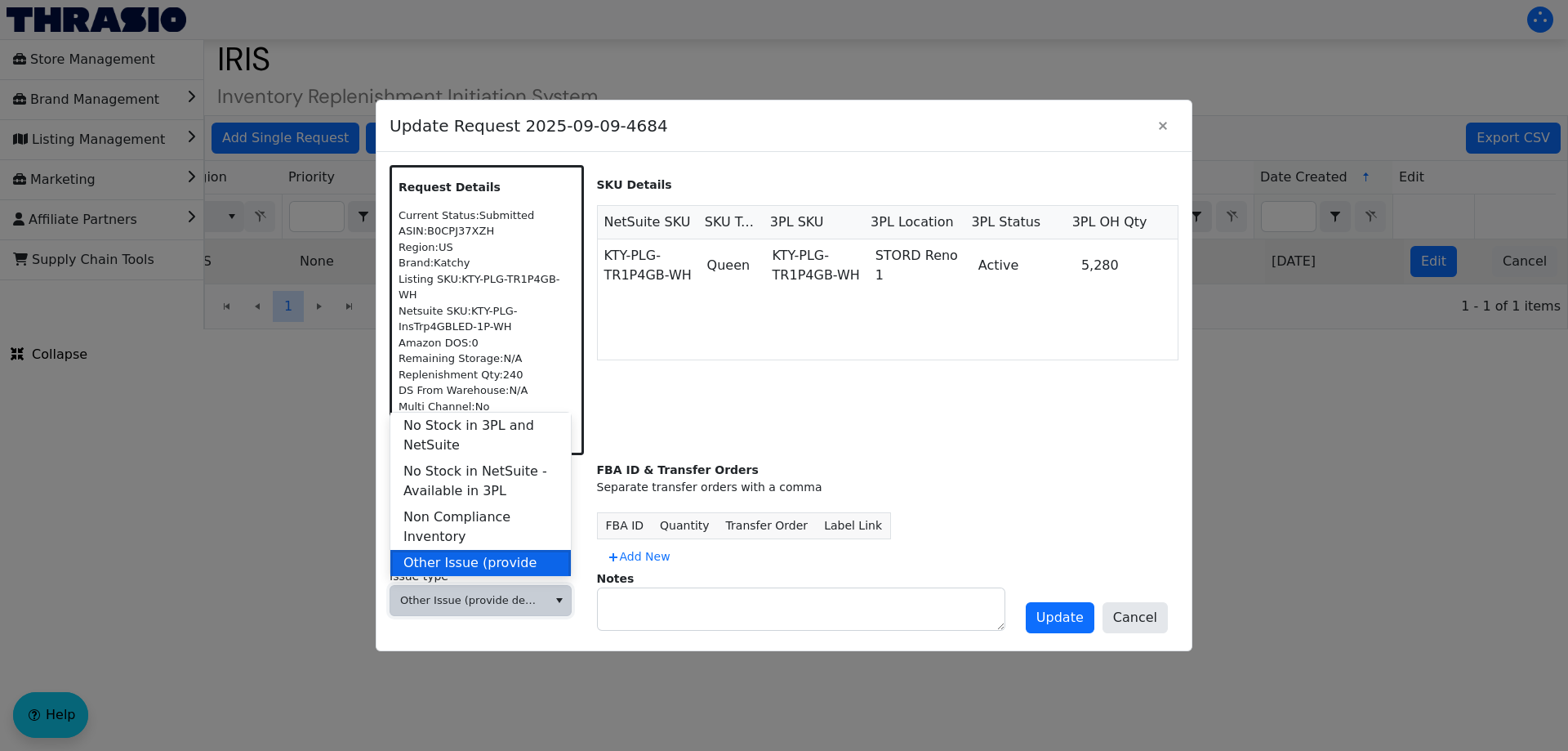
click at [453, 558] on span "Other Issue (provide details in notes)" at bounding box center [480, 573] width 154 height 40
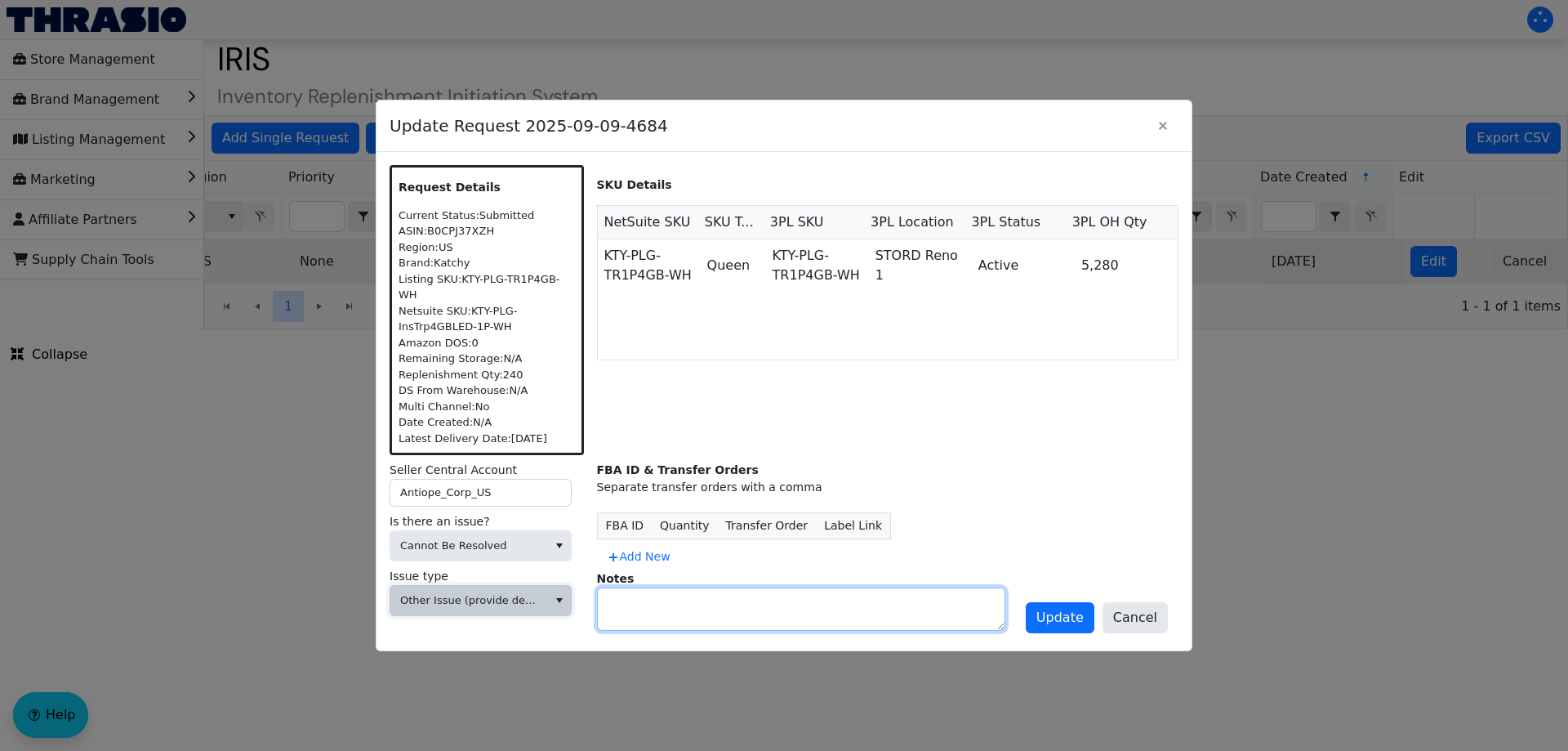
click at [669, 602] on textarea at bounding box center [801, 609] width 407 height 41
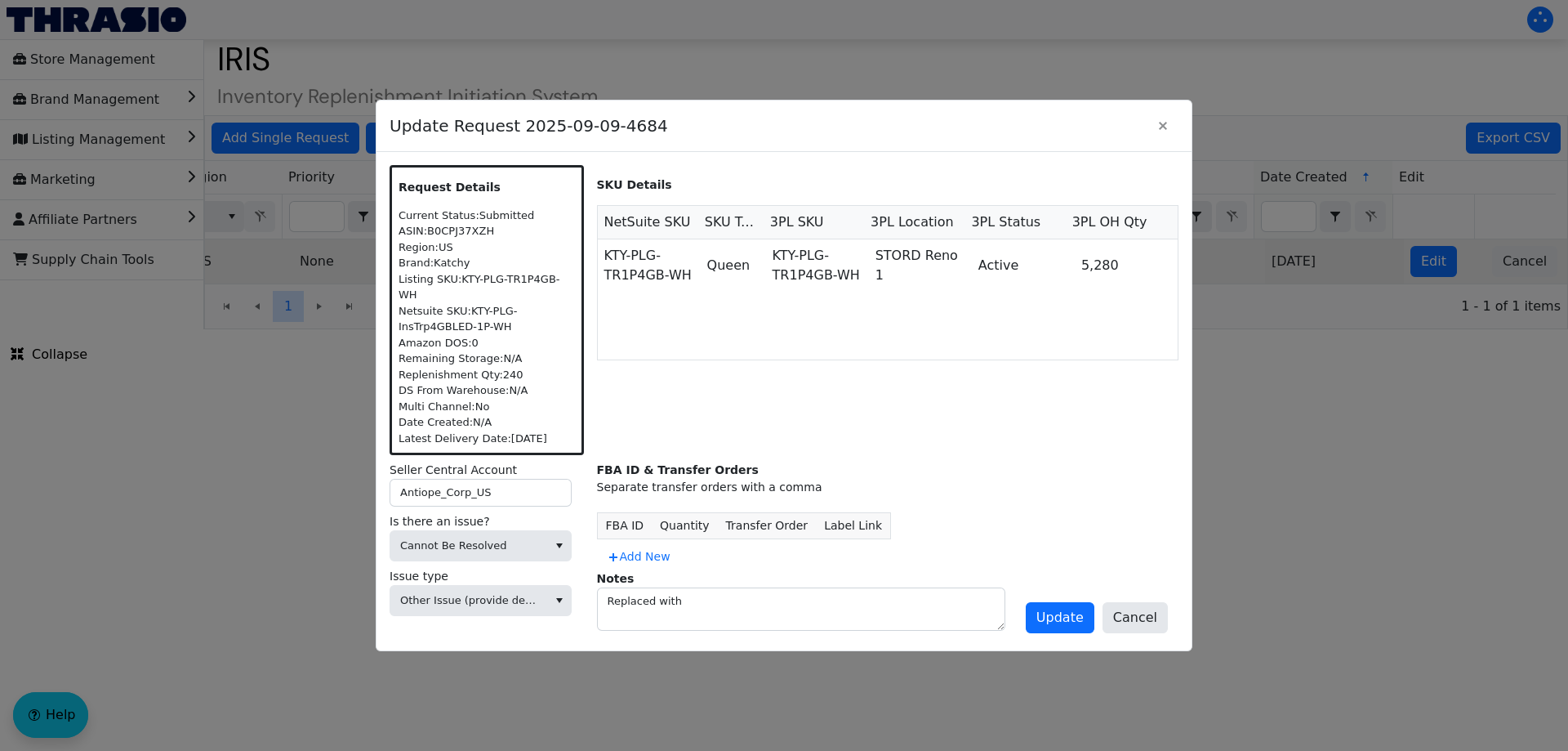
click at [44, 453] on div at bounding box center [784, 376] width 1568 height 751
click at [752, 602] on textarea "Replaced with" at bounding box center [801, 609] width 407 height 41
paste textarea "2025-09-16-4742"
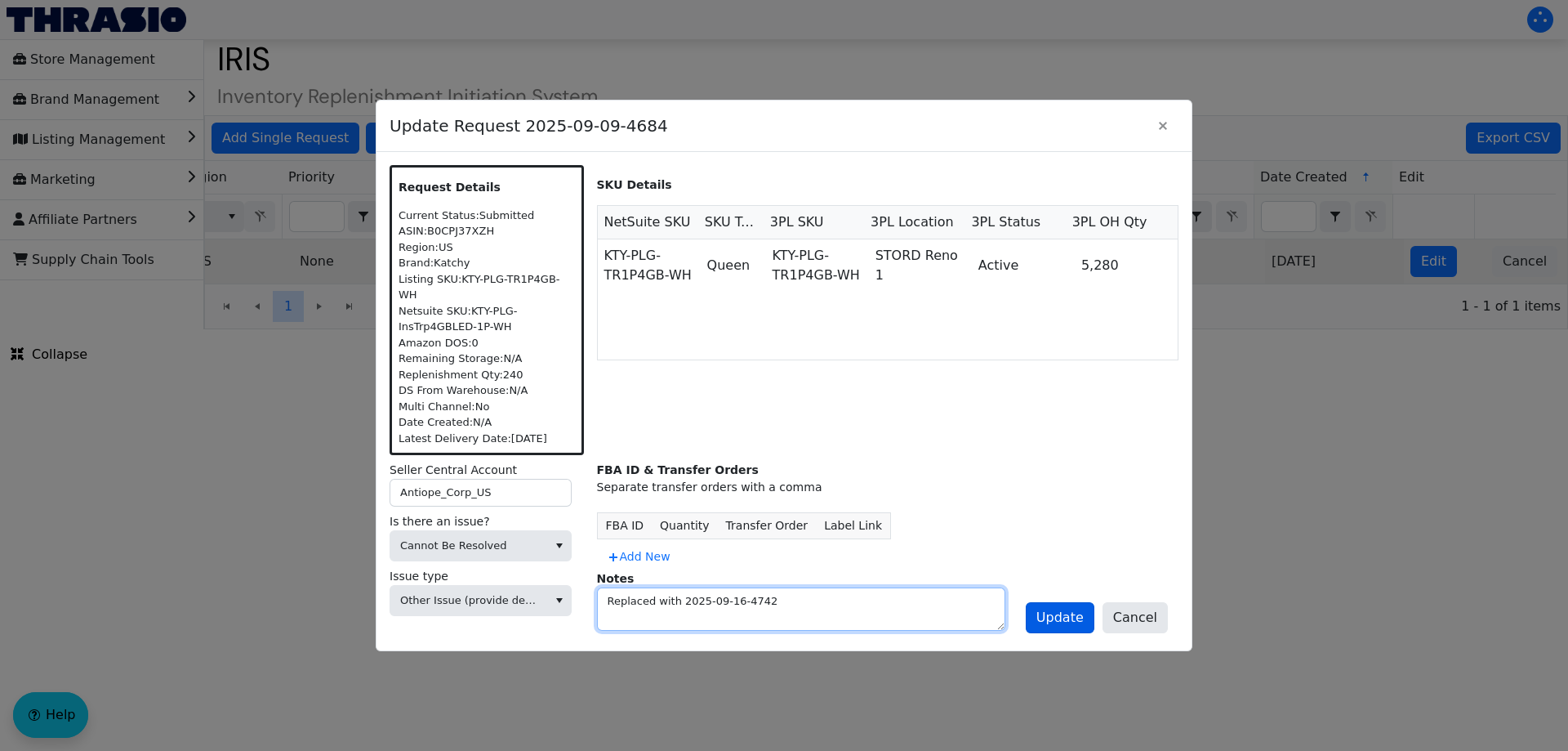
type textarea "Replaced with 2025-09-16-4742"
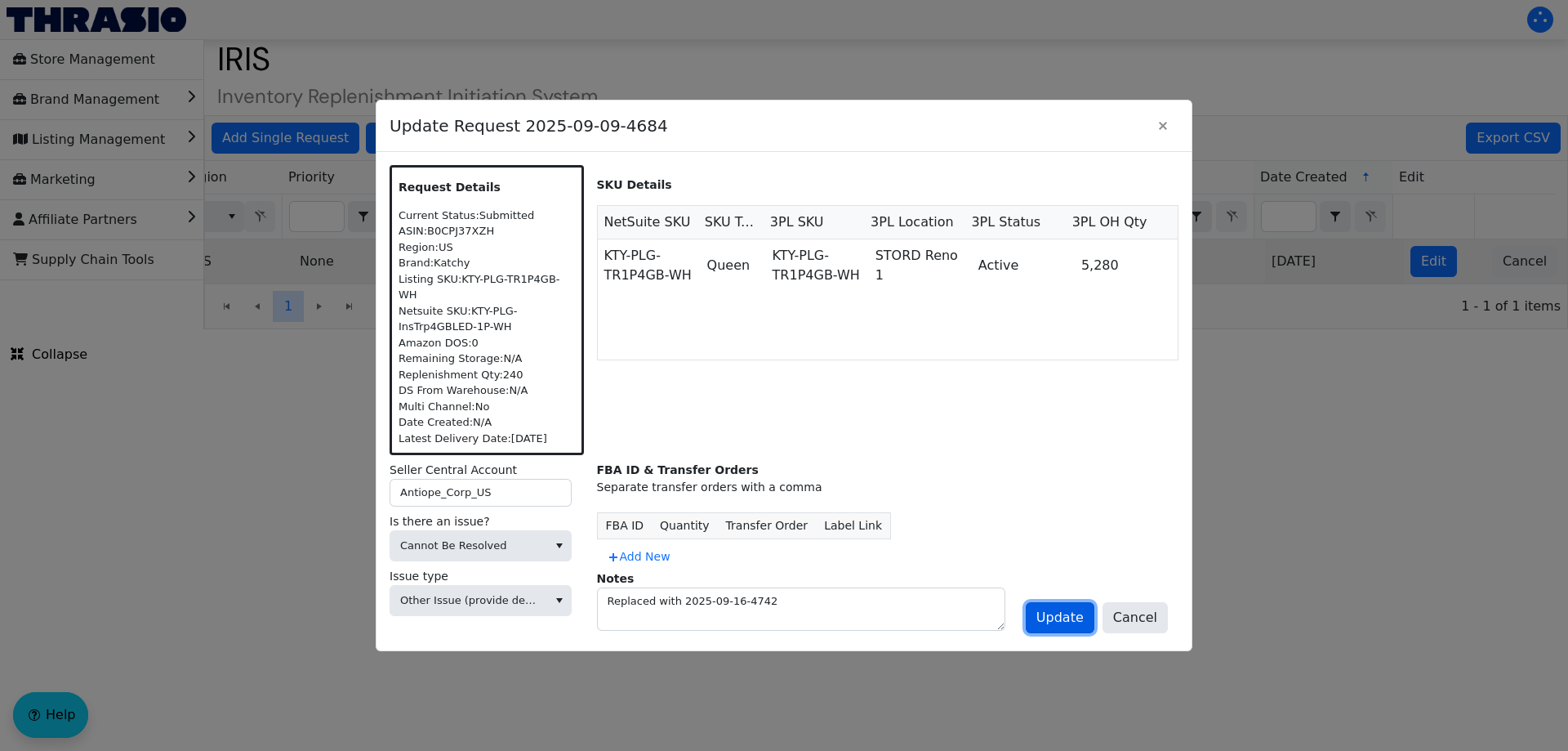
click at [1044, 603] on button "Update" at bounding box center [1059, 617] width 68 height 31
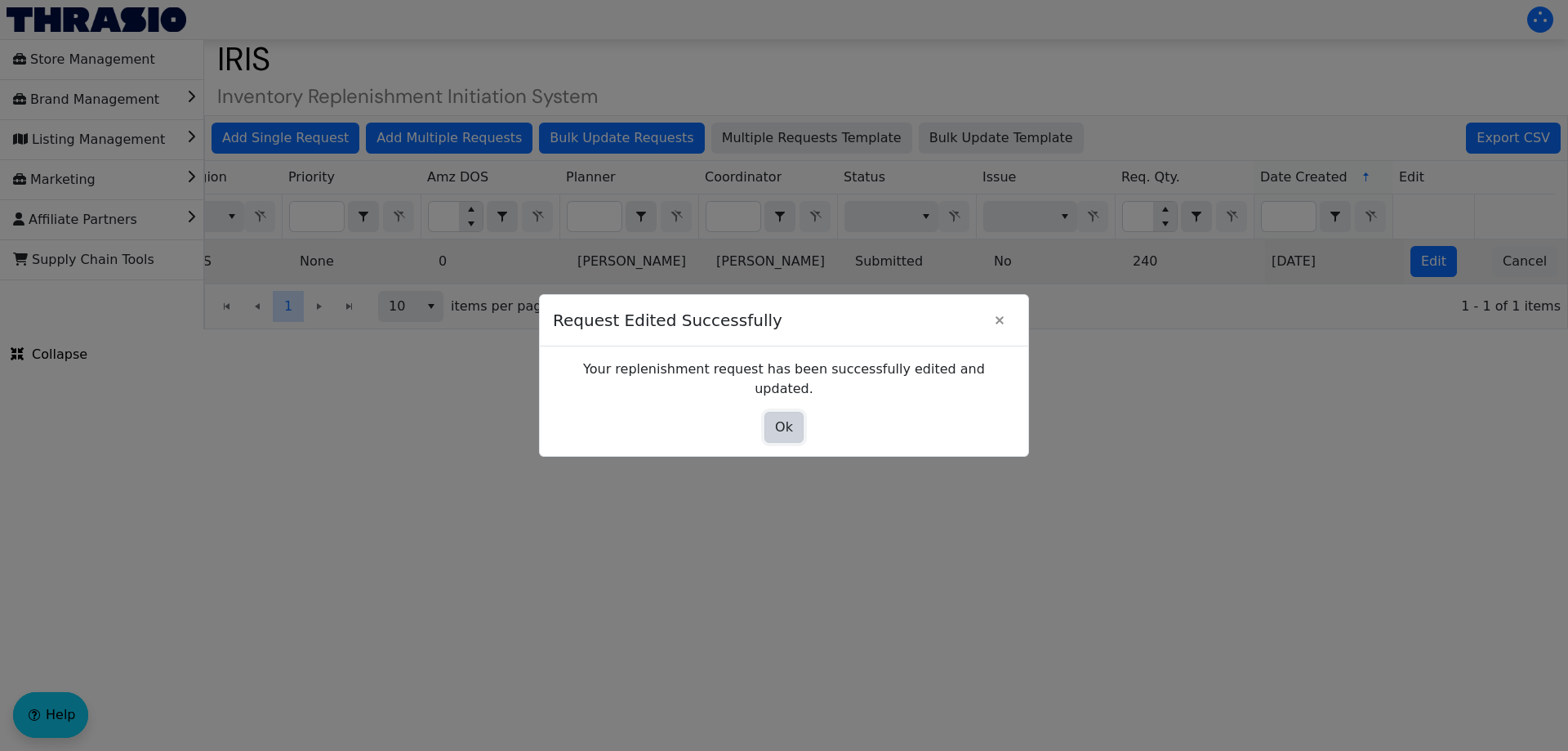
click at [780, 417] on span "Ok" at bounding box center [784, 427] width 18 height 20
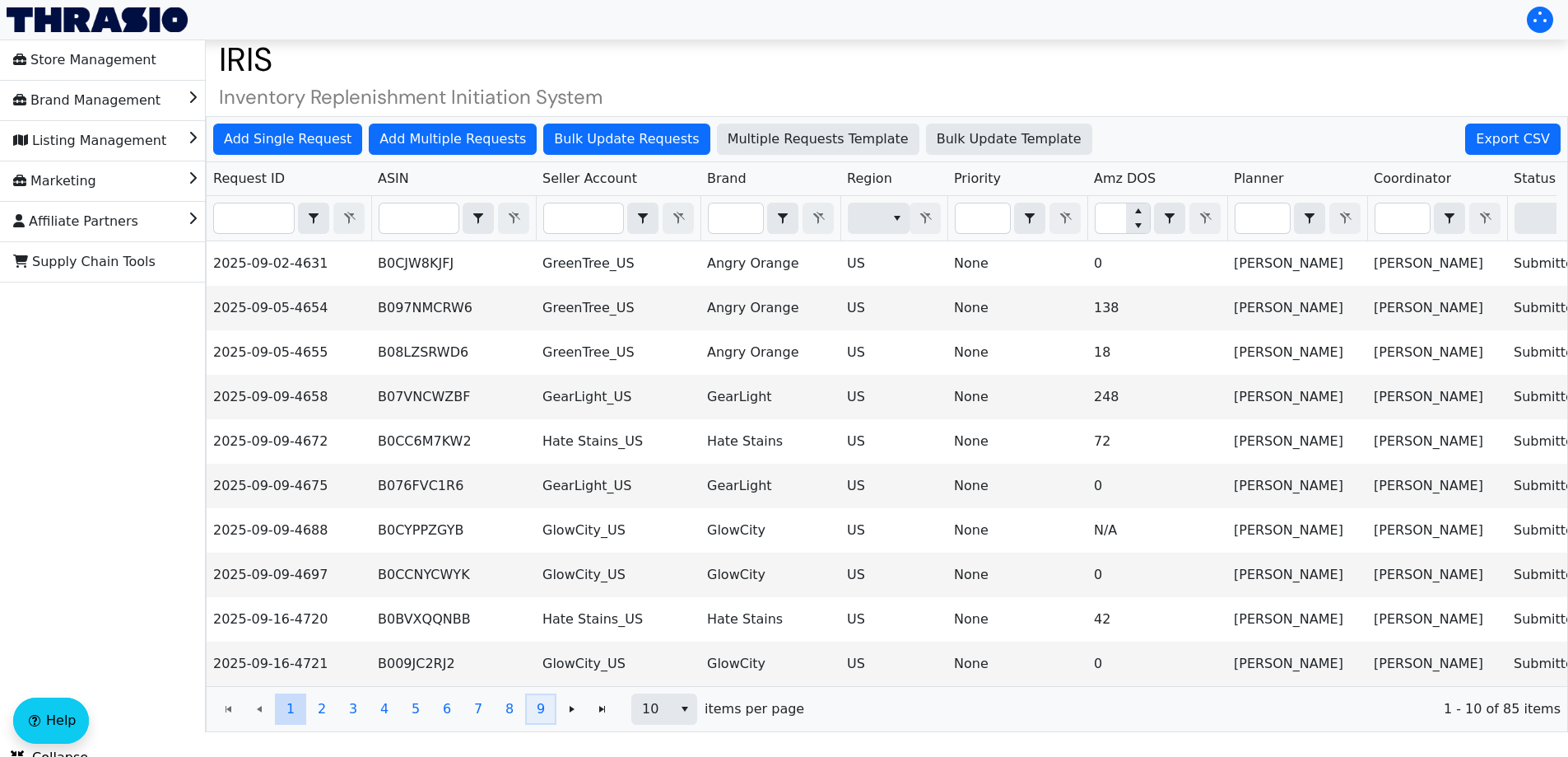
click at [539, 719] on span "9" at bounding box center [540, 709] width 8 height 20
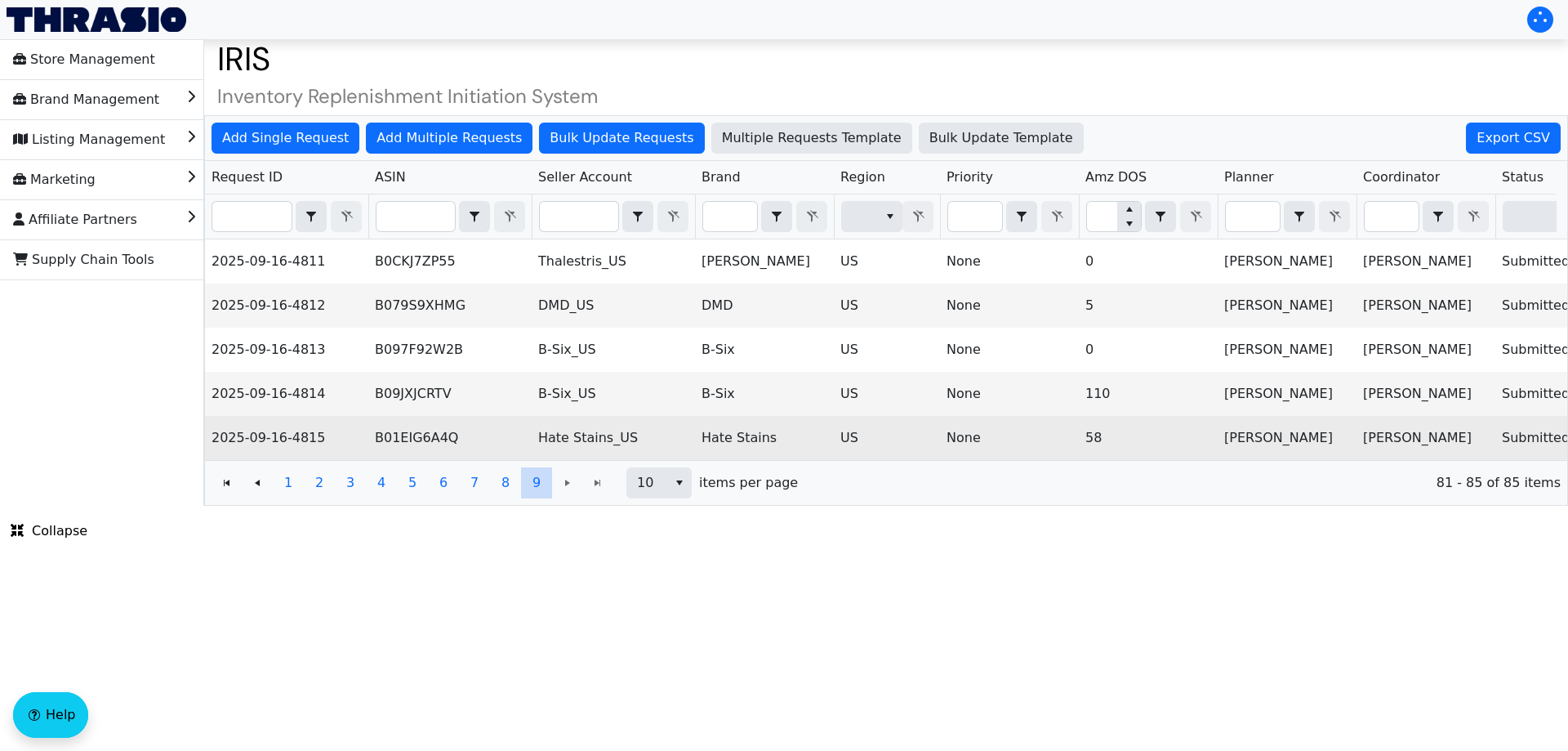
click at [419, 436] on td "B01EIG6A4Q" at bounding box center [449, 438] width 163 height 44
copy td "B01EIG6A4Q"
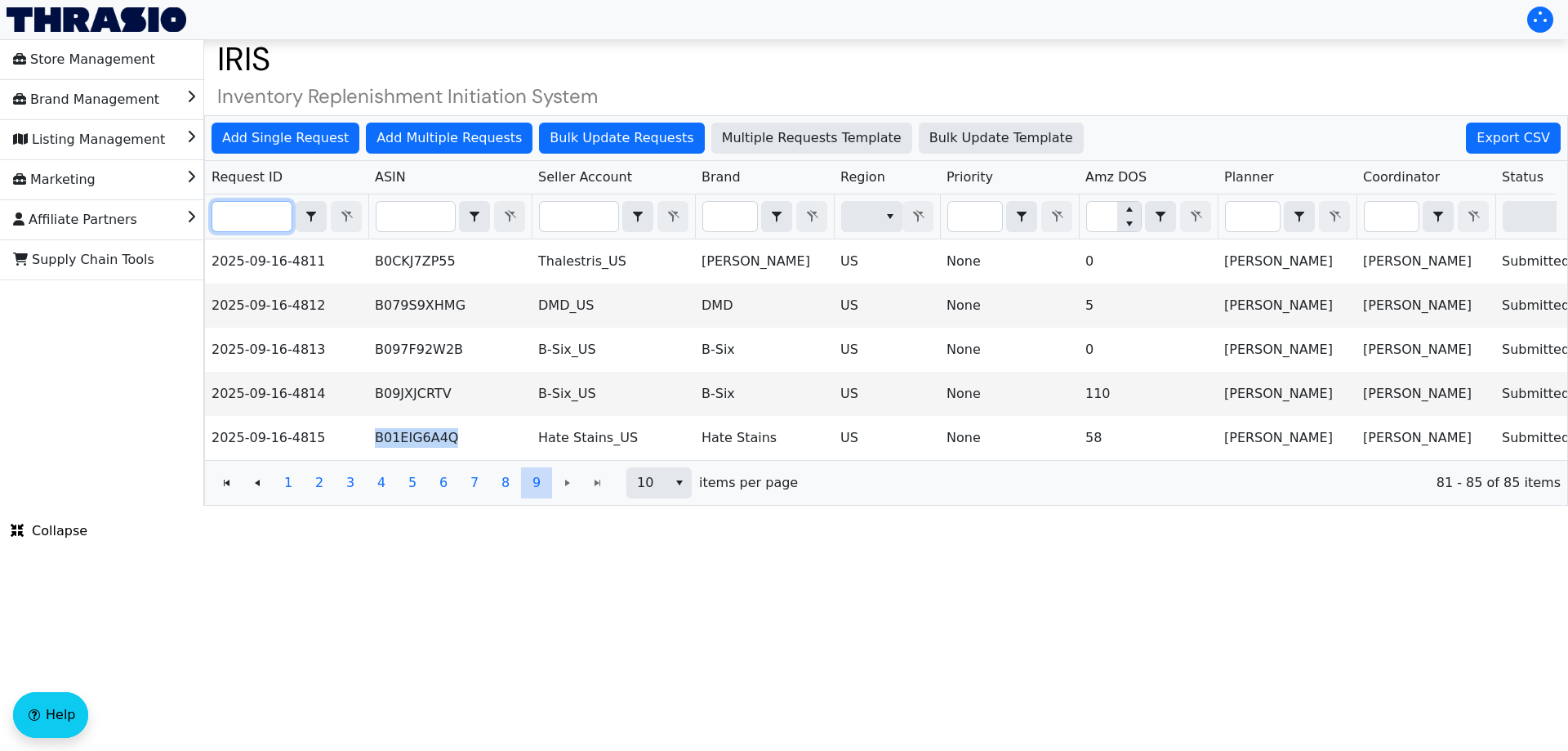
click at [251, 215] on input "Filter" at bounding box center [252, 216] width 79 height 30
paste input "2025-09-09-4658"
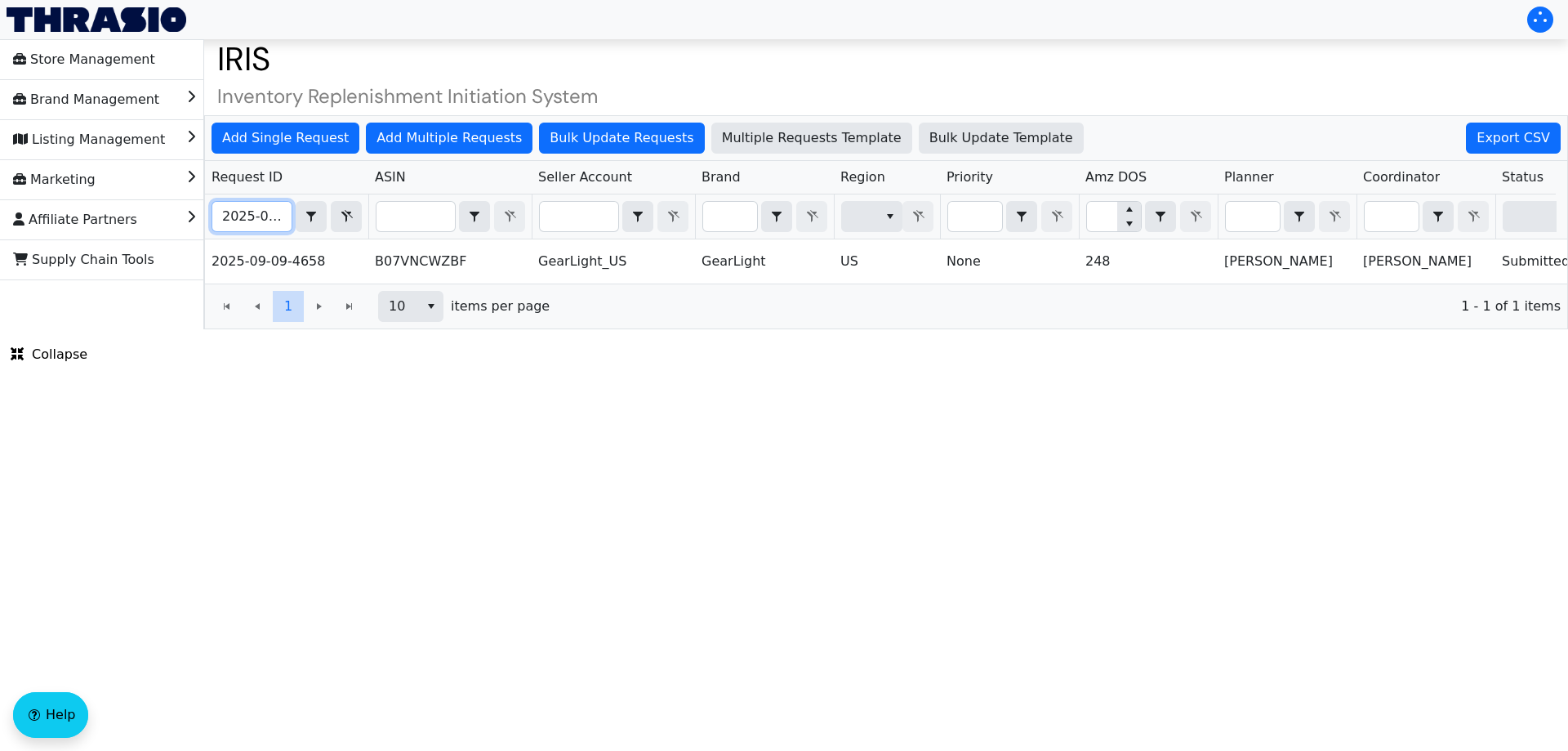
click at [244, 213] on input "2025-09-09-4658" at bounding box center [252, 216] width 79 height 30
paste input "16-4739"
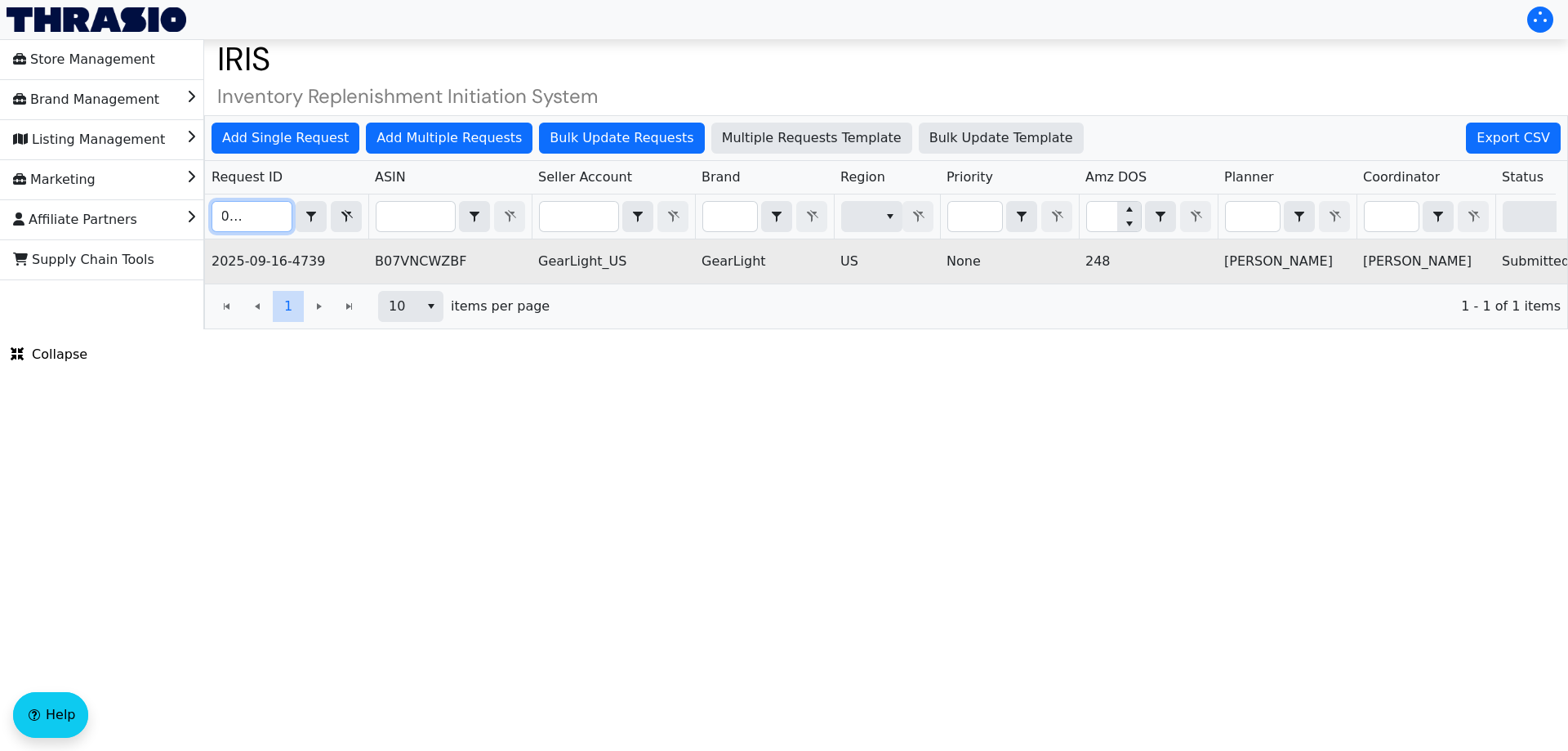
scroll to position [0, 658]
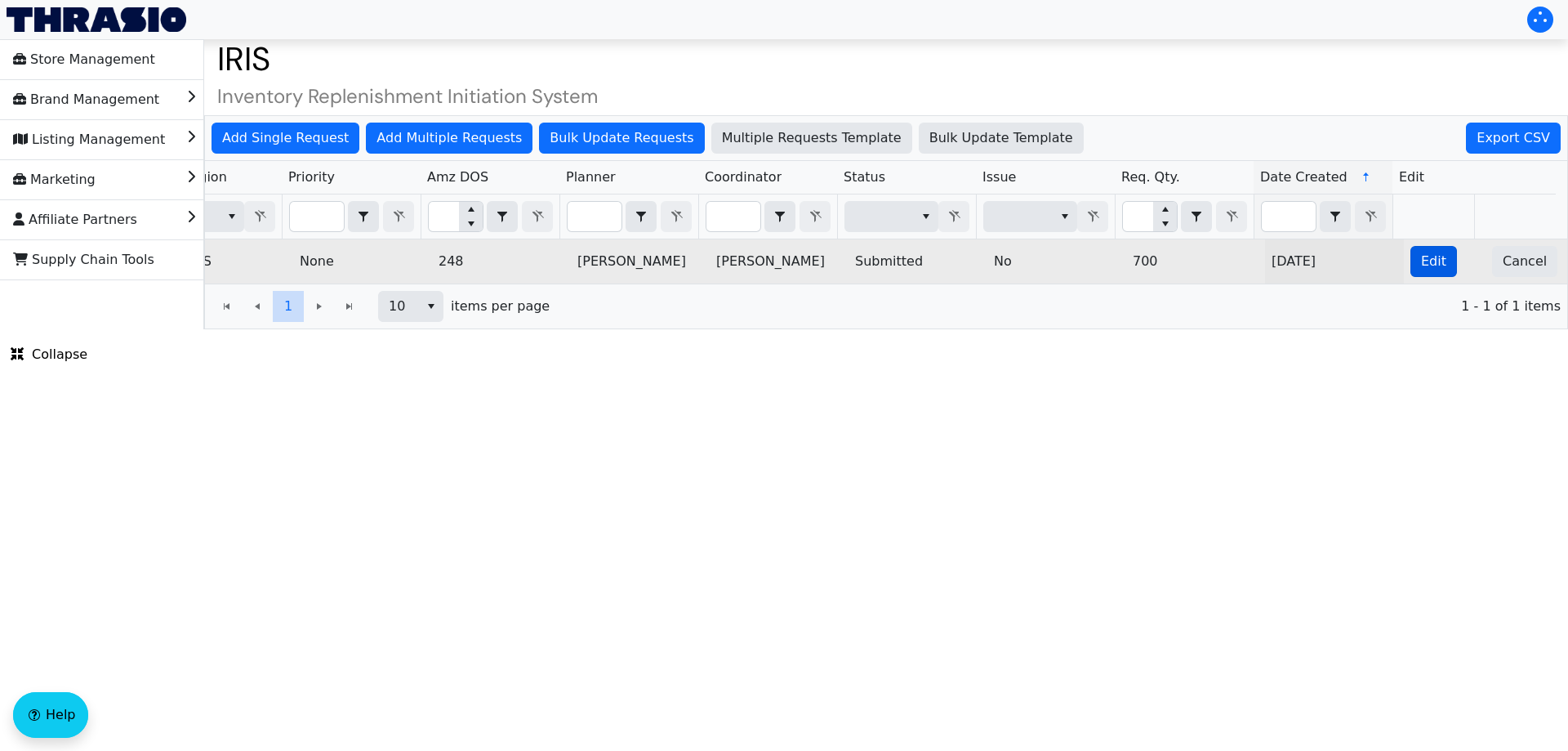
type input "2025-09-16-4739"
click at [1410, 252] on button "Edit" at bounding box center [1433, 261] width 47 height 31
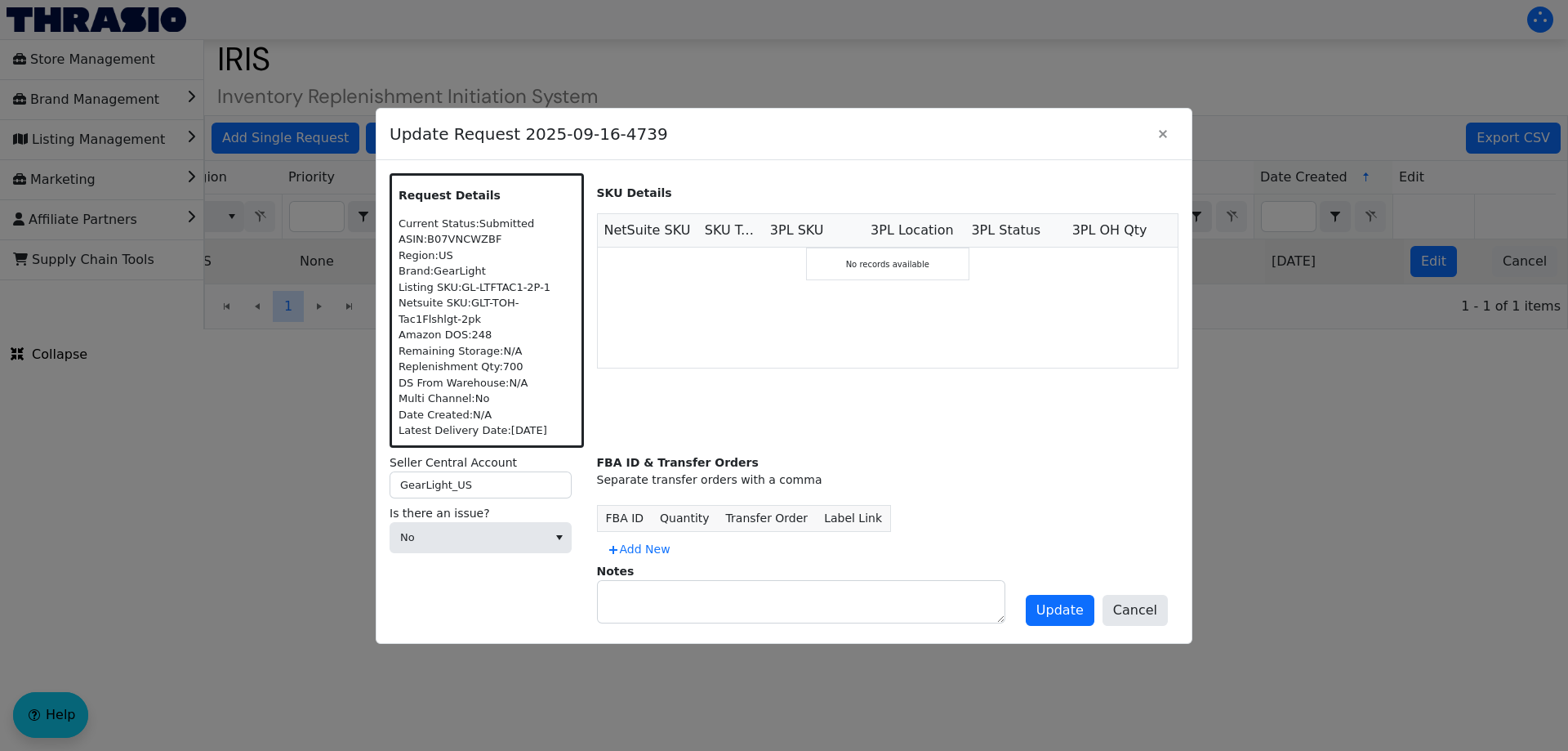
scroll to position [0, 0]
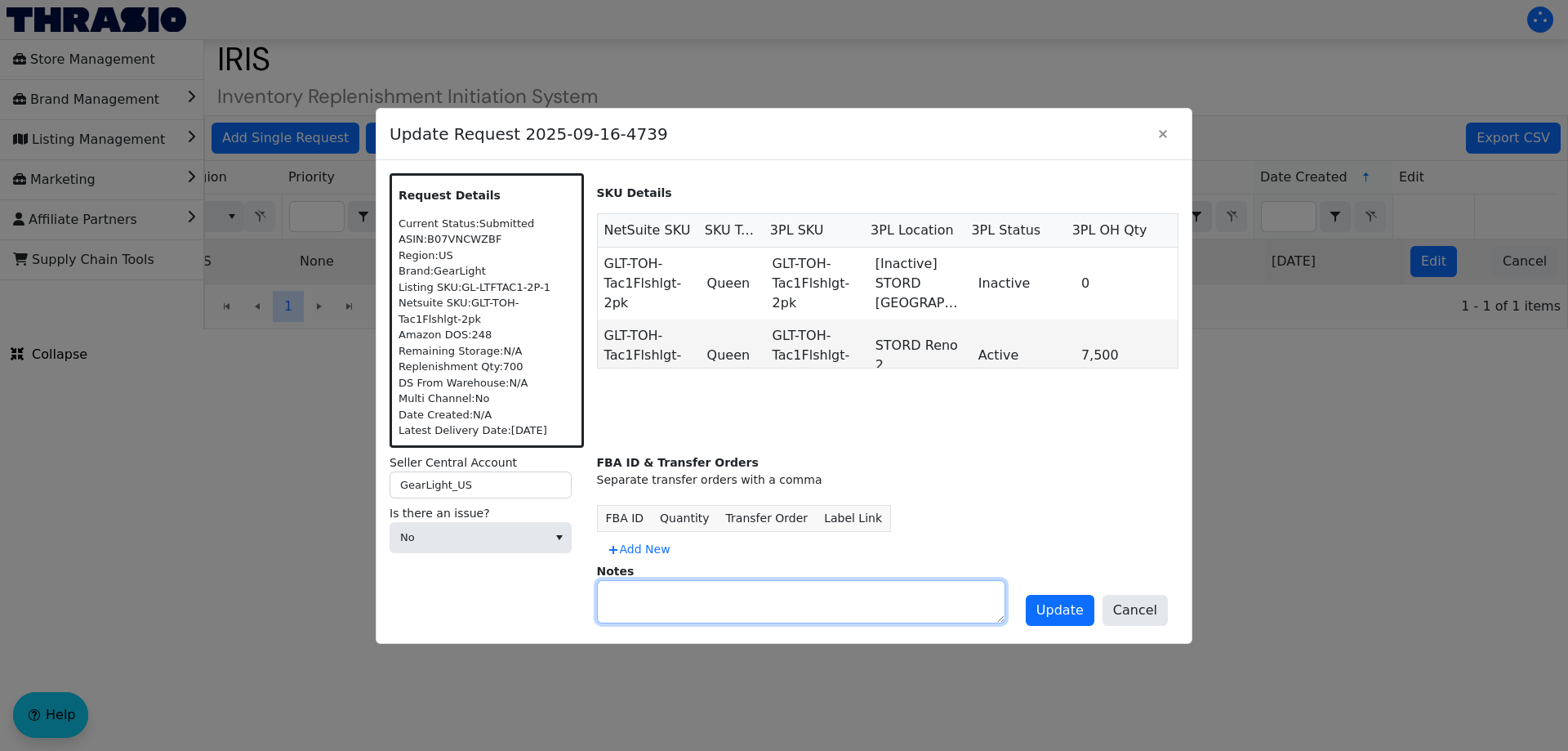
click at [668, 606] on textarea at bounding box center [801, 602] width 407 height 41
click at [708, 583] on textarea "Duplicate of" at bounding box center [801, 602] width 407 height 41
paste textarea "2025-09-09-4658"
type textarea "Duplicate of 2025-09-09-4658"
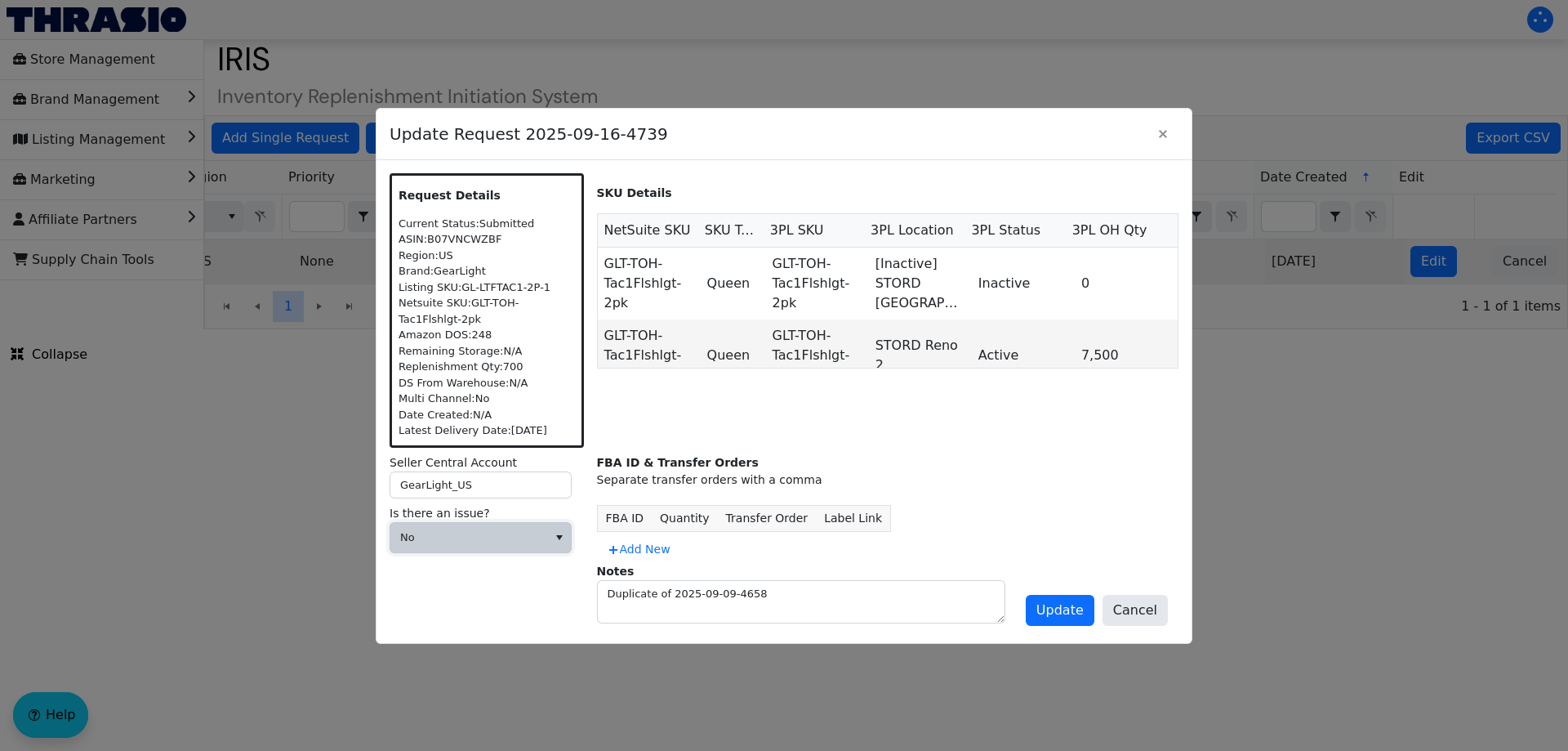
click at [515, 532] on span "No" at bounding box center [468, 538] width 137 height 16
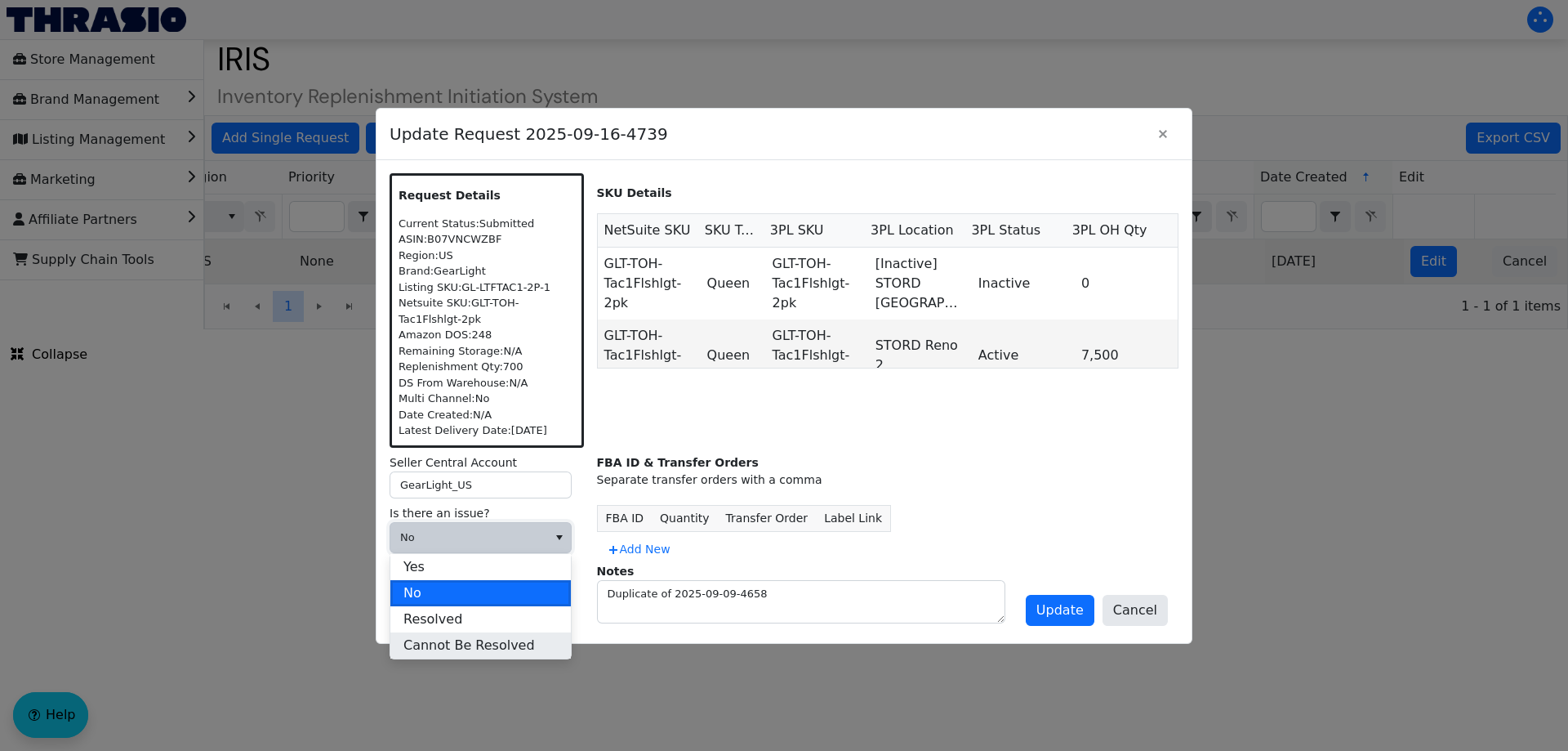
click at [479, 638] on span "Cannot Be Resolved" at bounding box center [469, 646] width 131 height 20
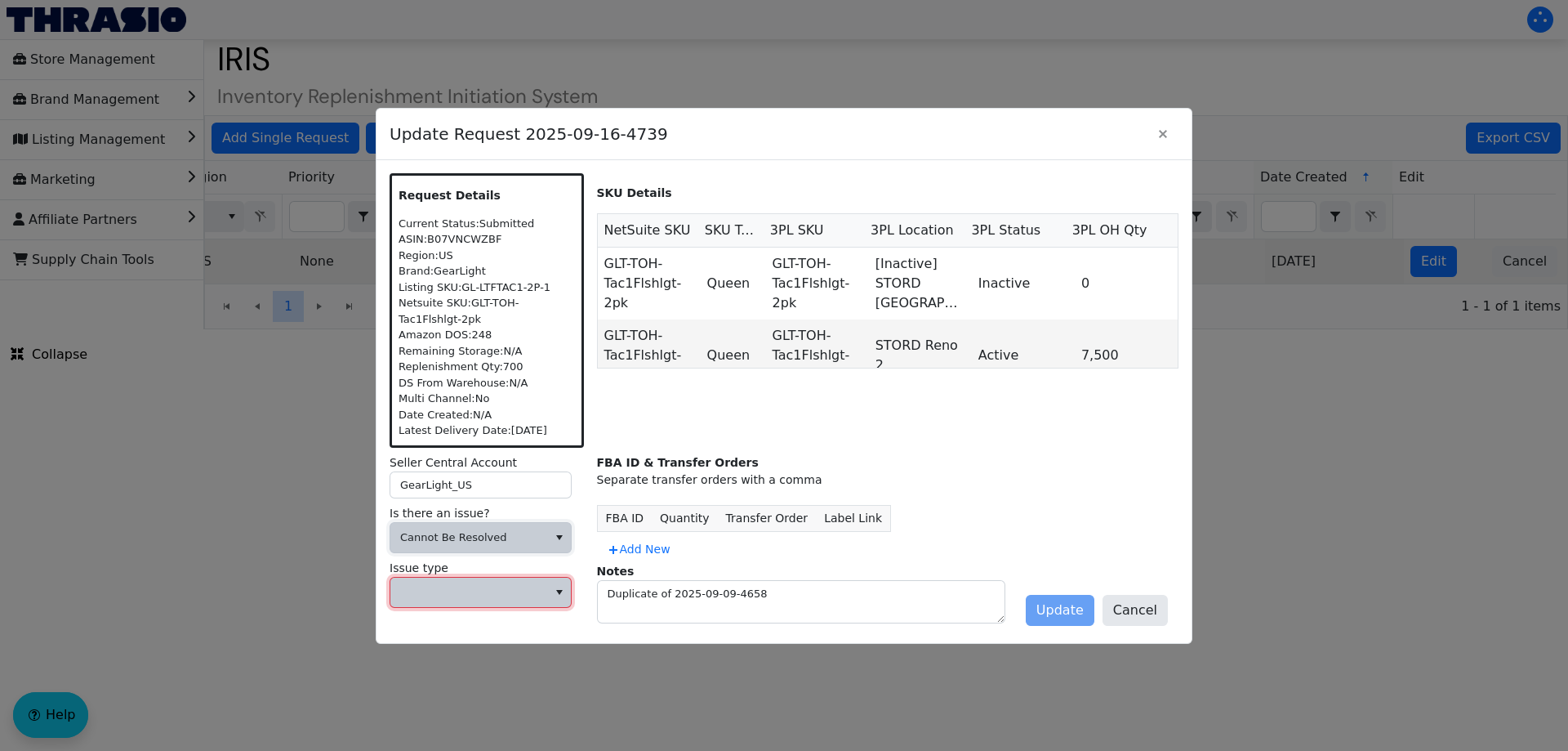
click at [477, 599] on span at bounding box center [468, 593] width 137 height 16
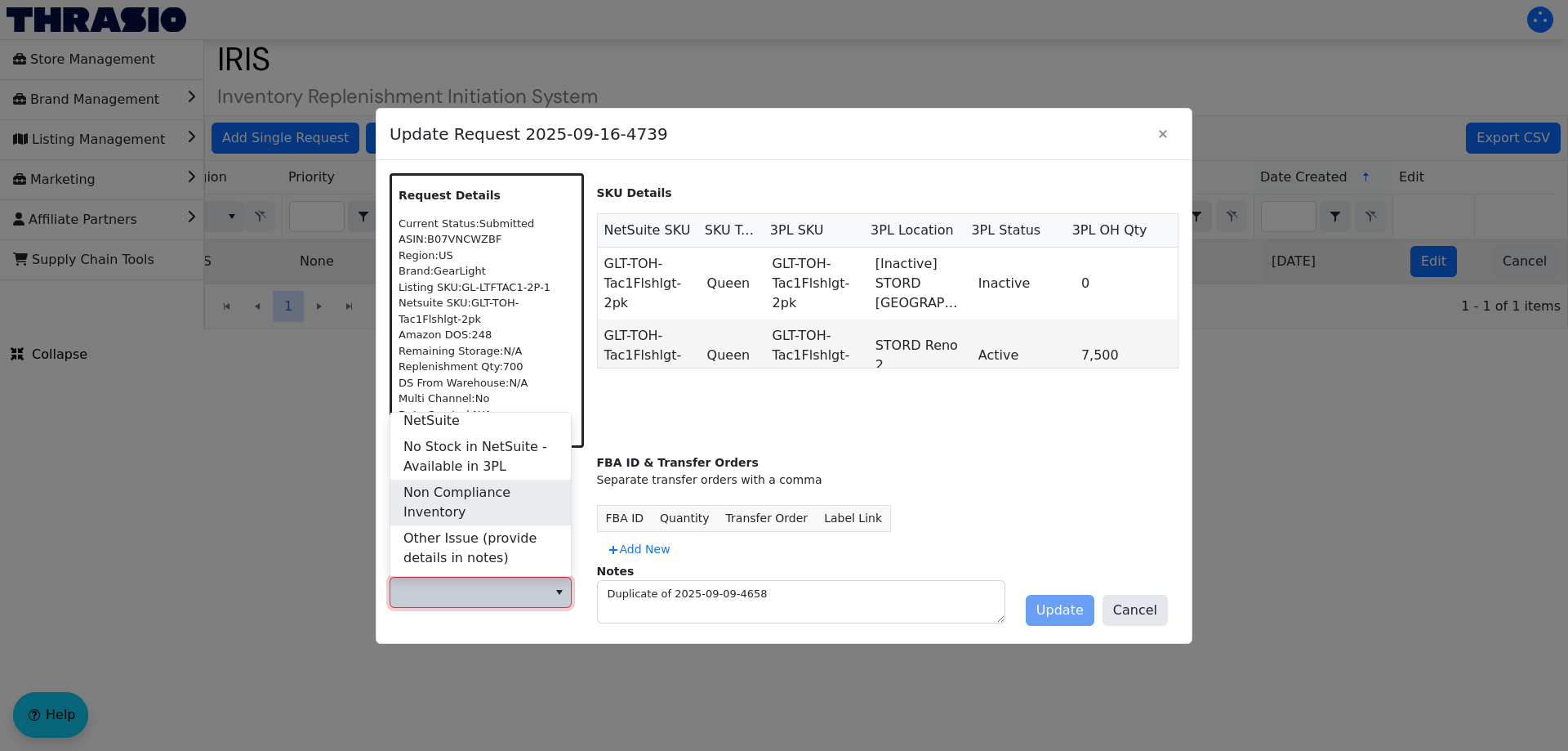
scroll to position [654, 0]
click at [490, 531] on span "Other Issue (provide details in notes)" at bounding box center [480, 547] width 154 height 40
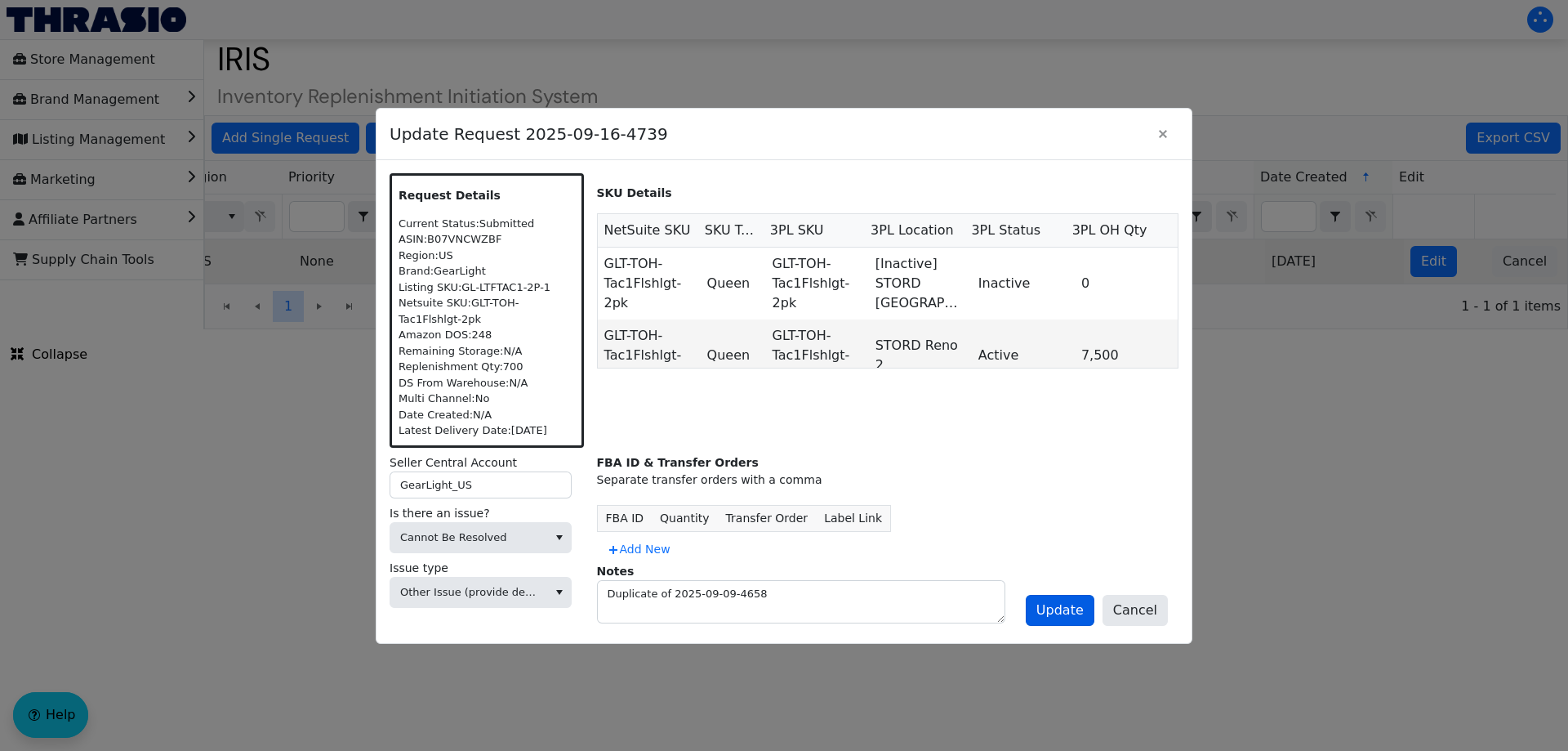
drag, startPoint x: 1106, startPoint y: 611, endPoint x: 1077, endPoint y: 611, distance: 29.0
click at [1104, 611] on div "Update Cancel" at bounding box center [1096, 611] width 150 height 40
click at [1073, 611] on span "Update" at bounding box center [1059, 611] width 48 height 20
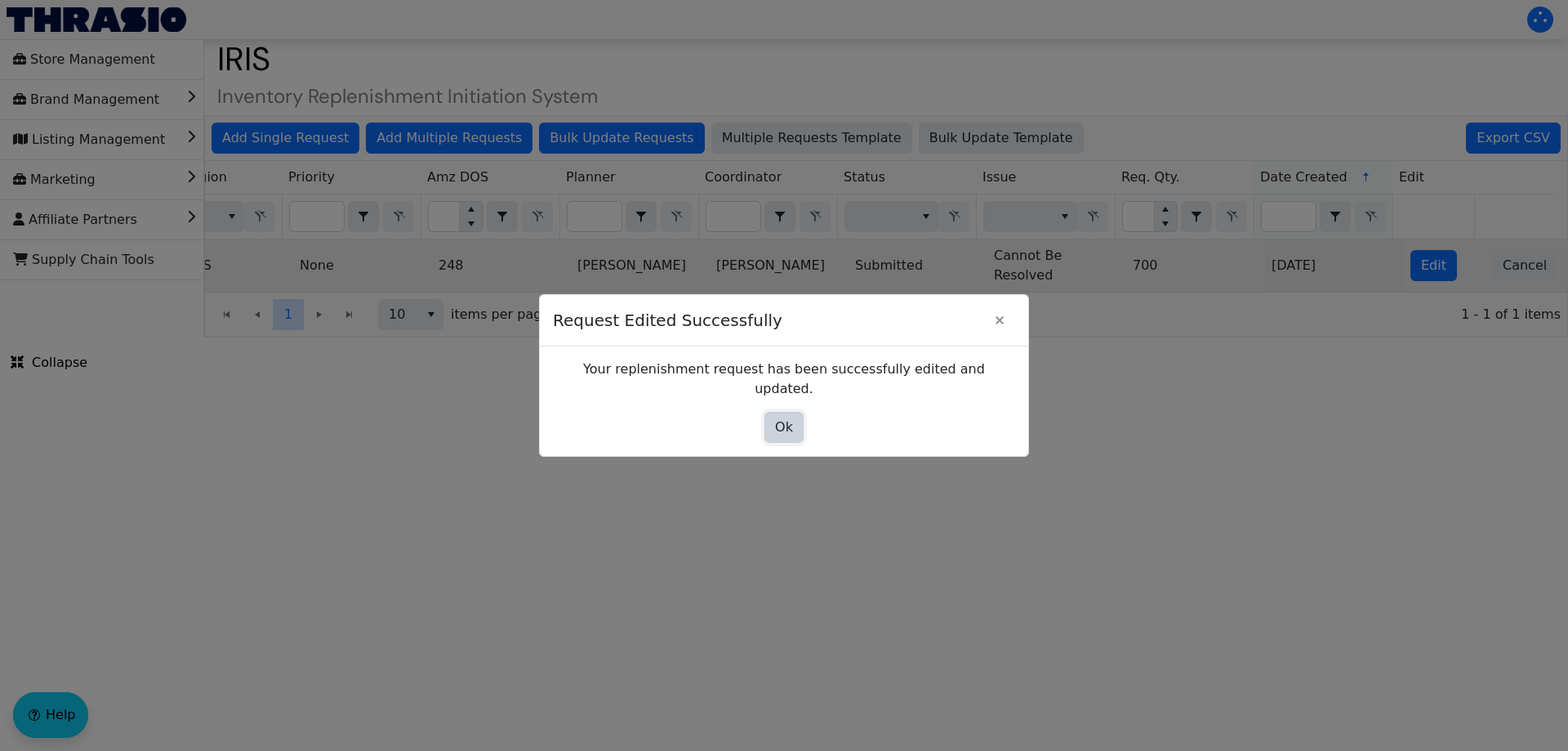
click at [796, 420] on button "Ok" at bounding box center [784, 427] width 40 height 31
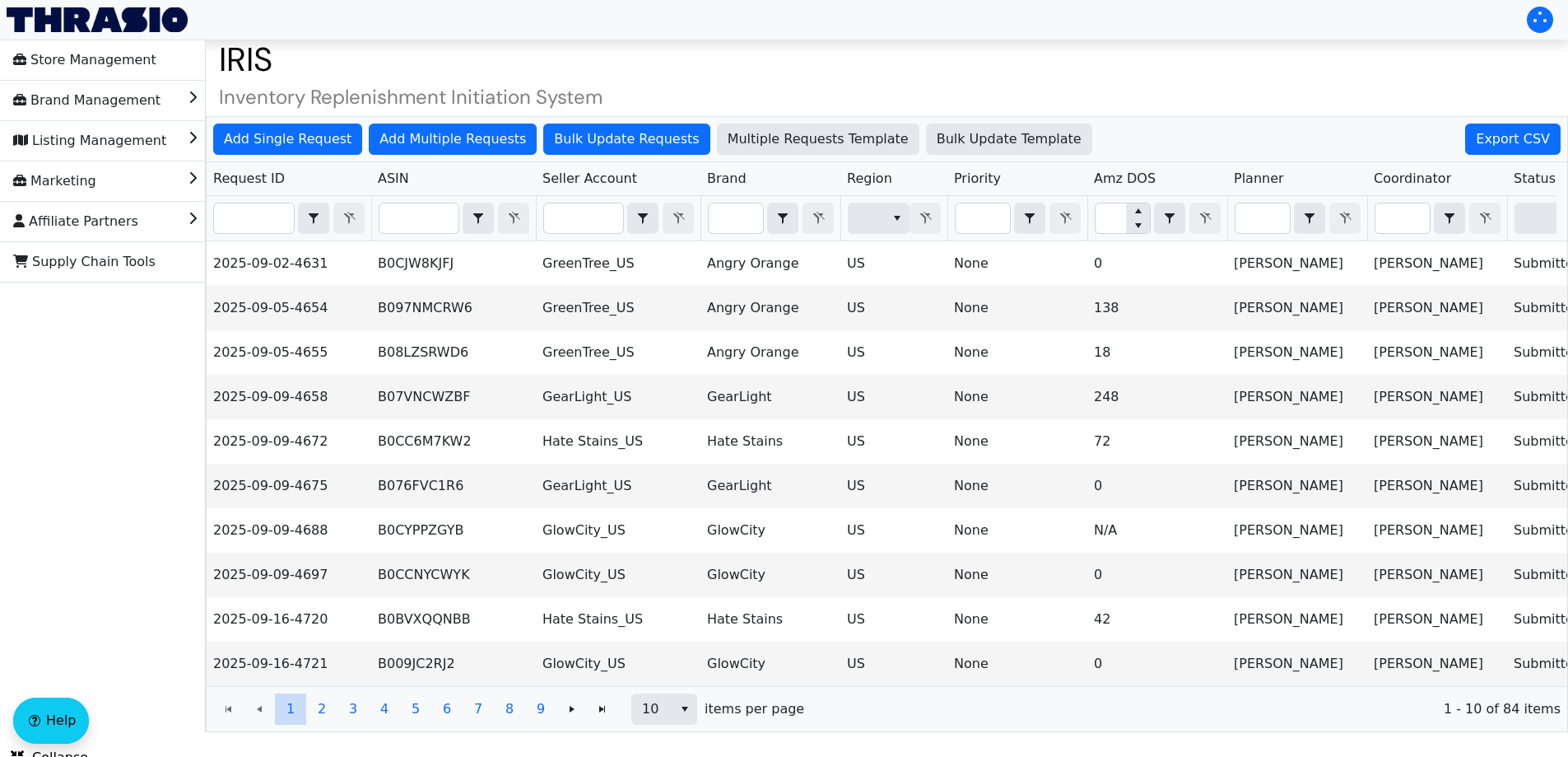
click at [260, 239] on th "Filter" at bounding box center [289, 219] width 164 height 45
click at [243, 220] on input "Filter" at bounding box center [254, 218] width 80 height 30
paste input "2025-09-16-4799"
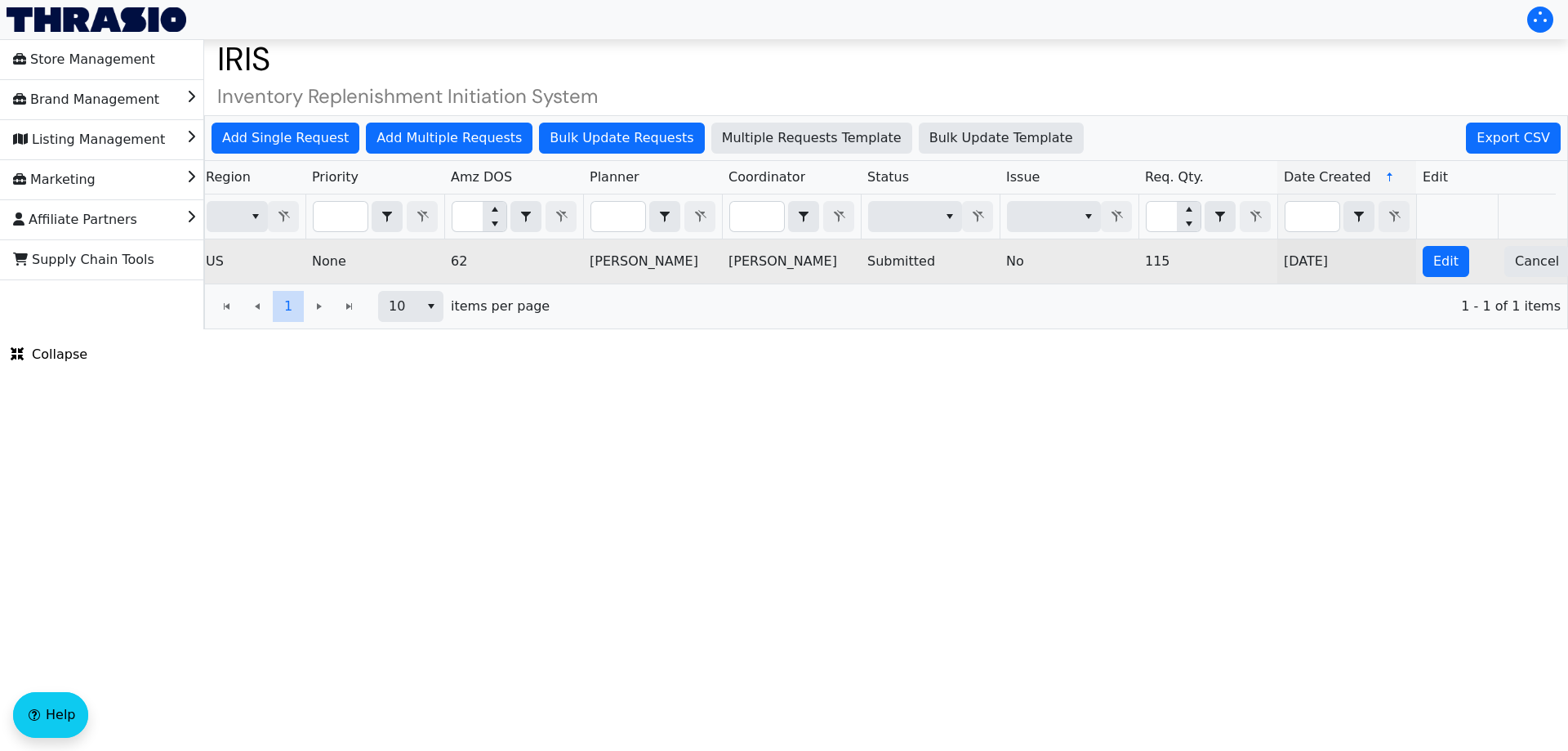
scroll to position [0, 658]
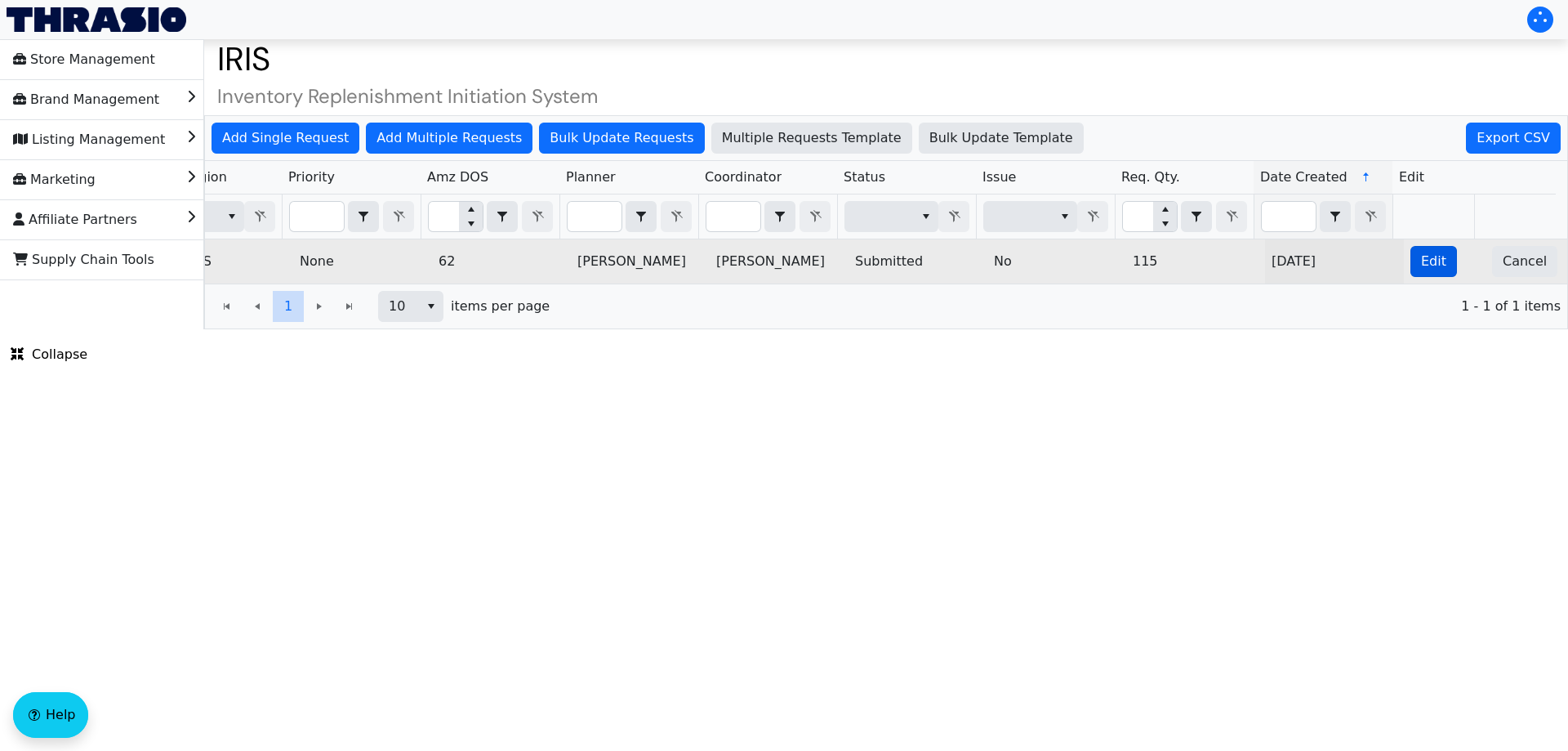
type input "2025-09-16-4799"
click at [1420, 255] on span "Edit" at bounding box center [1433, 261] width 25 height 20
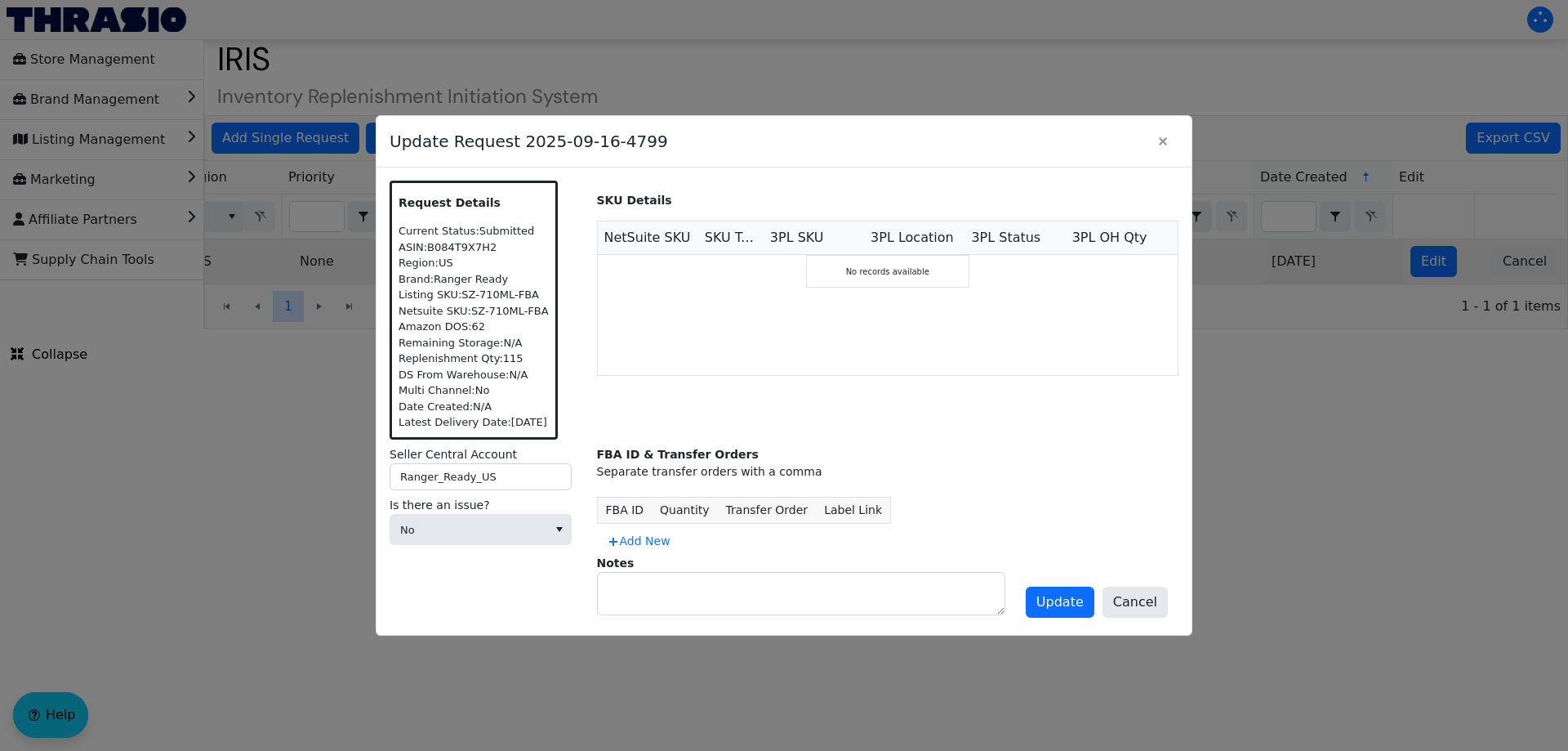
scroll to position [0, 0]
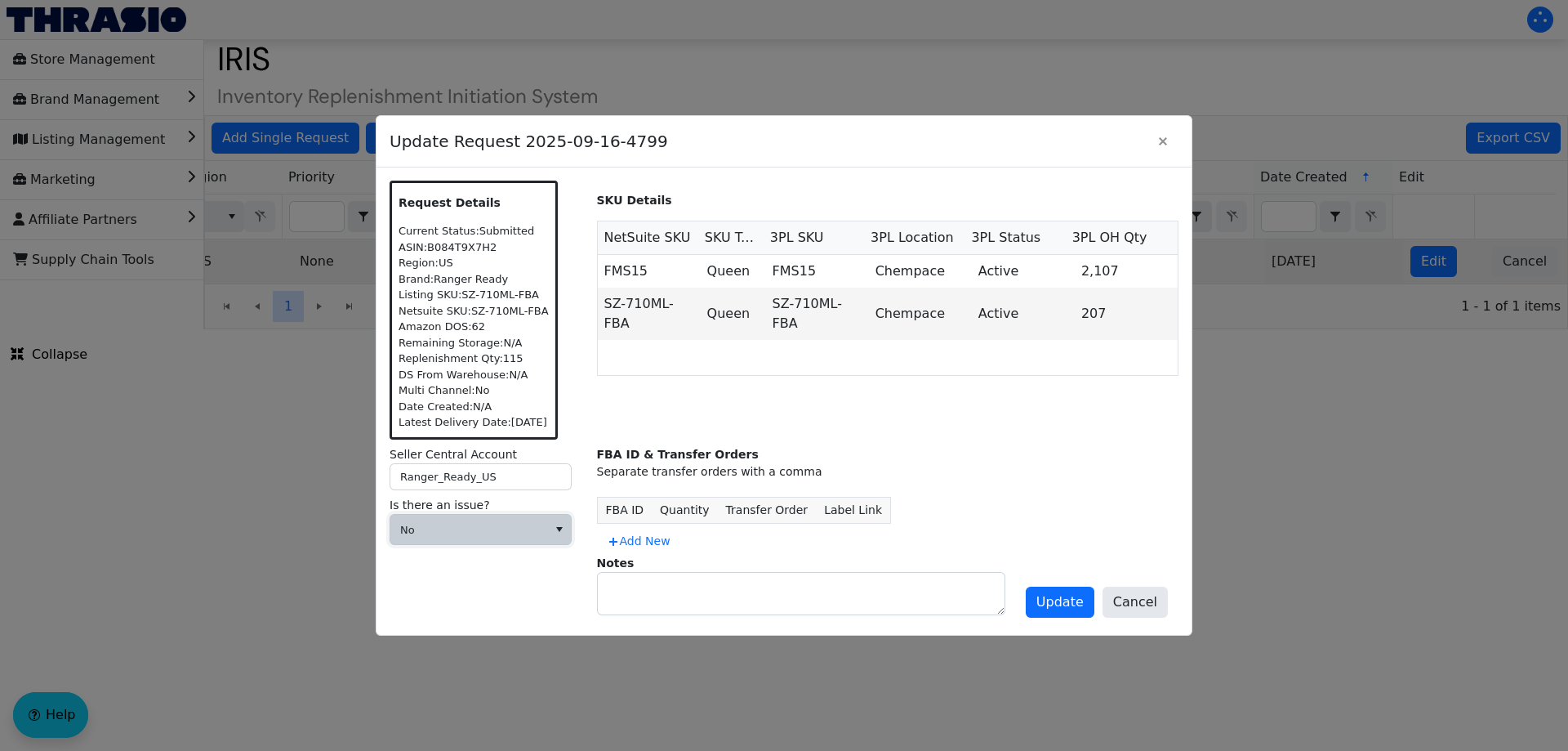
click at [509, 541] on span "No" at bounding box center [469, 529] width 157 height 30
click at [467, 655] on div at bounding box center [784, 376] width 1568 height 751
click at [455, 538] on span "No" at bounding box center [469, 529] width 157 height 30
click at [426, 638] on span "Cannot Be Resolved" at bounding box center [469, 638] width 131 height 20
click at [441, 564] on label "Issue type" at bounding box center [487, 559] width 194 height 17
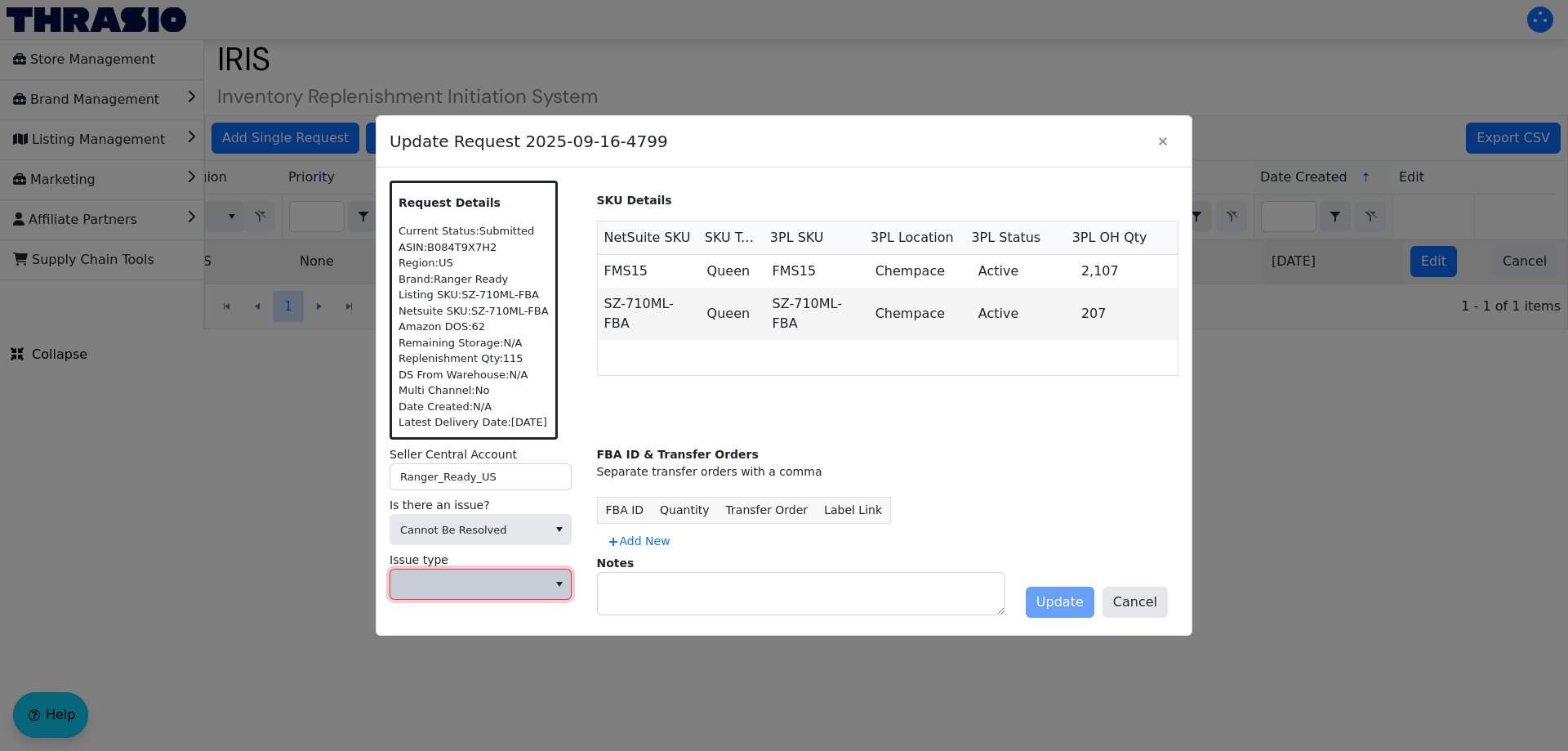
click at [435, 582] on span at bounding box center [468, 584] width 137 height 16
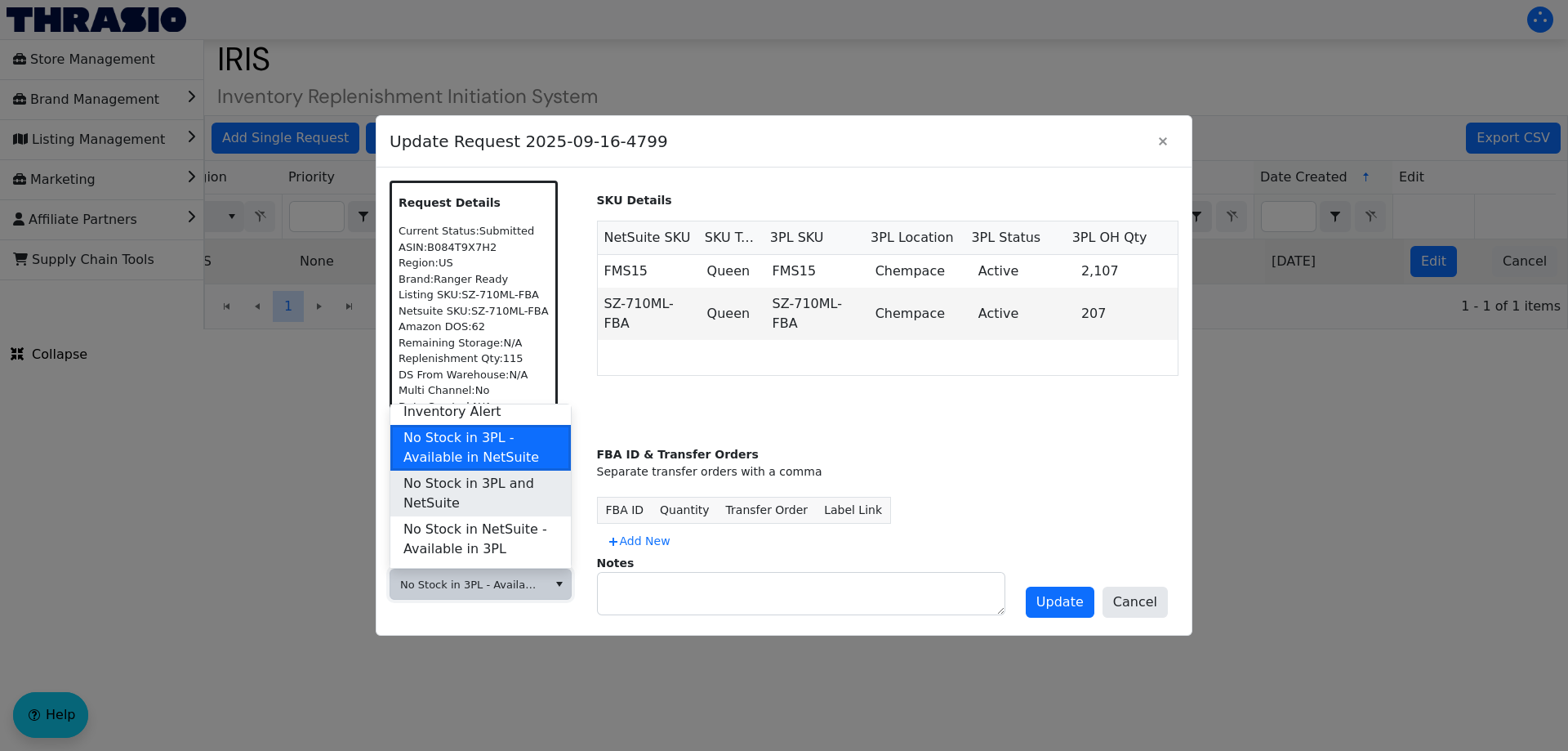
scroll to position [563, 0]
click at [455, 472] on span "No Stock in 3PL and NetSuite" at bounding box center [480, 492] width 154 height 40
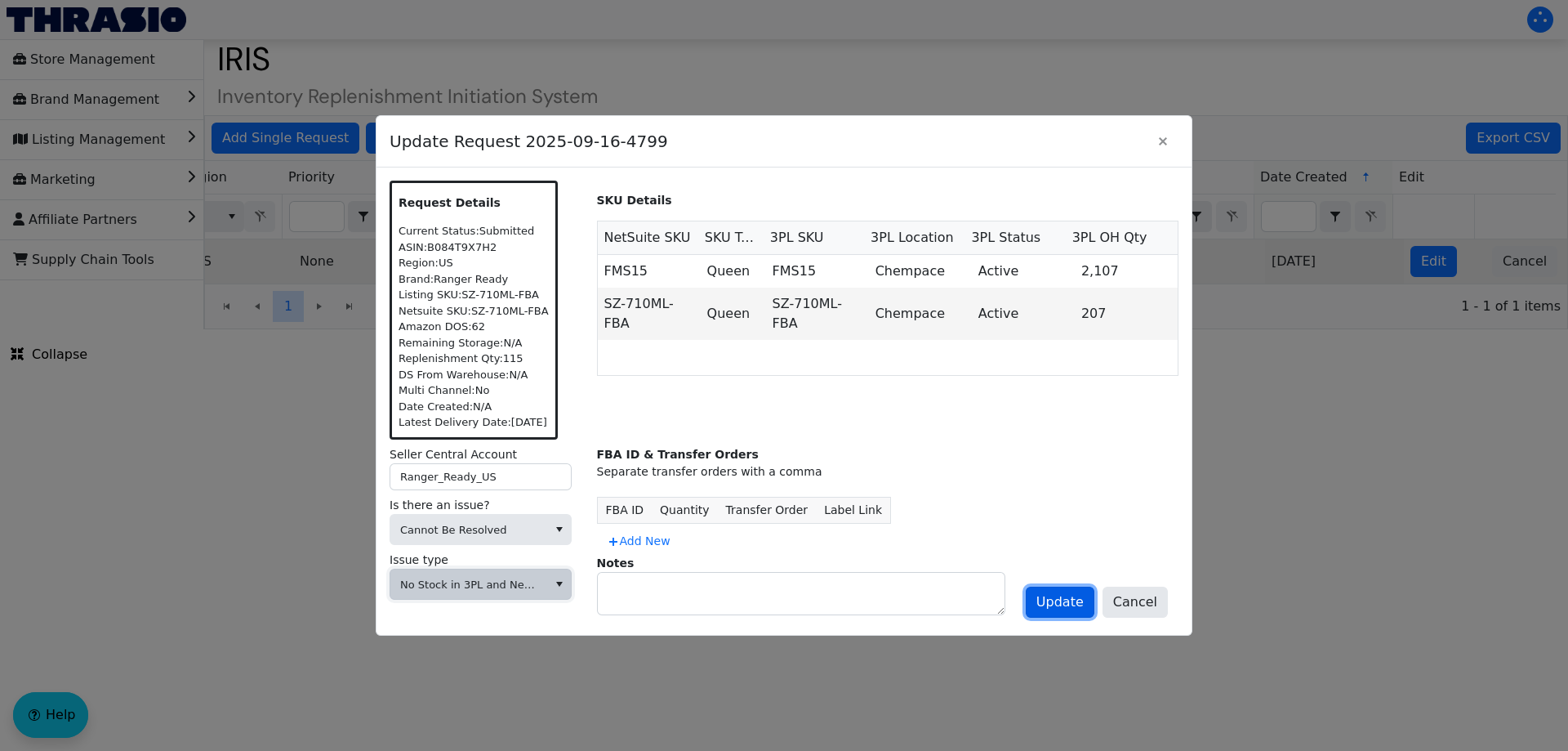
click at [1056, 599] on span "Update" at bounding box center [1059, 602] width 48 height 20
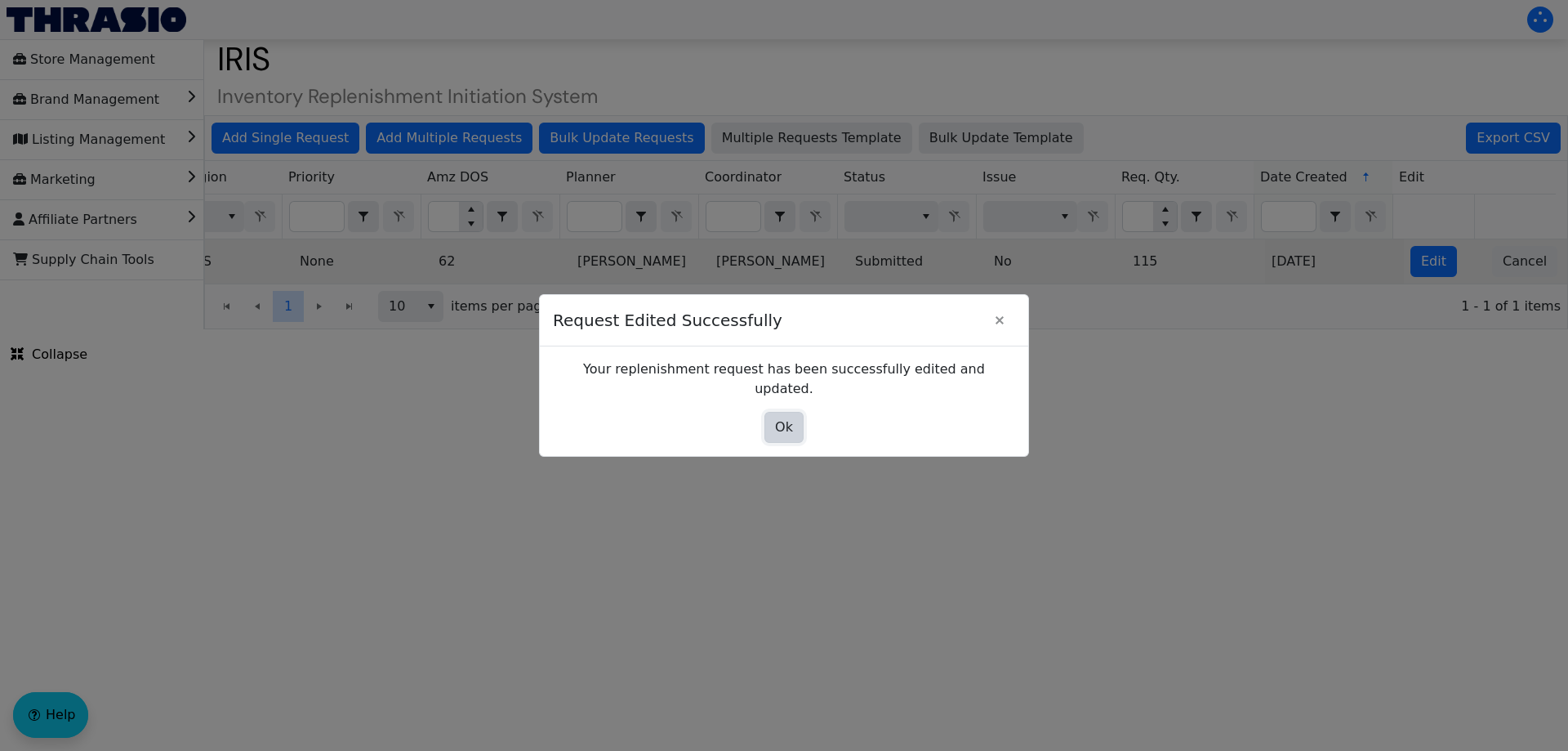
click at [789, 412] on button "Ok" at bounding box center [784, 427] width 40 height 31
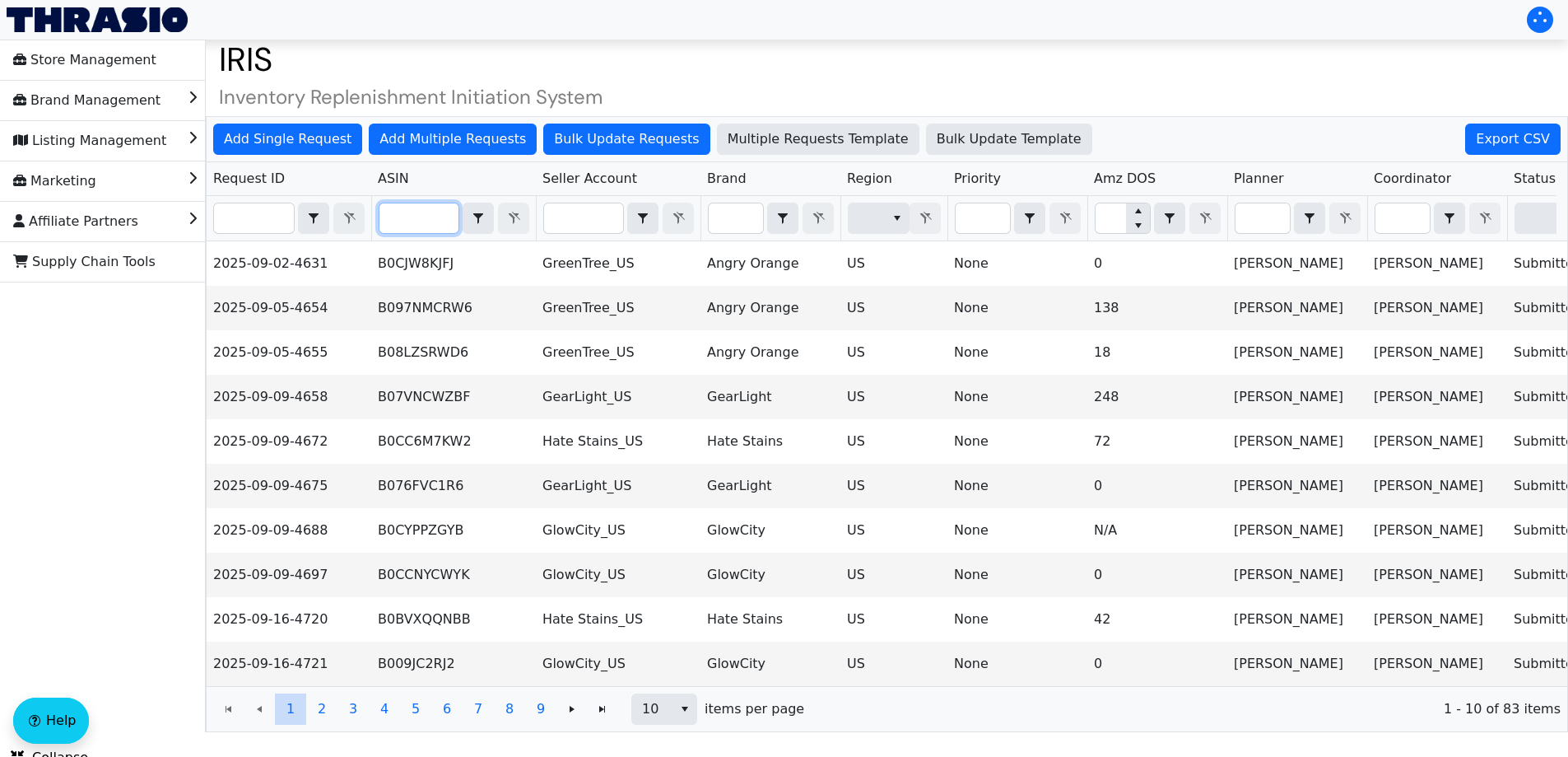
click at [442, 221] on input "Filter" at bounding box center [418, 218] width 79 height 30
paste input "B01EIG6A4Q"
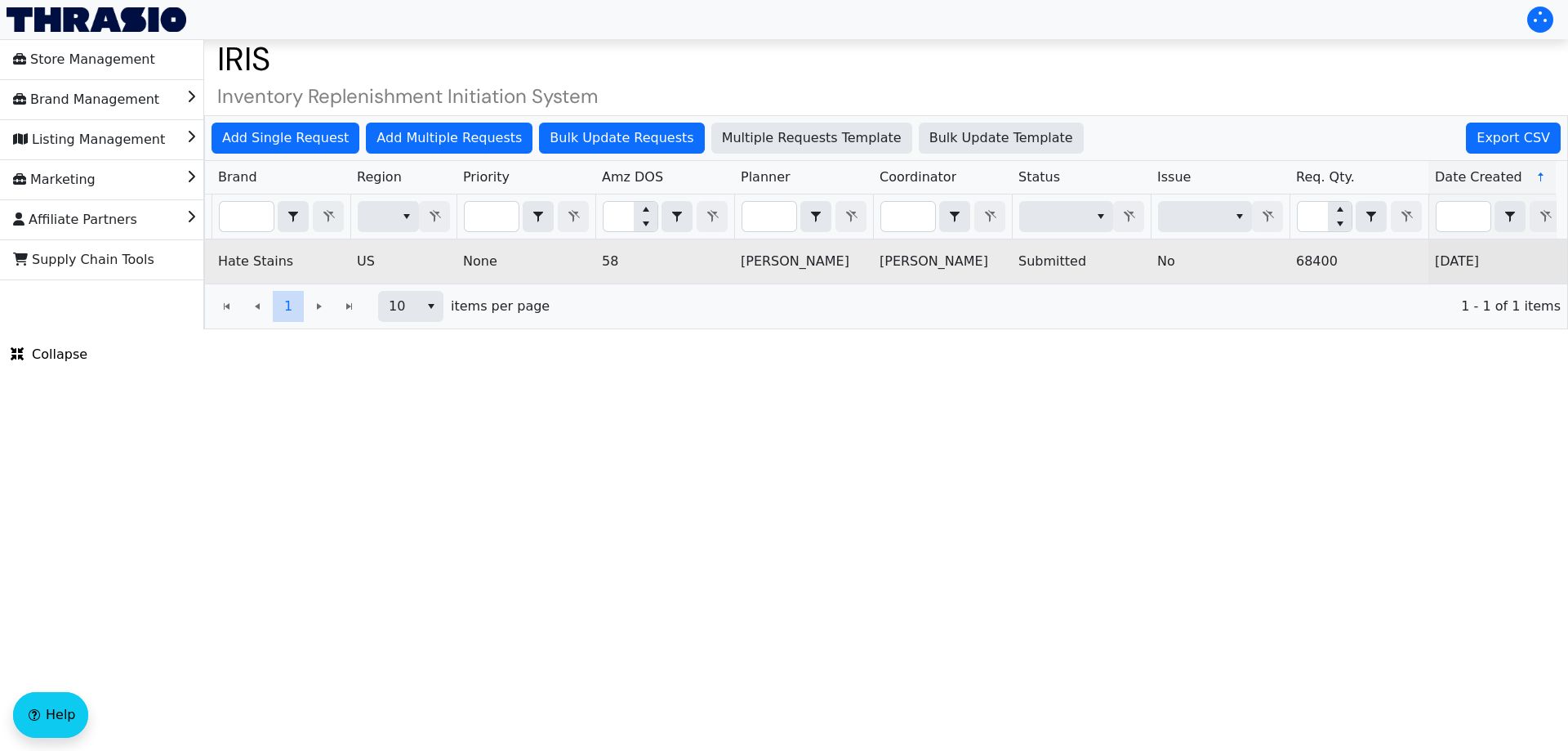
scroll to position [0, 658]
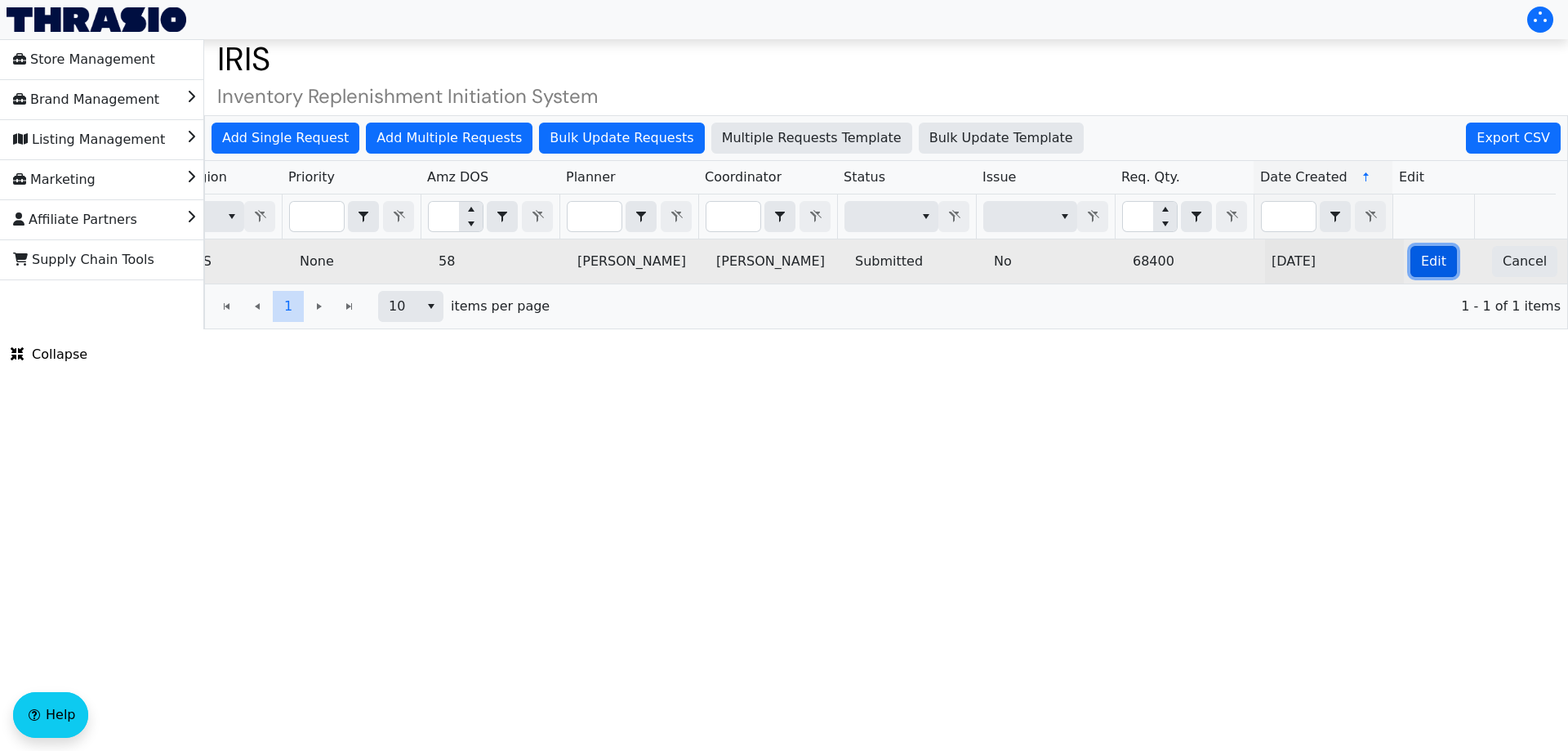
click at [1410, 275] on button "Edit" at bounding box center [1433, 261] width 47 height 31
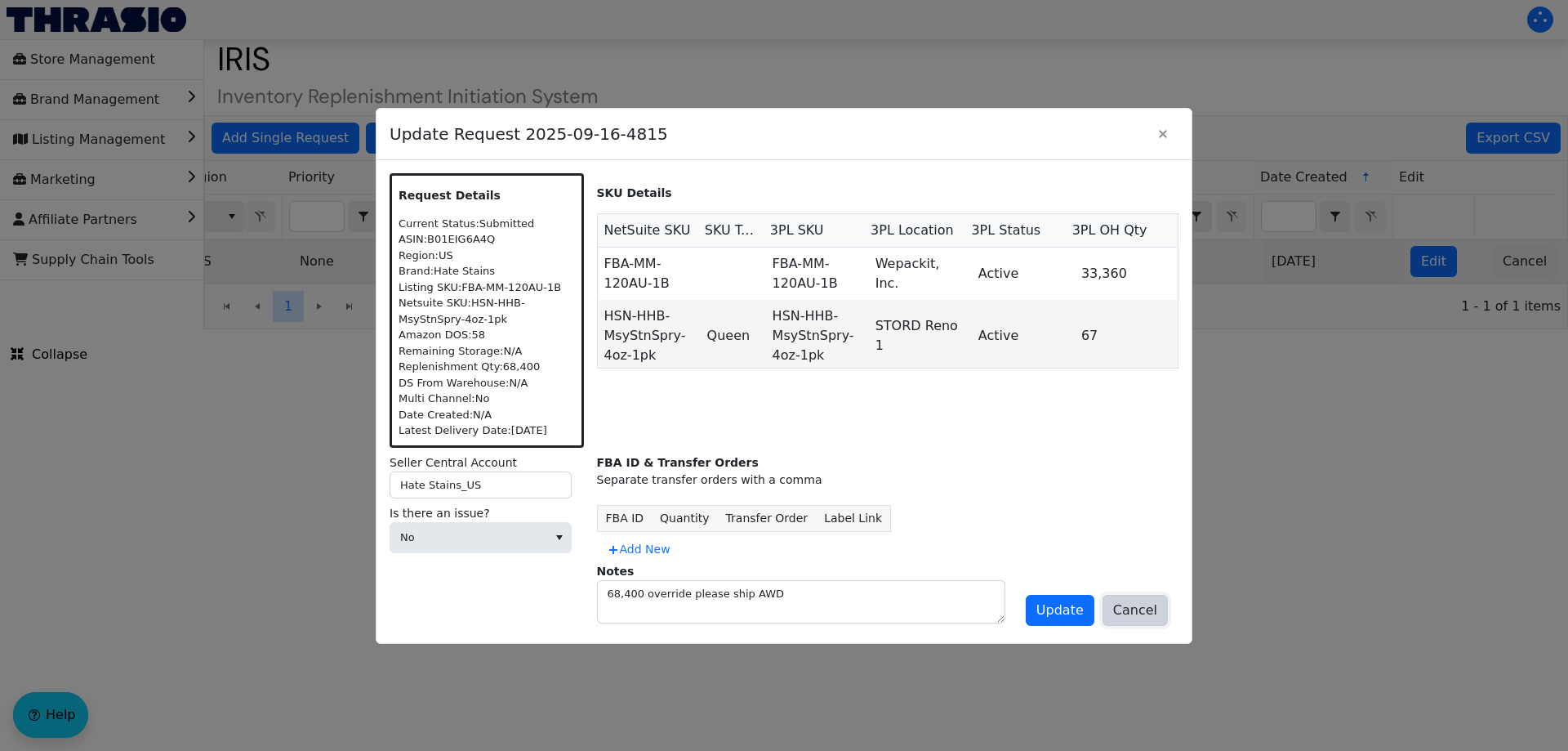
click at [1149, 602] on span "Cancel" at bounding box center [1134, 611] width 44 height 20
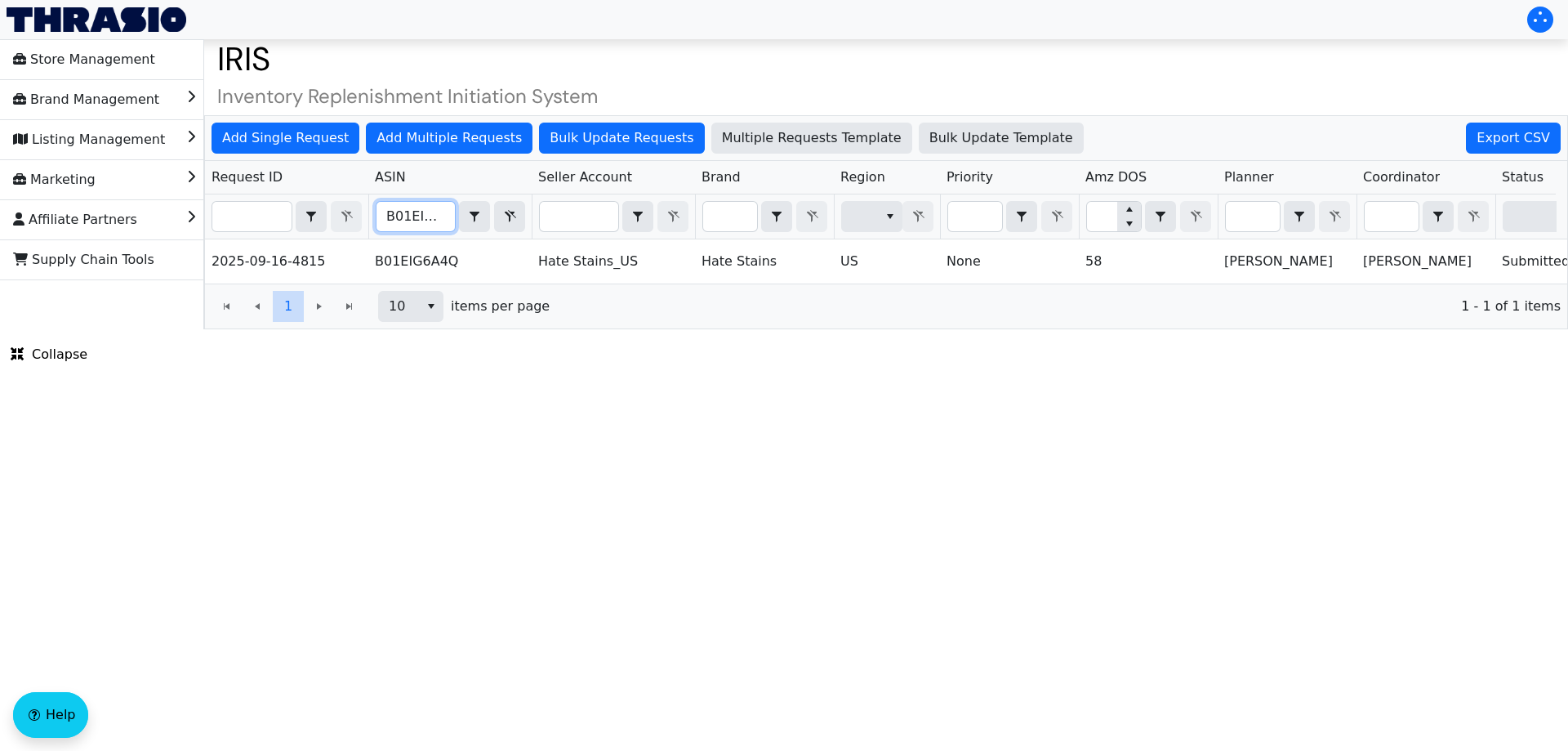
click at [425, 211] on input "B01EIG6A4Q" at bounding box center [415, 216] width 78 height 30
paste input "BMF11RVJ"
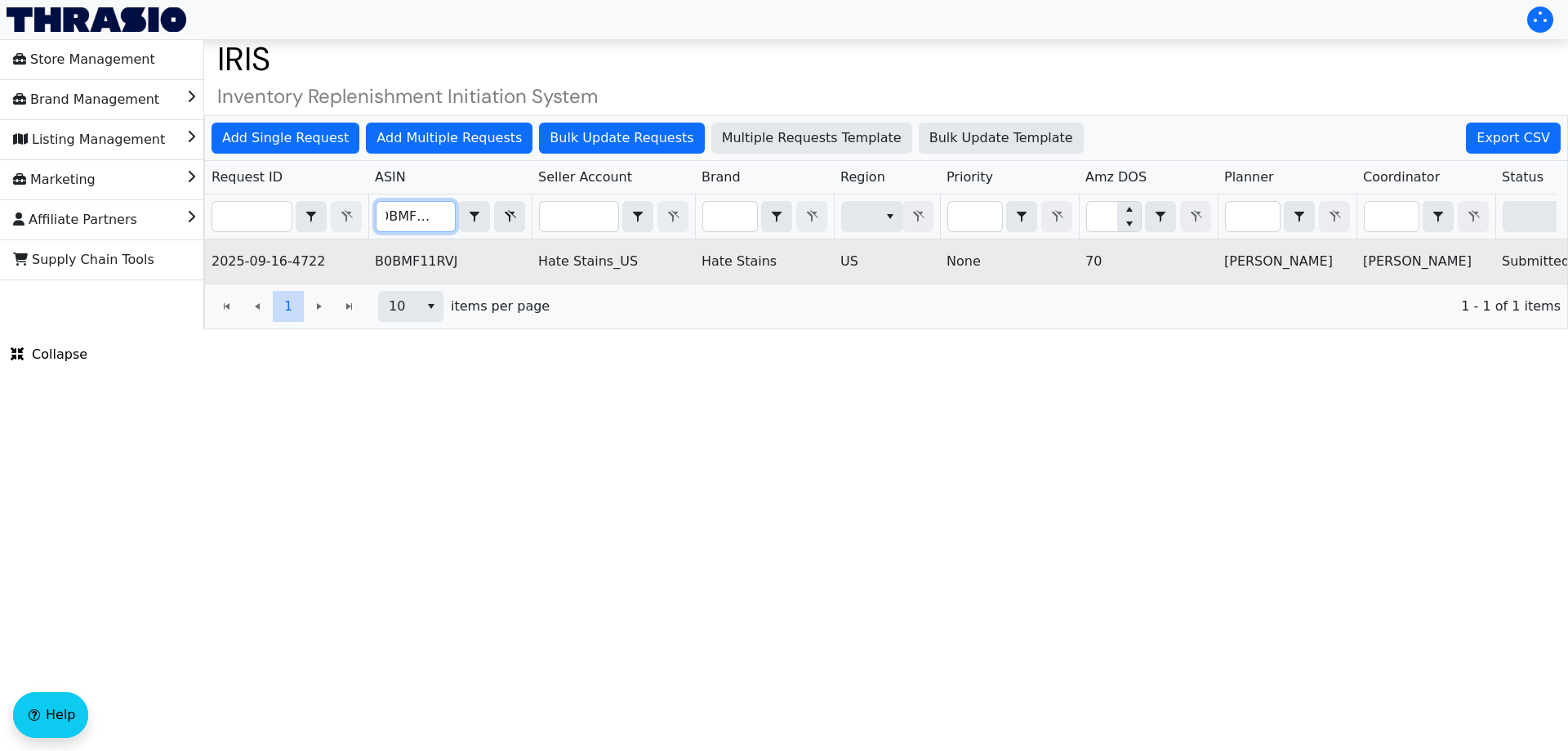
scroll to position [0, 658]
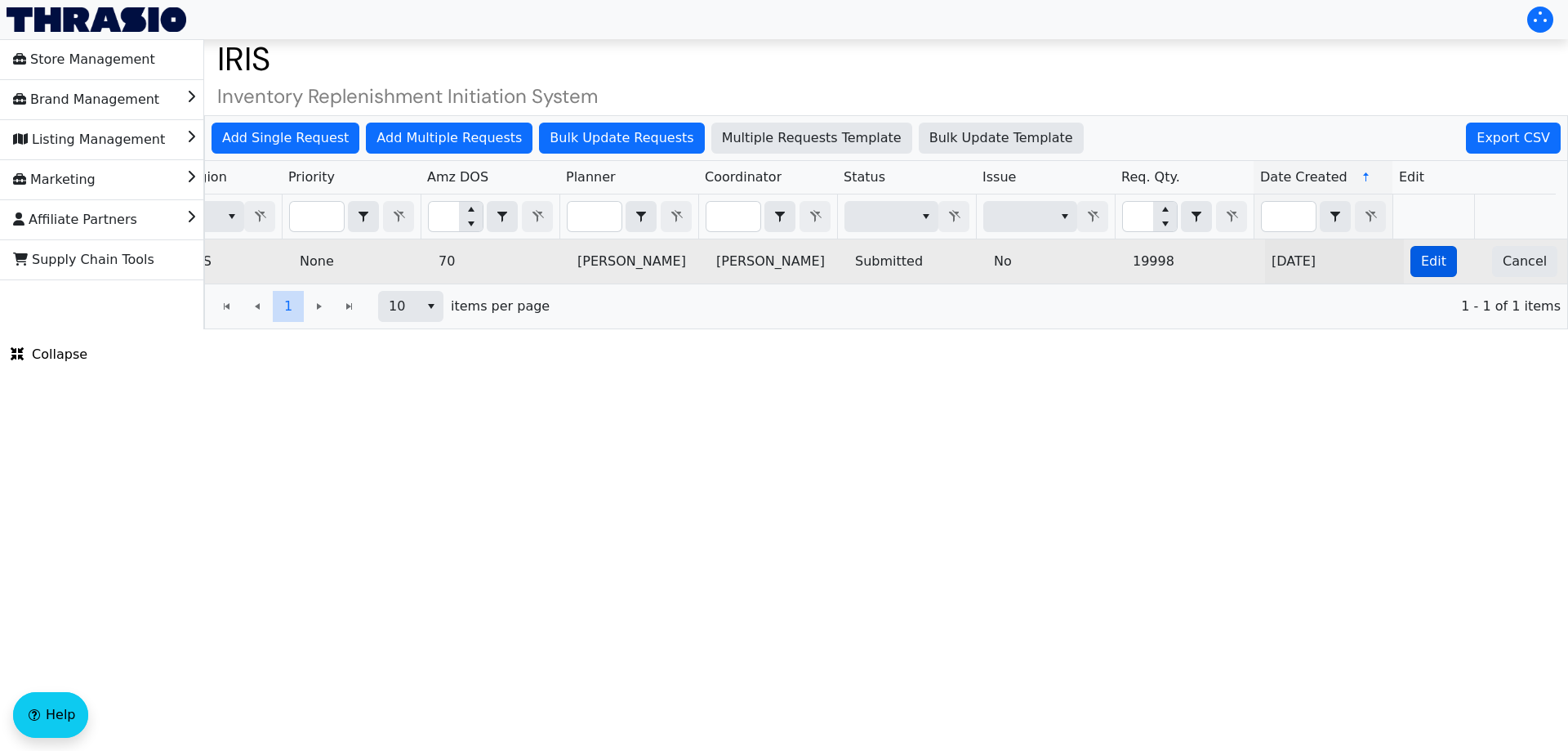
type input "B0BMF11RVJ"
click at [1439, 267] on button "Edit" at bounding box center [1433, 261] width 47 height 31
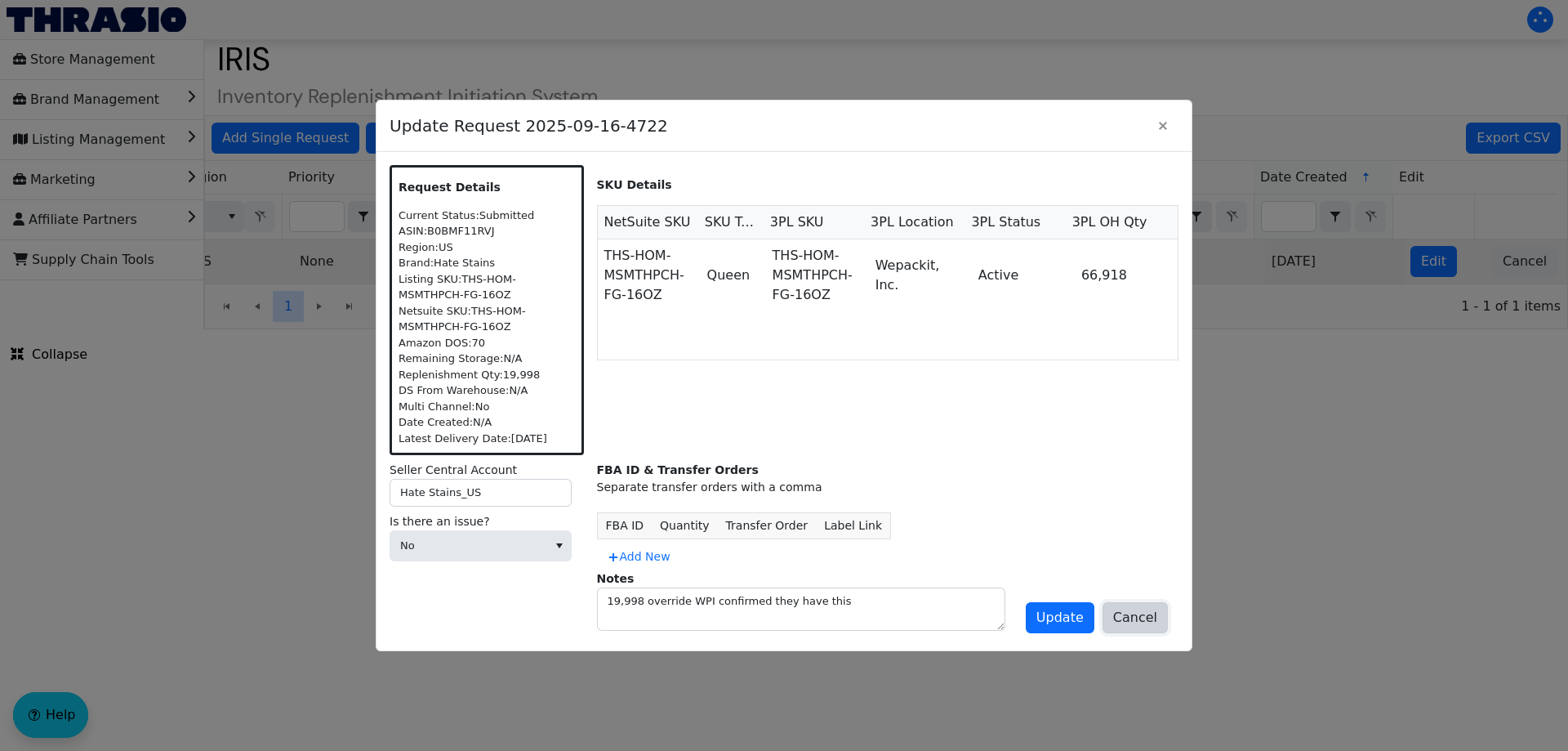
click at [1156, 613] on button "Cancel" at bounding box center [1134, 617] width 66 height 31
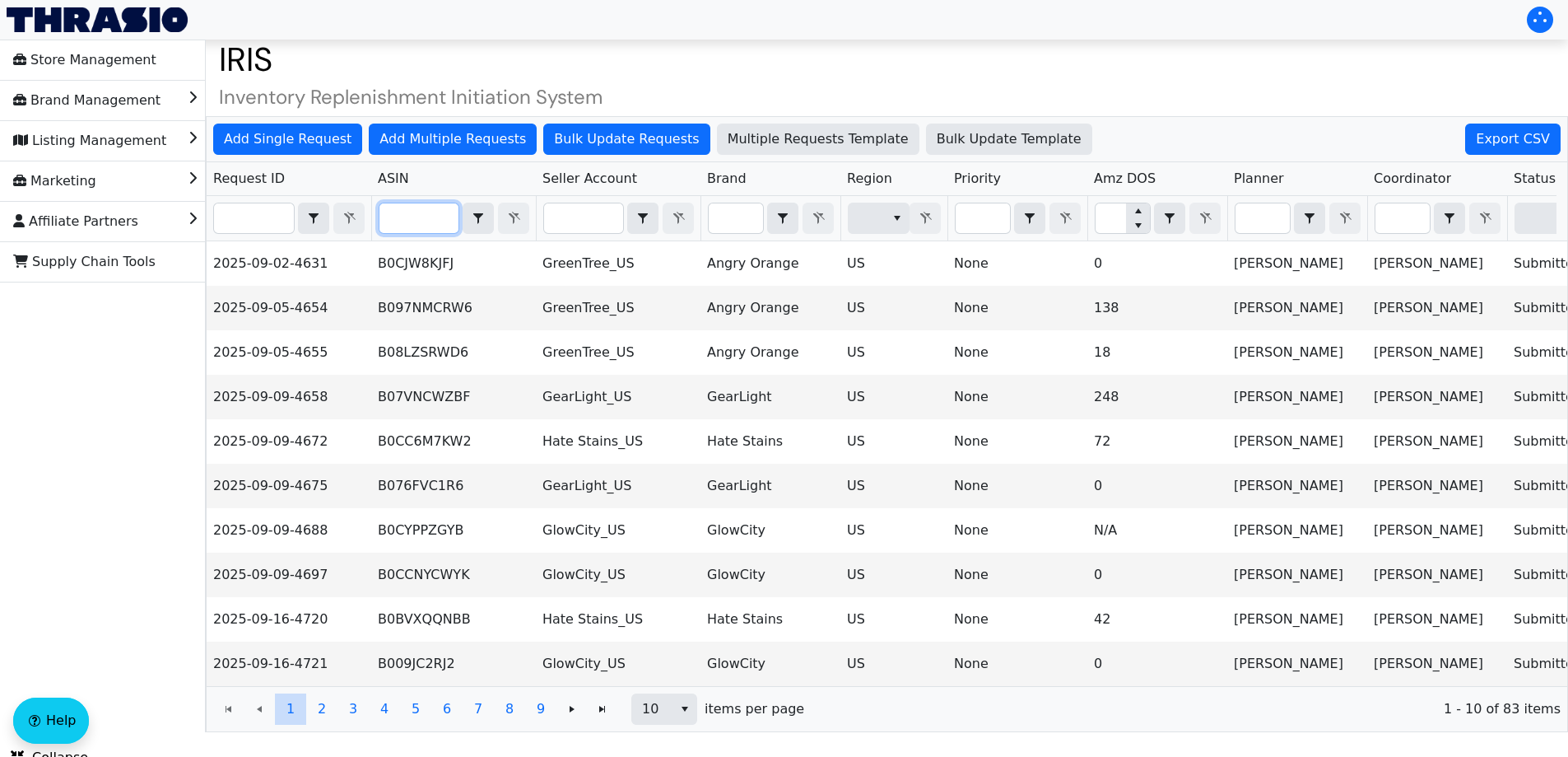
click at [421, 223] on input "Filter" at bounding box center [418, 218] width 79 height 30
paste input "B01EIG6A4Q"
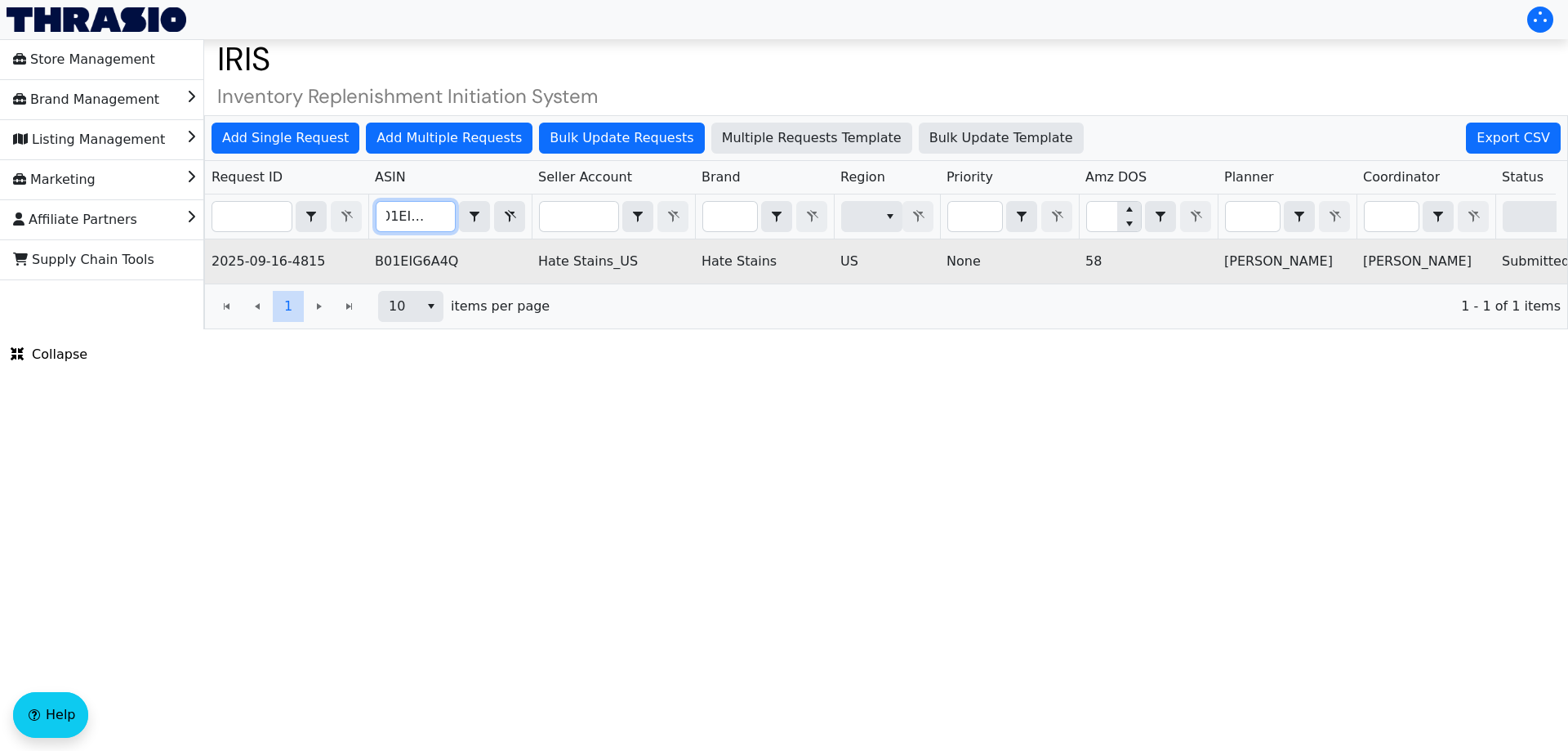
scroll to position [0, 658]
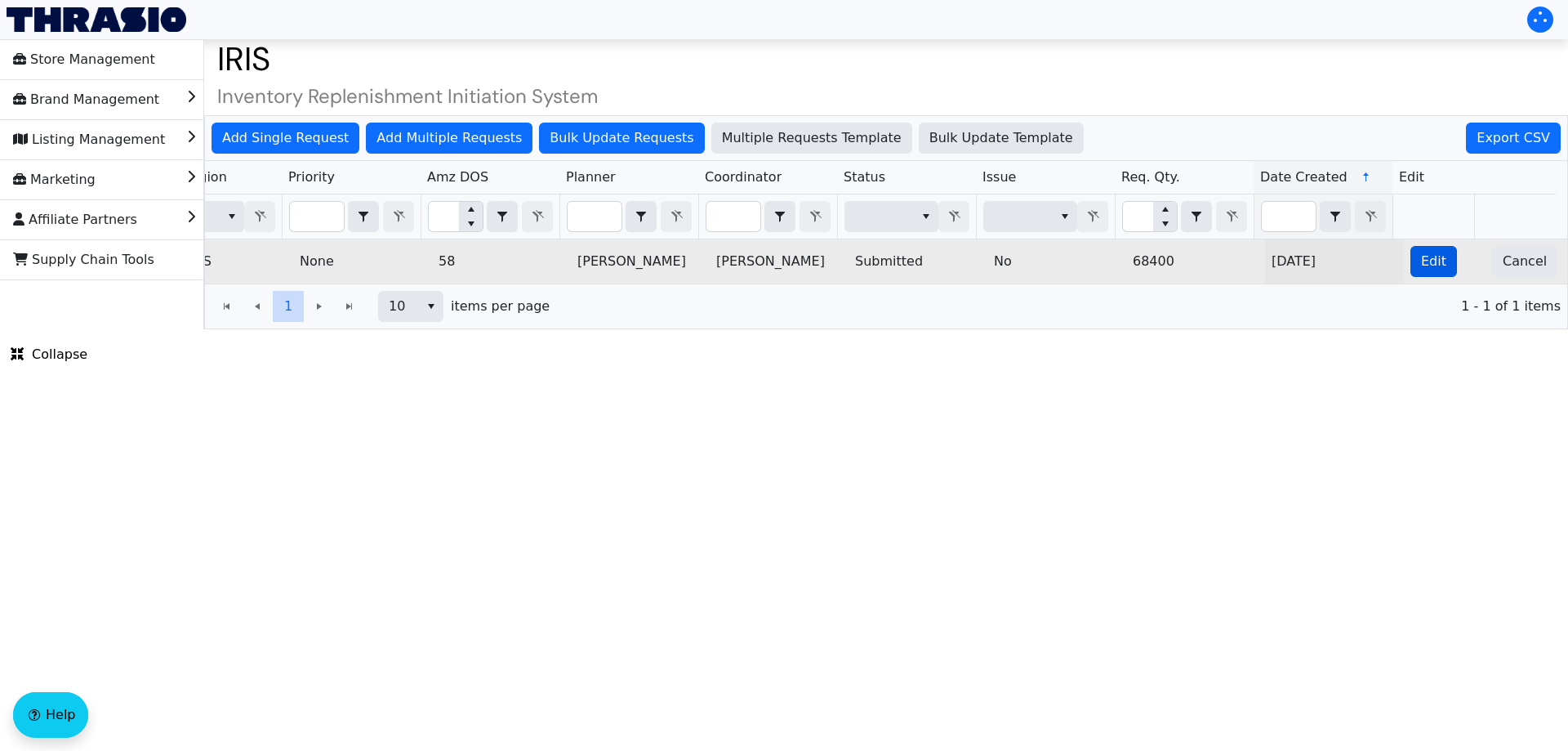
type input "B01EIG6A4Q"
click at [1410, 261] on button "Edit" at bounding box center [1433, 261] width 47 height 31
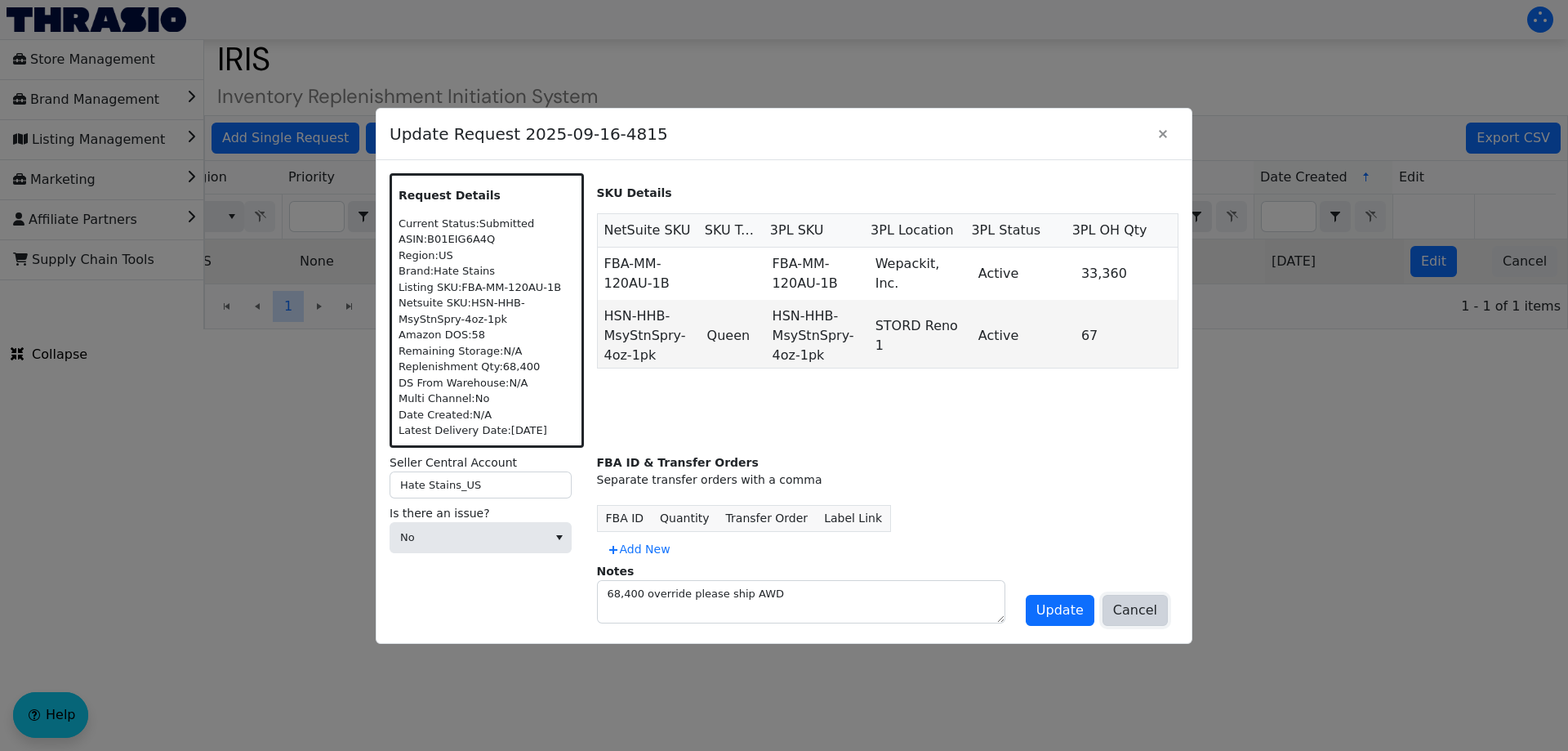
click at [1151, 607] on span "Cancel" at bounding box center [1134, 611] width 44 height 20
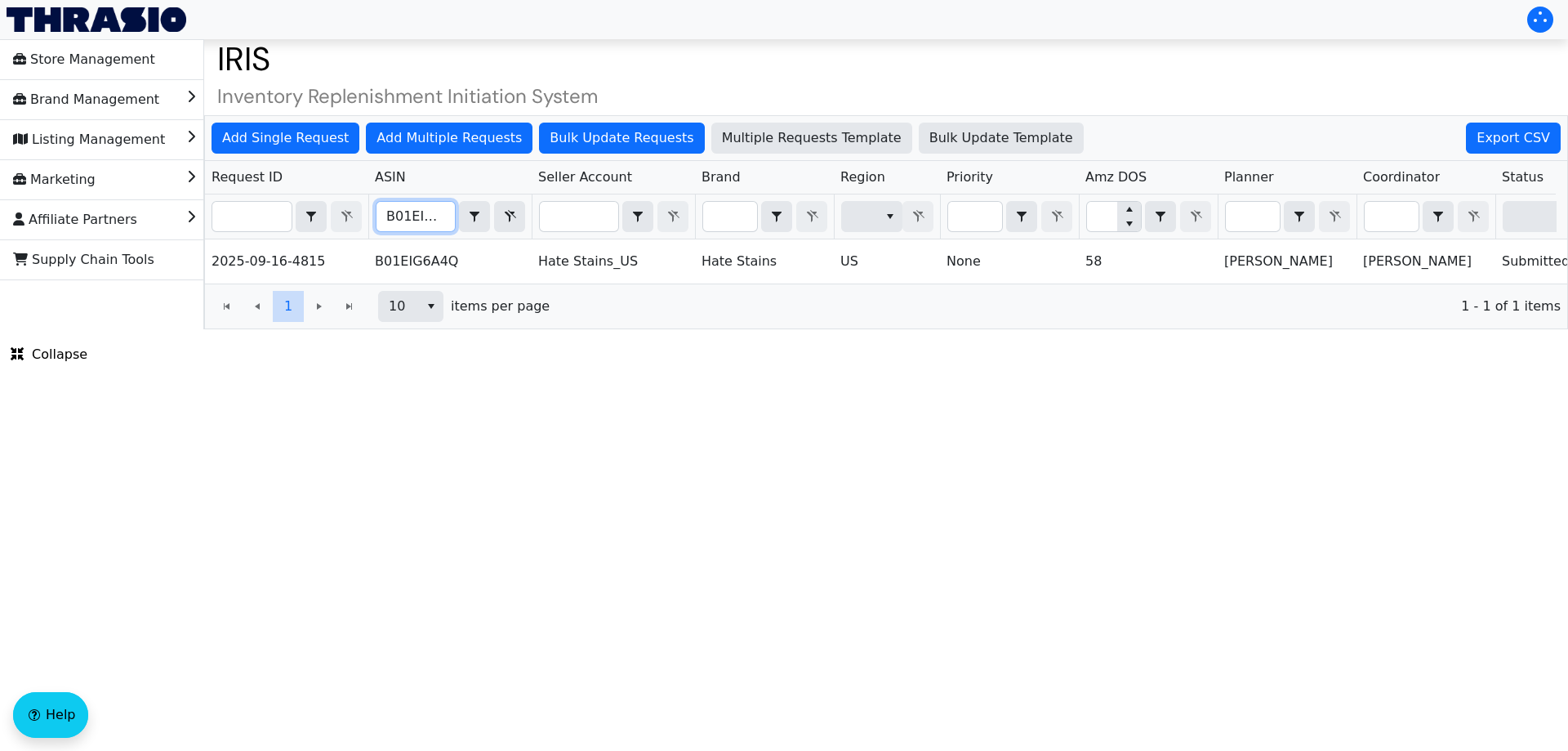
click at [417, 216] on input "B01EIG6A4Q" at bounding box center [415, 216] width 78 height 30
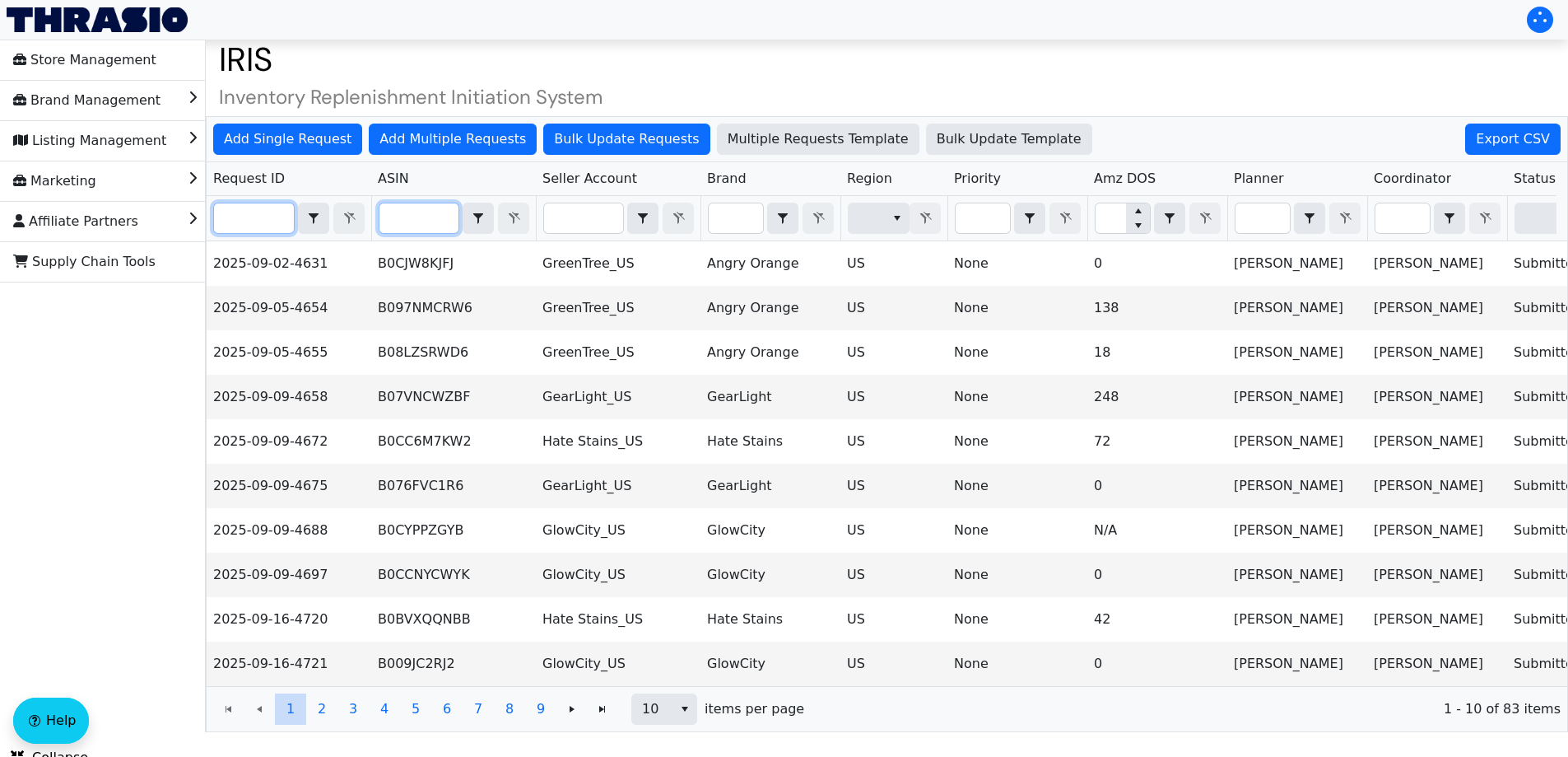
click at [232, 215] on input "Filter" at bounding box center [254, 218] width 80 height 30
paste input "2025-09-09-4672"
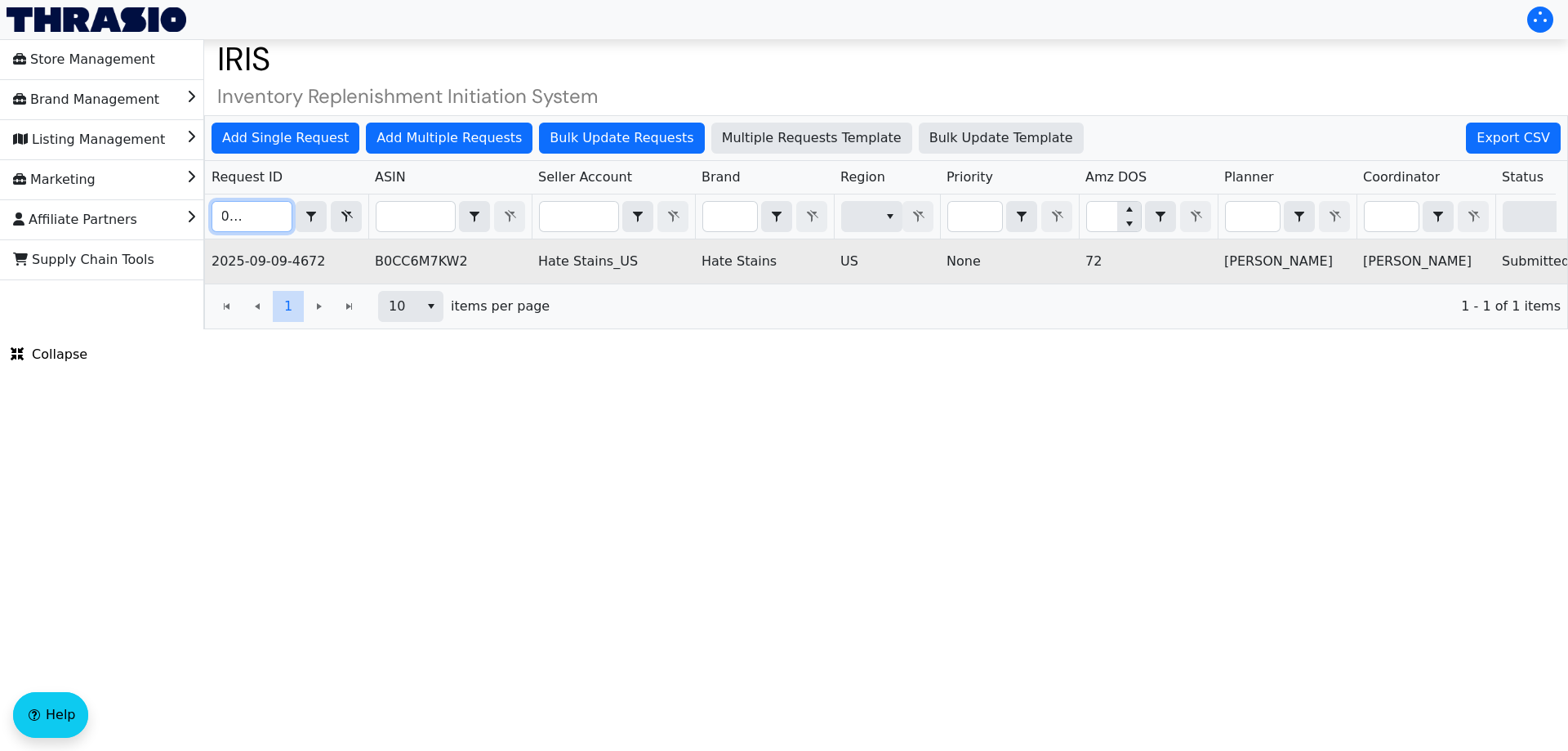
scroll to position [0, 658]
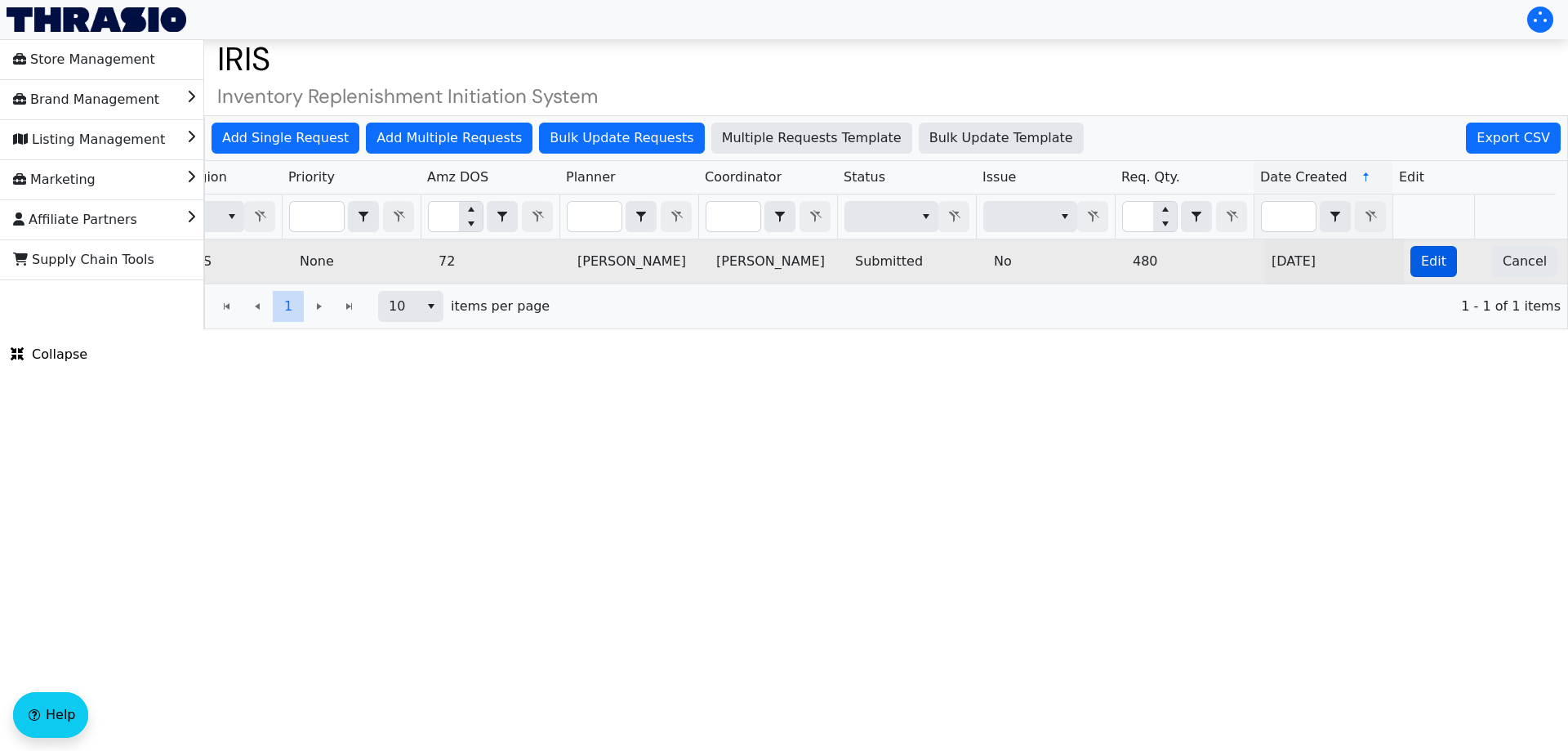
type input "2025-09-09-4672"
click at [1425, 251] on span "Edit" at bounding box center [1433, 261] width 25 height 20
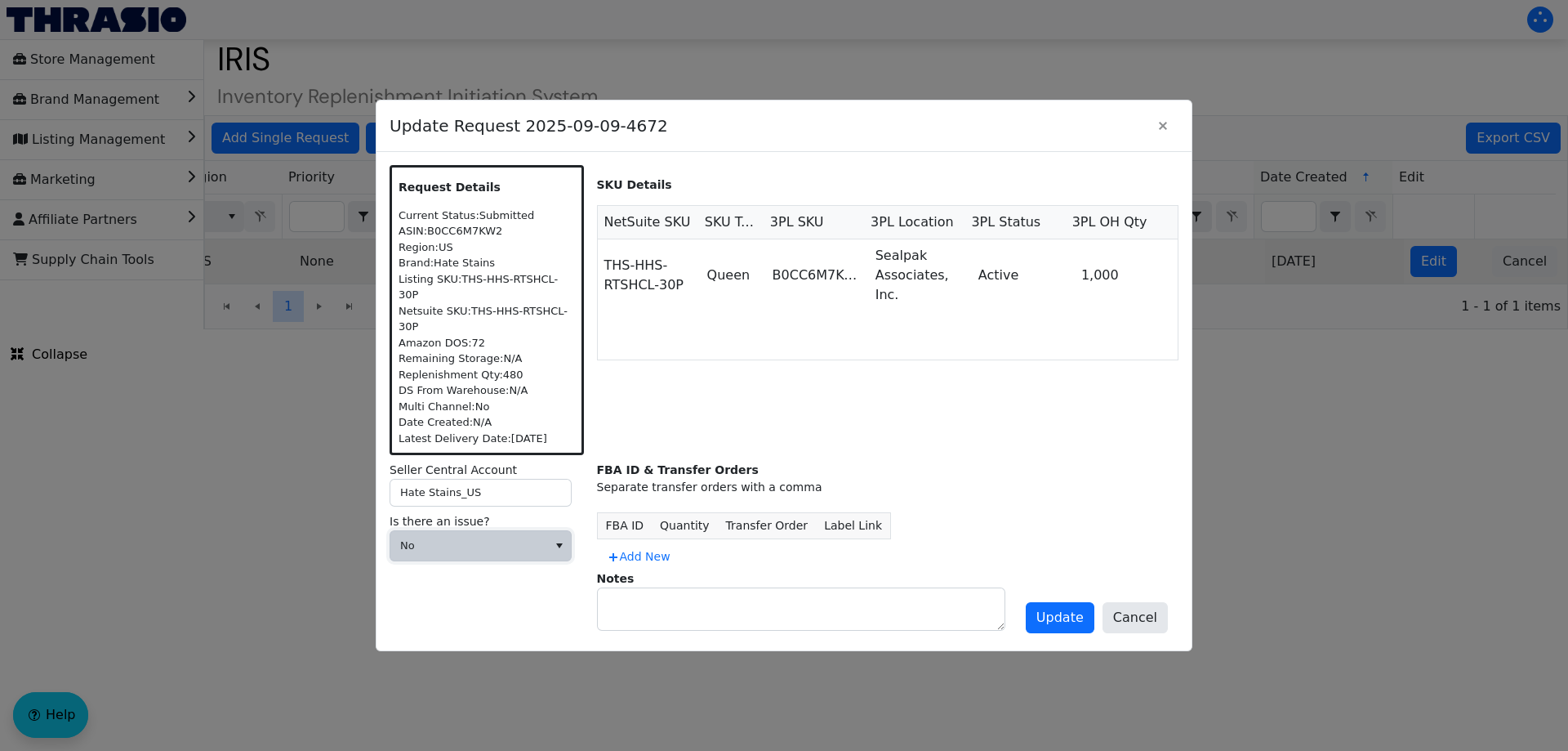
click at [547, 531] on button "select" at bounding box center [559, 546] width 23 height 30
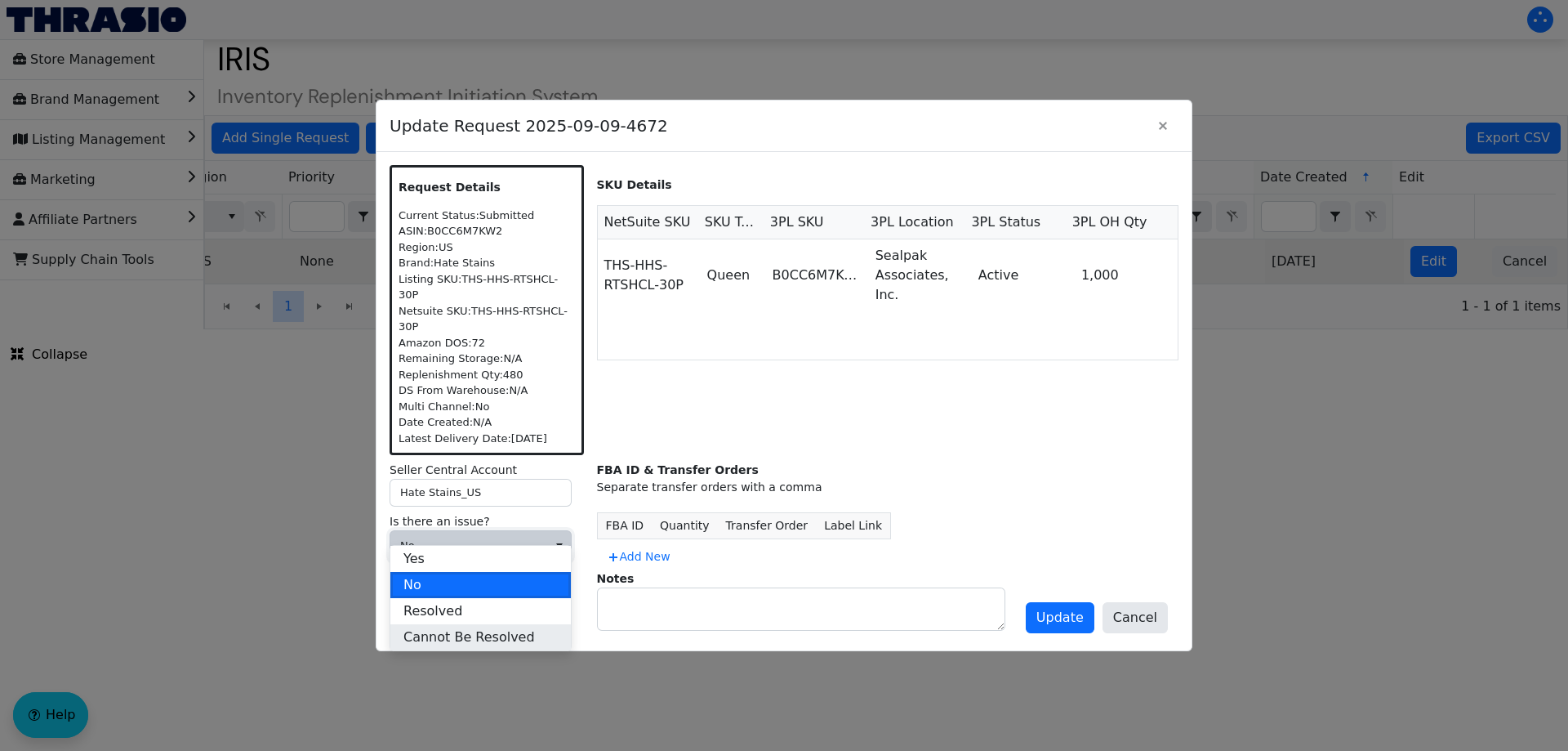
click at [478, 642] on span "Cannot Be Resolved" at bounding box center [469, 638] width 131 height 20
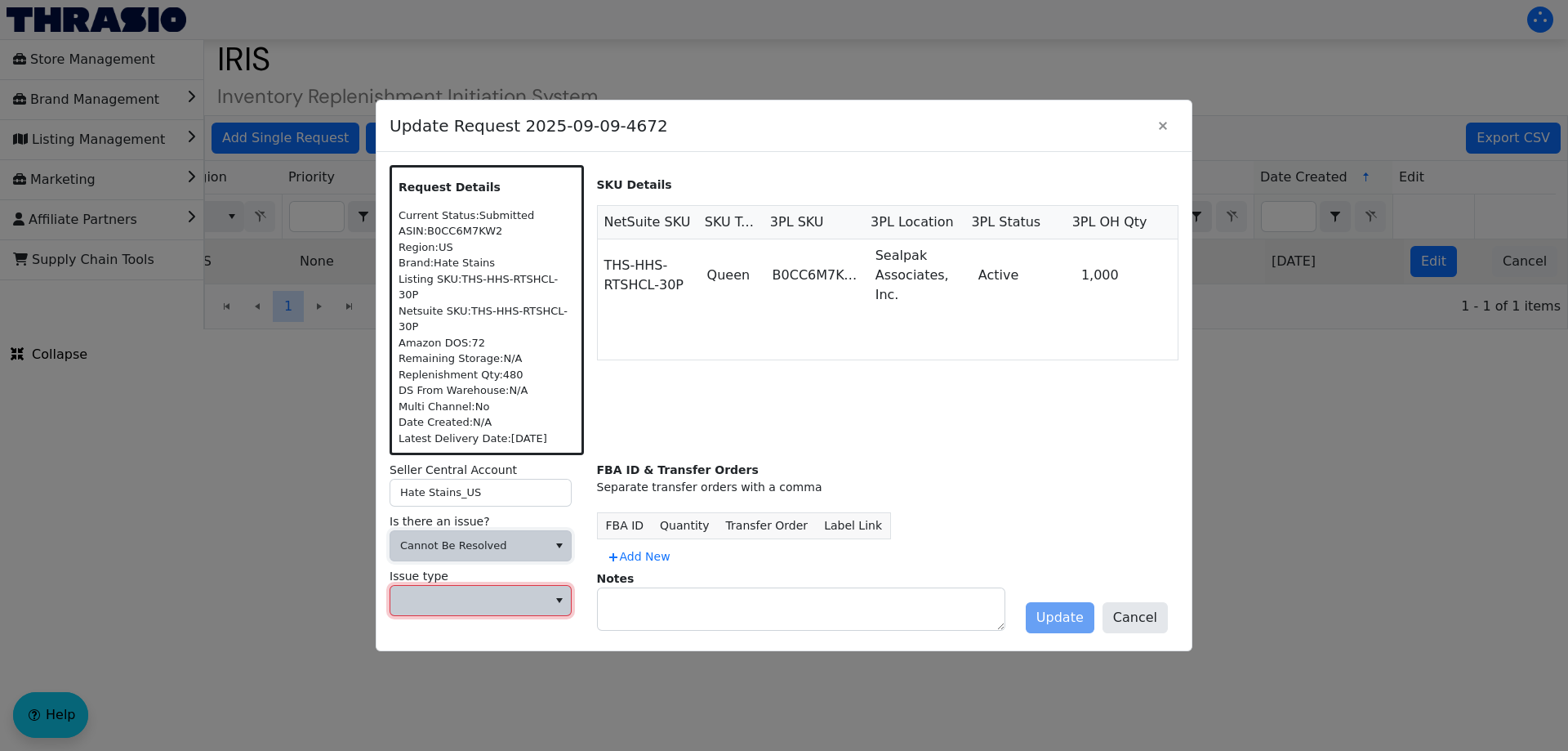
click at [457, 593] on span at bounding box center [468, 601] width 137 height 16
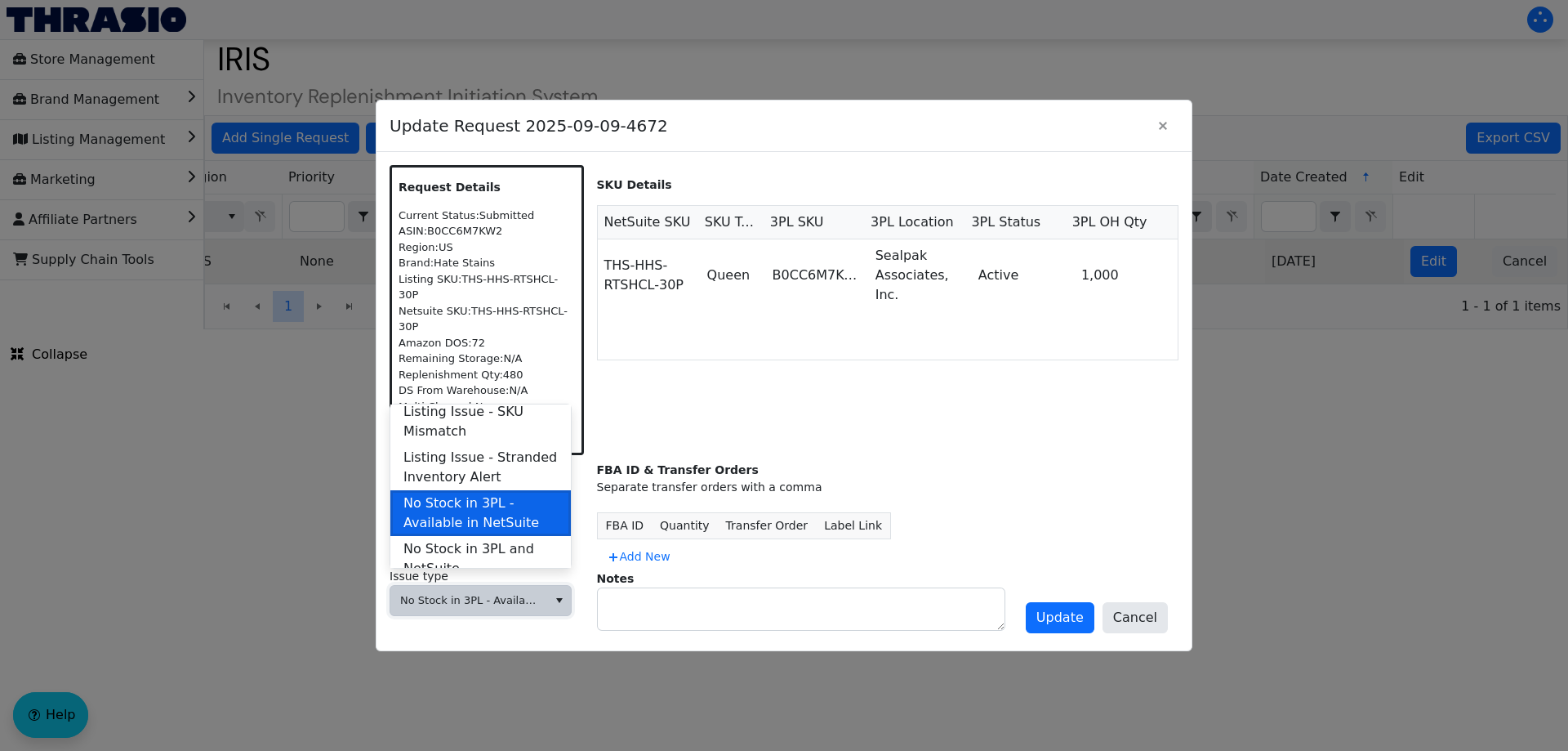
scroll to position [496, 0]
click at [470, 538] on span "No Stock in 3PL and NetSuite" at bounding box center [480, 558] width 154 height 40
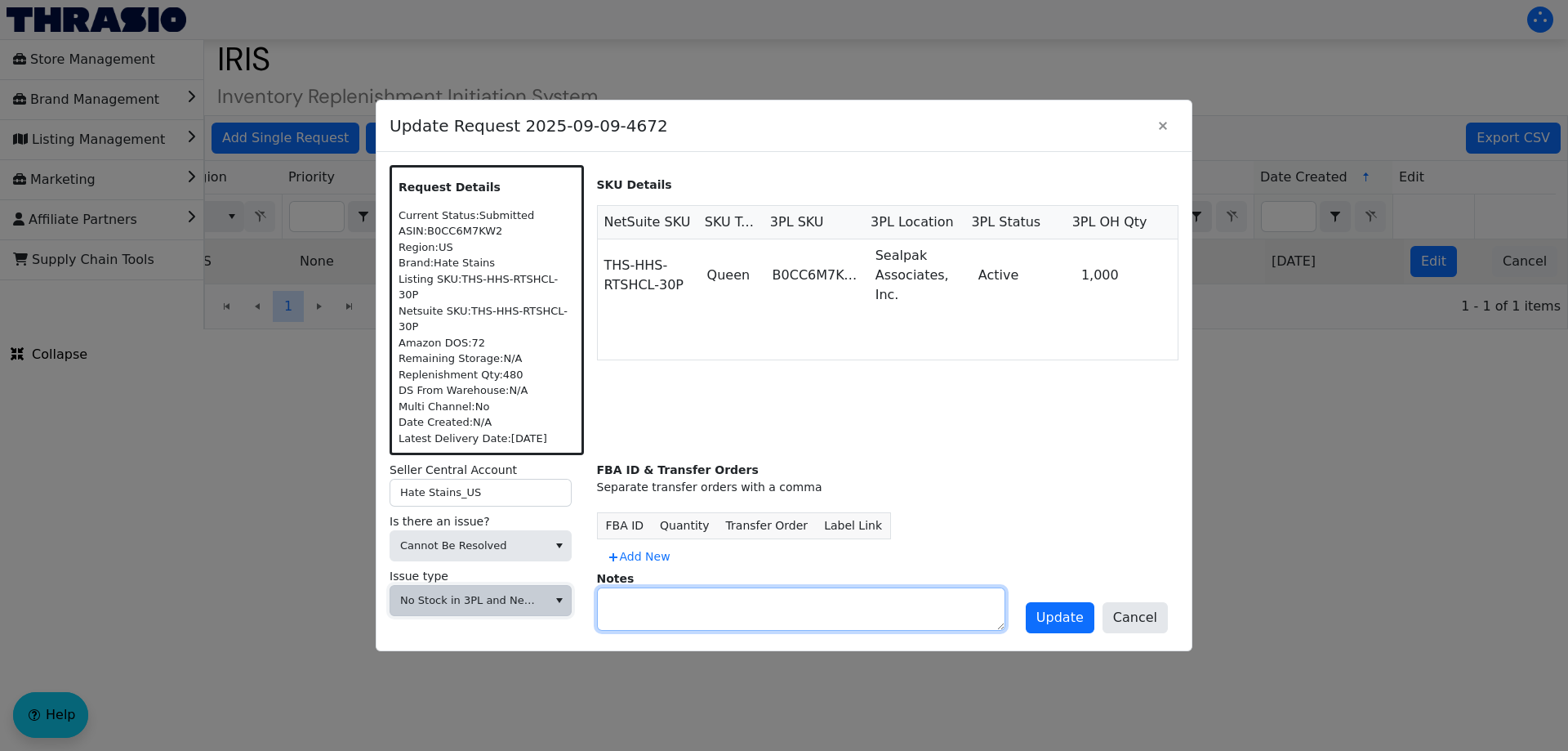
click at [637, 588] on textarea at bounding box center [801, 609] width 407 height 41
click at [699, 610] on textarea at bounding box center [801, 609] width 407 height 41
paste textarea "IA718286"
type textarea "Adjusted out by IA718286"
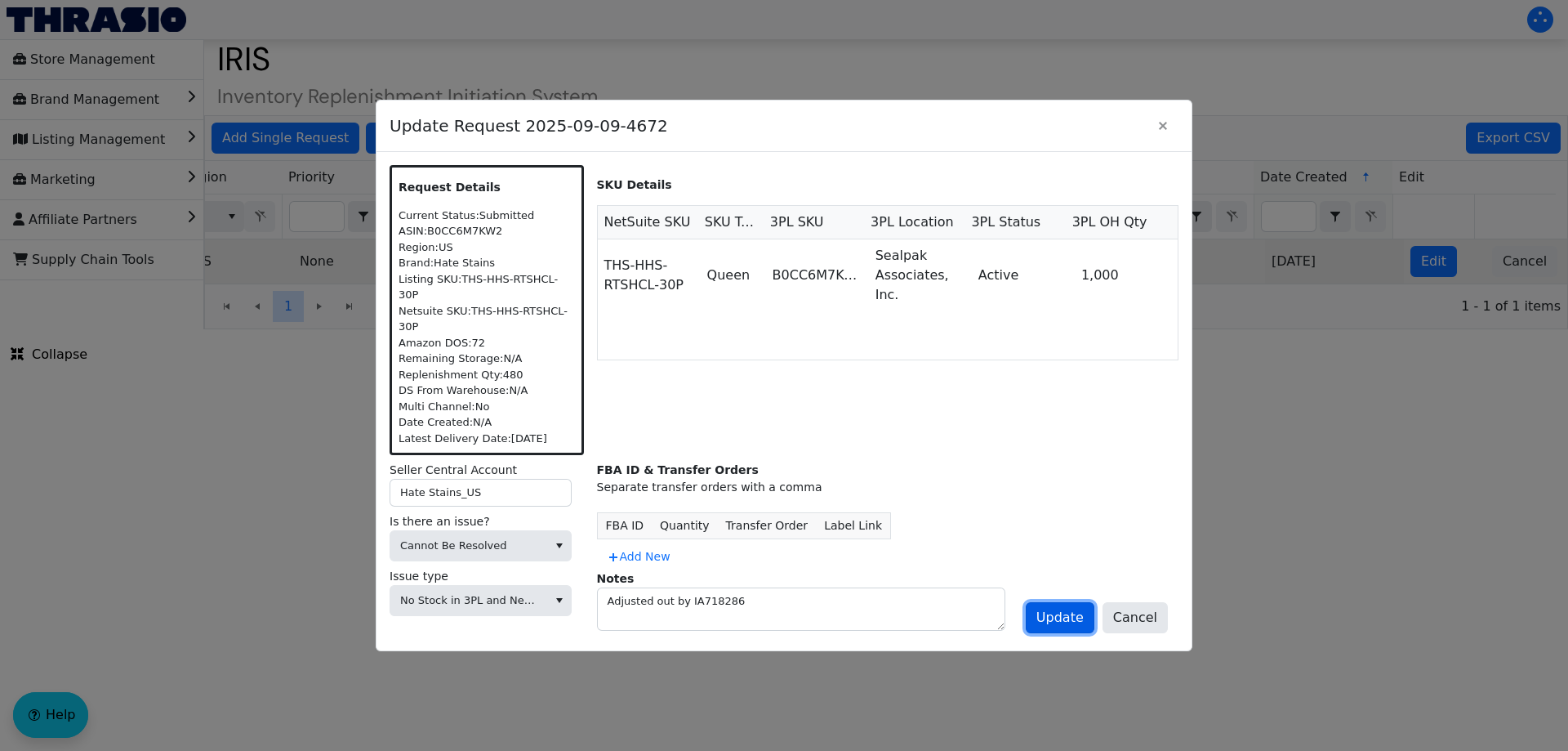
click at [1063, 608] on span "Update" at bounding box center [1059, 618] width 48 height 20
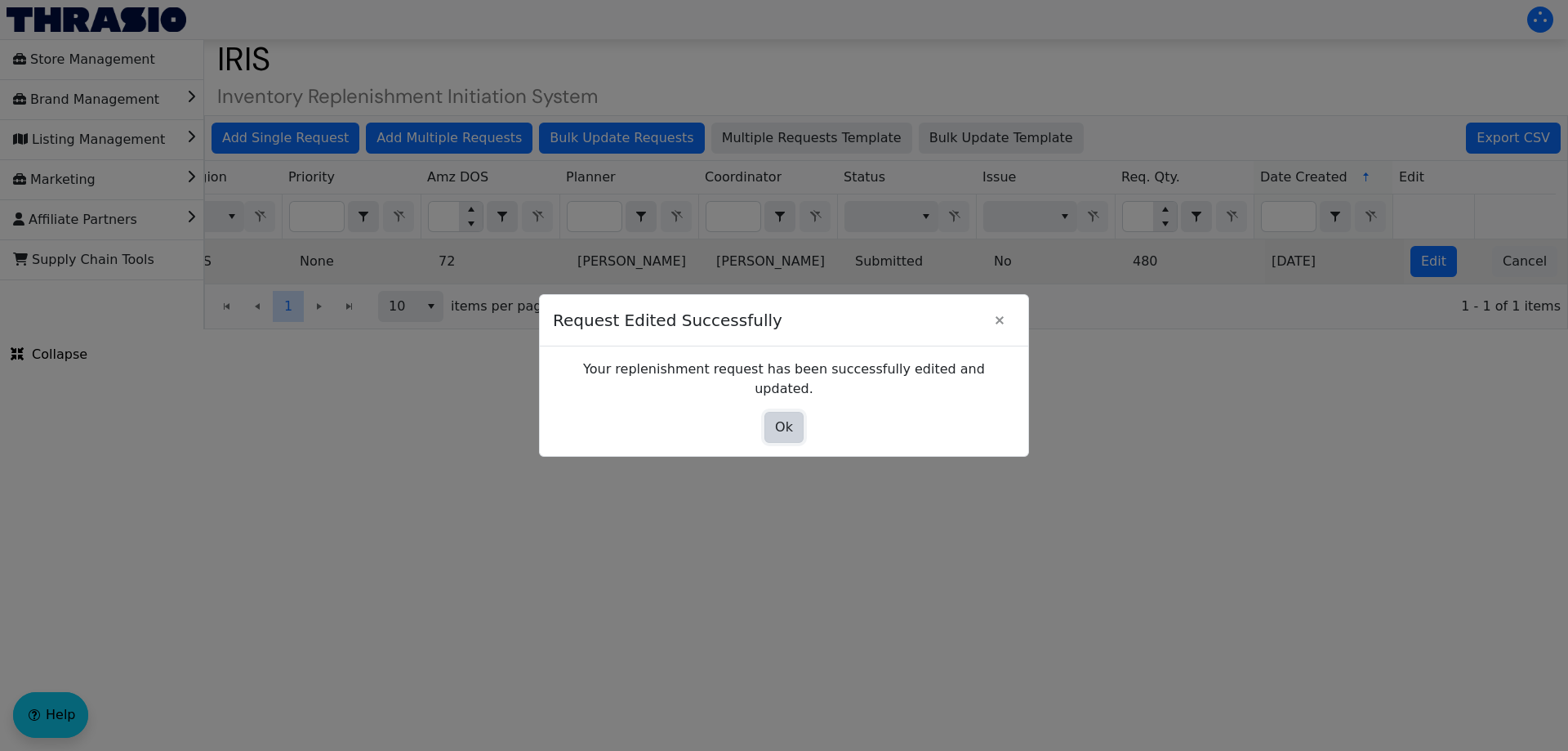
click at [786, 417] on span "Ok" at bounding box center [784, 427] width 18 height 20
